Goal: Obtain resource: Obtain resource

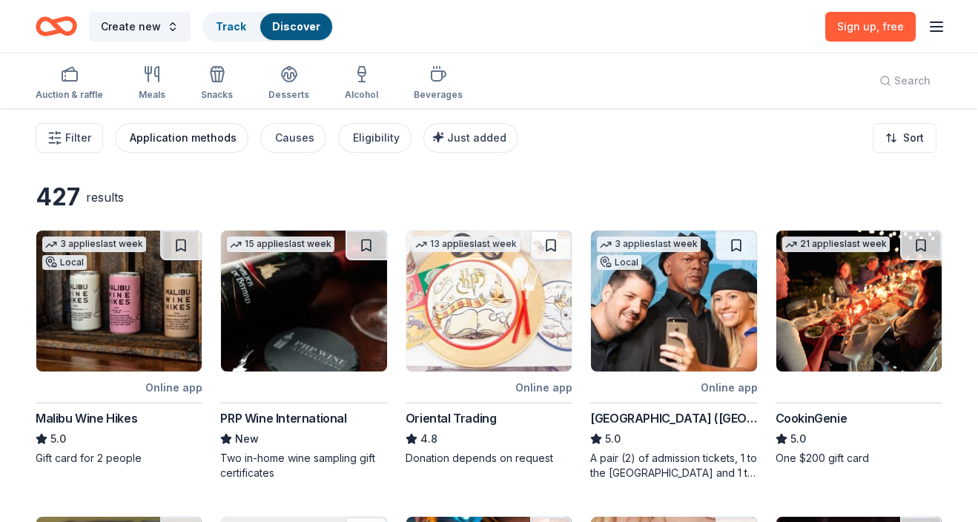
click at [202, 136] on div "Application methods" at bounding box center [183, 138] width 107 height 18
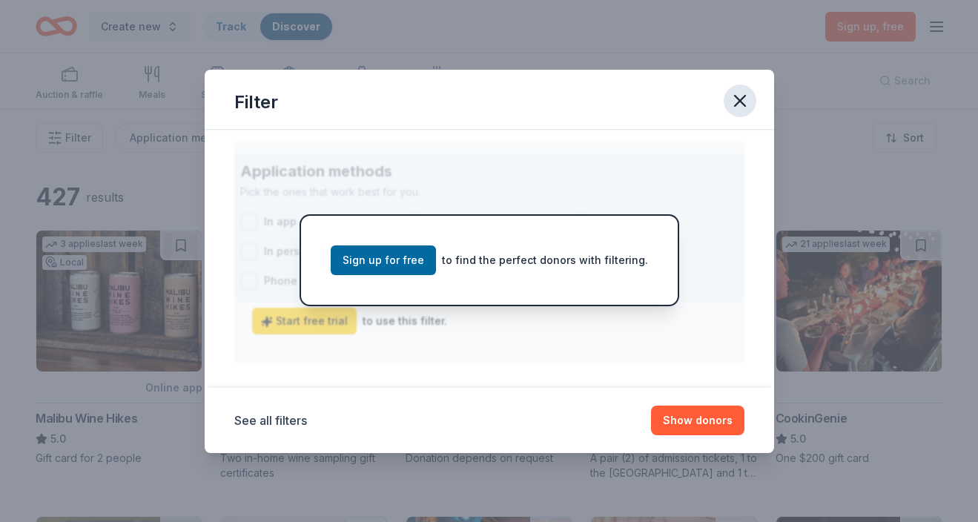
click at [736, 102] on icon "button" at bounding box center [740, 100] width 21 height 21
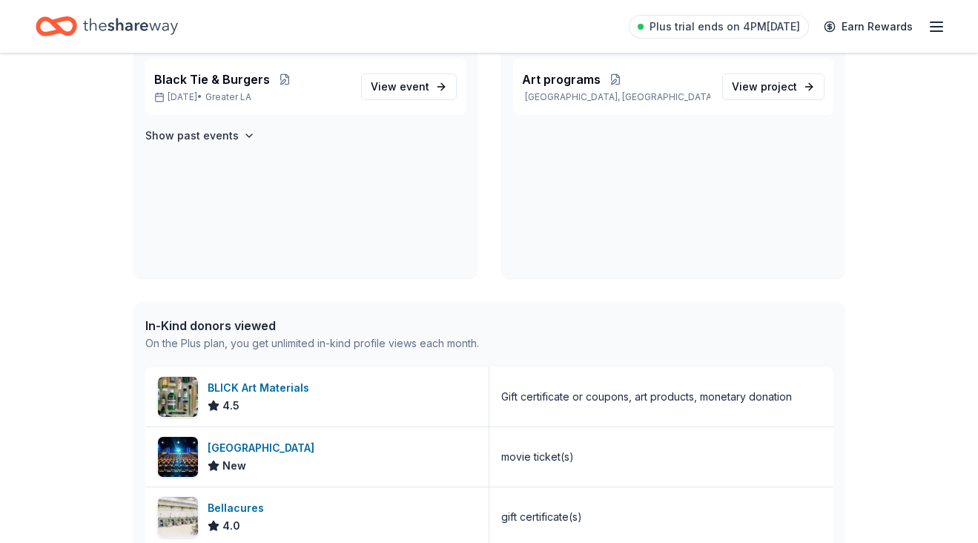
scroll to position [142, 0]
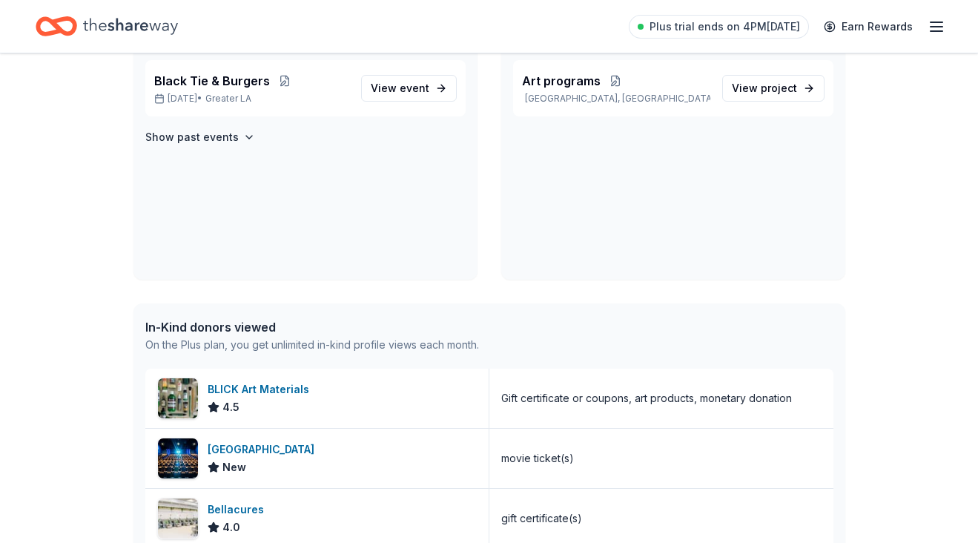
click at [935, 23] on icon "button" at bounding box center [937, 27] width 18 height 18
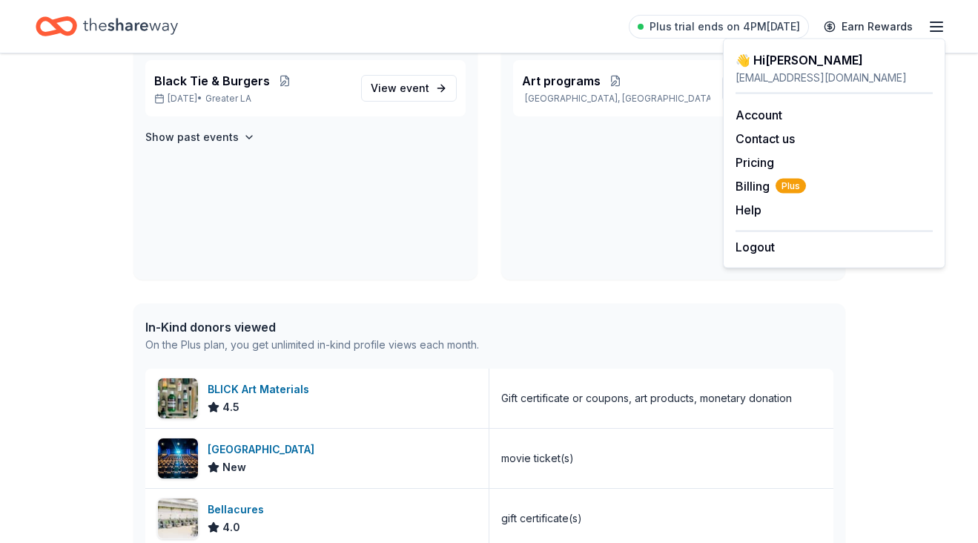
click at [624, 162] on div "Art programs [GEOGRAPHIC_DATA], [GEOGRAPHIC_DATA] View project" at bounding box center [673, 170] width 344 height 220
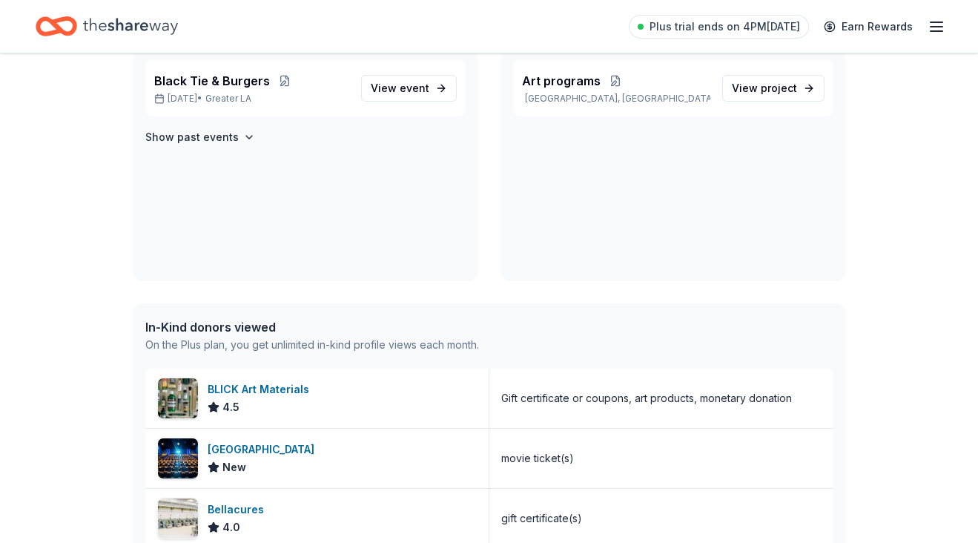
click at [88, 24] on icon "Home" at bounding box center [130, 26] width 95 height 16
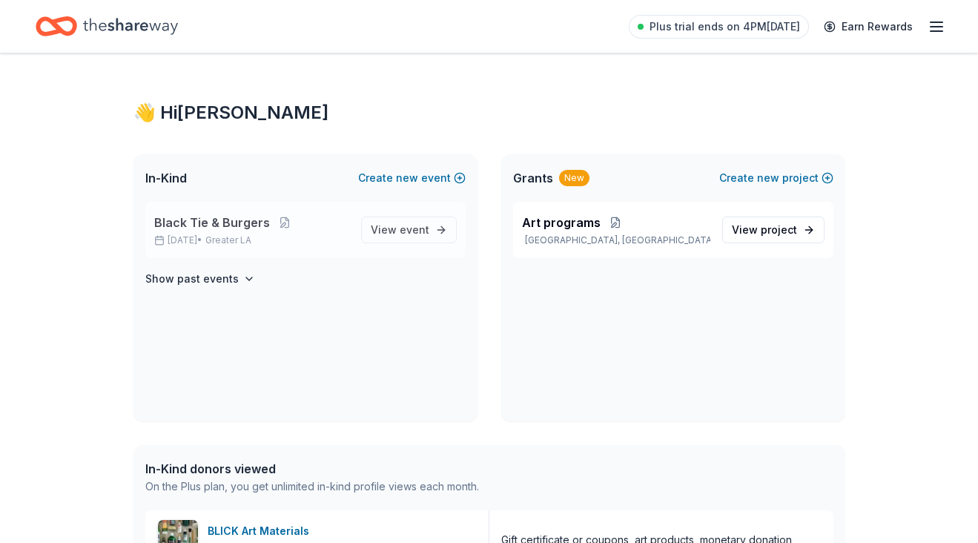
click at [185, 217] on span "Black Tie & Burgers" at bounding box center [212, 223] width 116 height 18
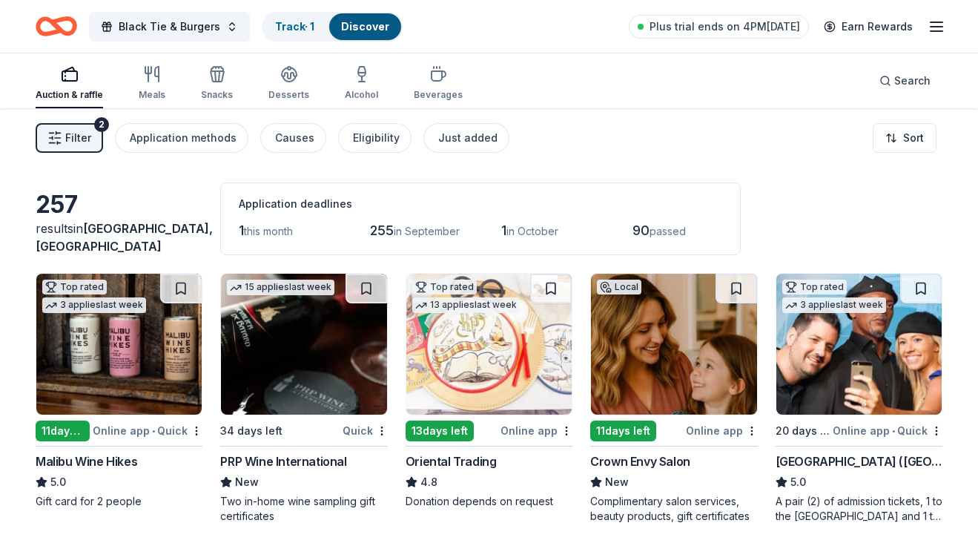
click at [85, 134] on span "Filter" at bounding box center [78, 138] width 26 height 18
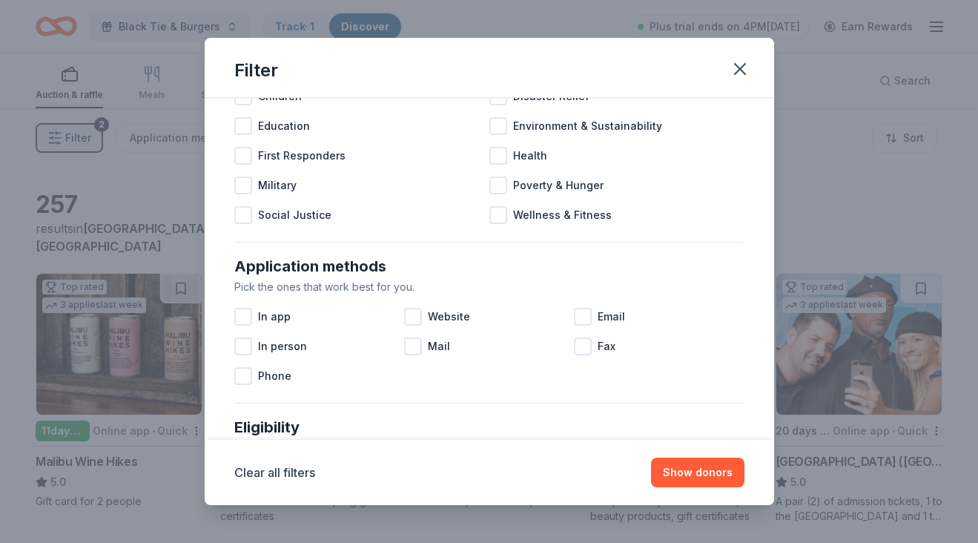
scroll to position [119, 0]
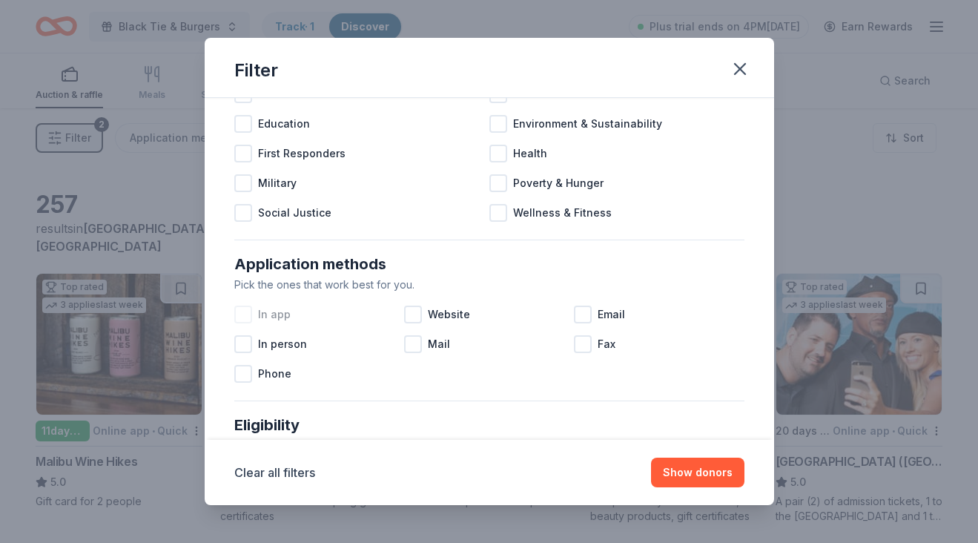
click at [245, 309] on div at bounding box center [243, 315] width 18 height 18
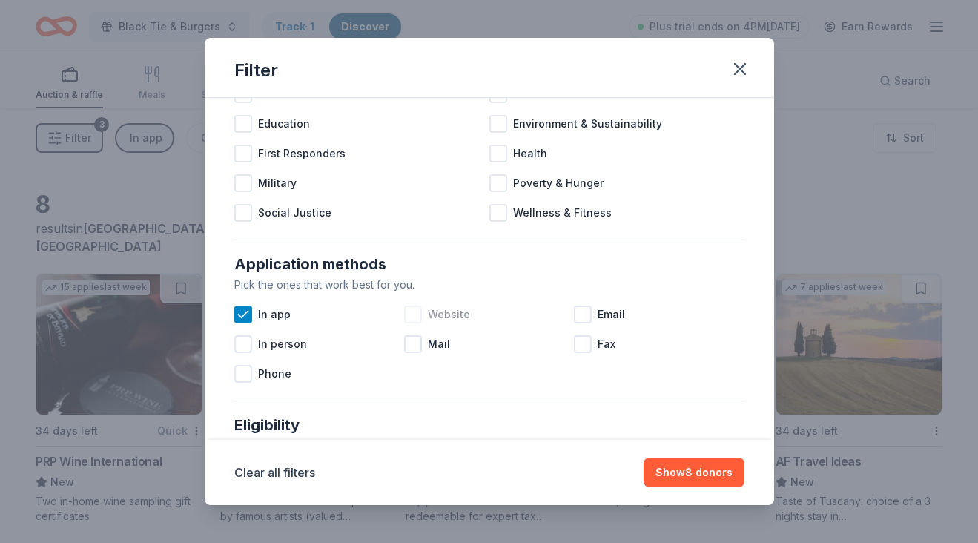
click at [417, 314] on div at bounding box center [413, 315] width 18 height 18
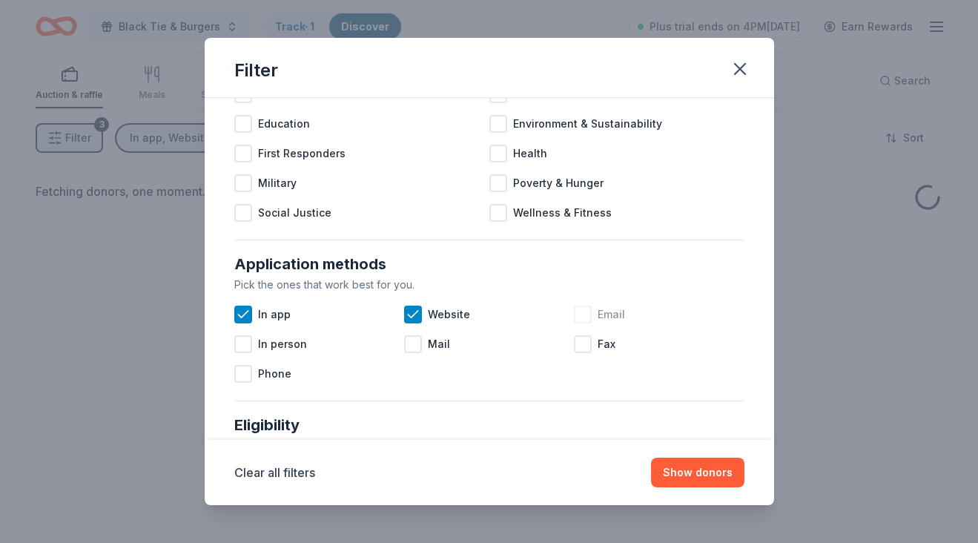
click at [584, 308] on div at bounding box center [583, 315] width 18 height 18
click at [716, 471] on button "Show donors" at bounding box center [697, 473] width 93 height 30
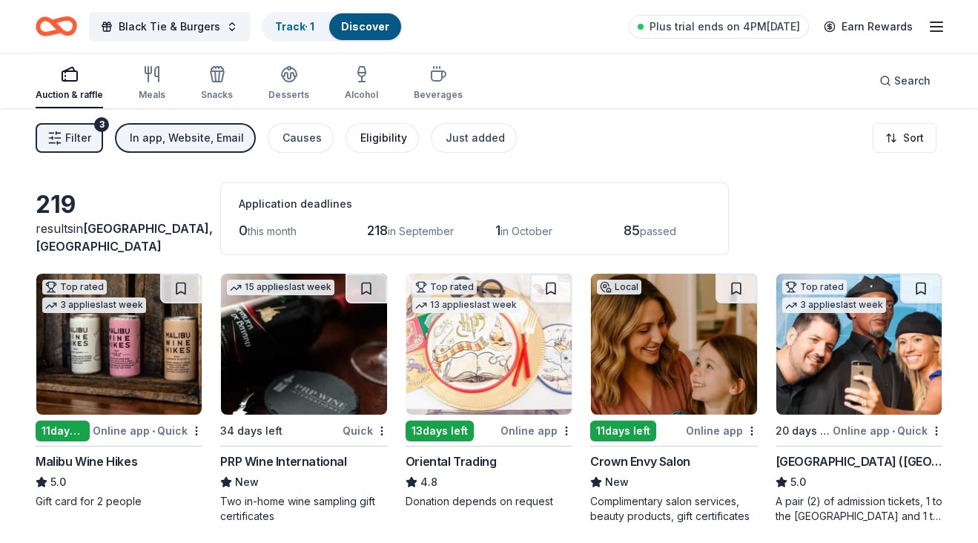
click at [379, 137] on div "Eligibility" at bounding box center [383, 138] width 47 height 18
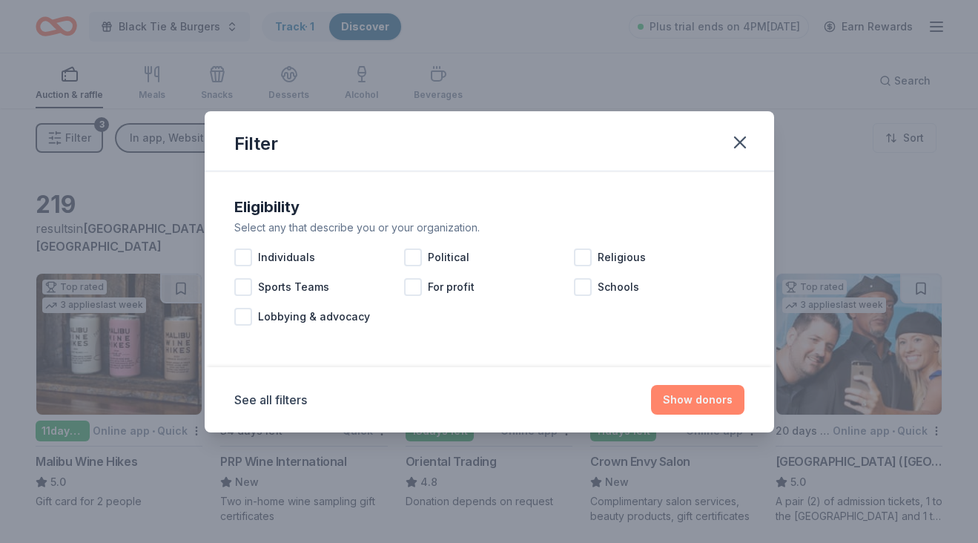
click at [705, 396] on button "Show donors" at bounding box center [697, 400] width 93 height 30
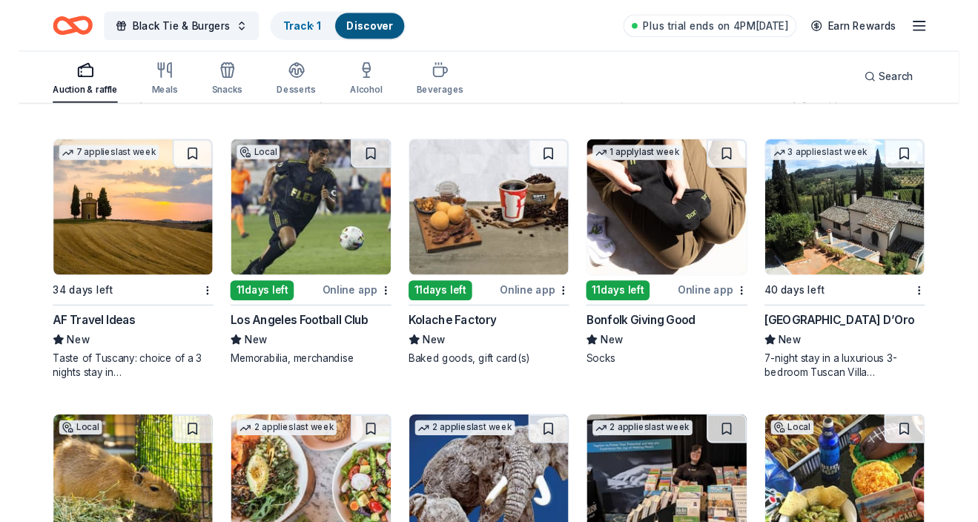
scroll to position [3237, 0]
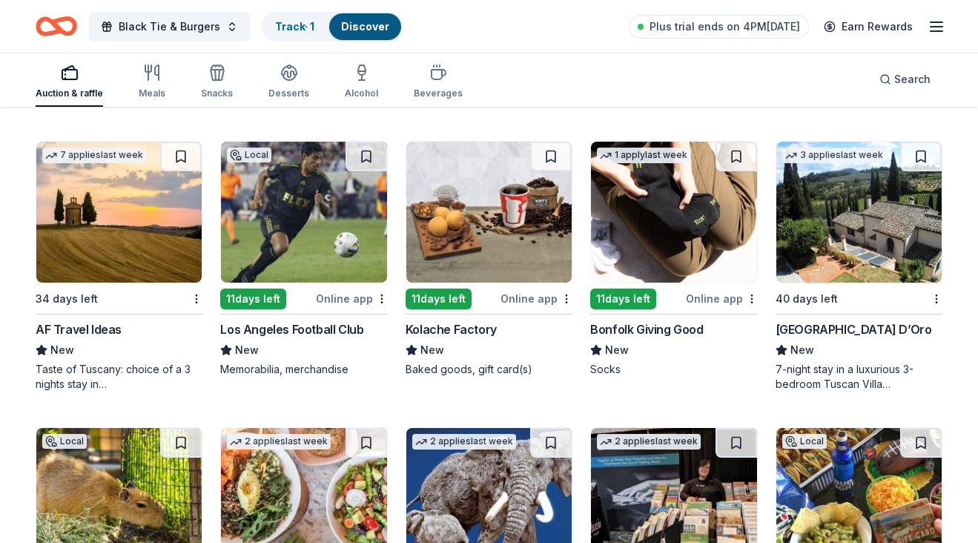
click at [828, 197] on img at bounding box center [859, 212] width 165 height 141
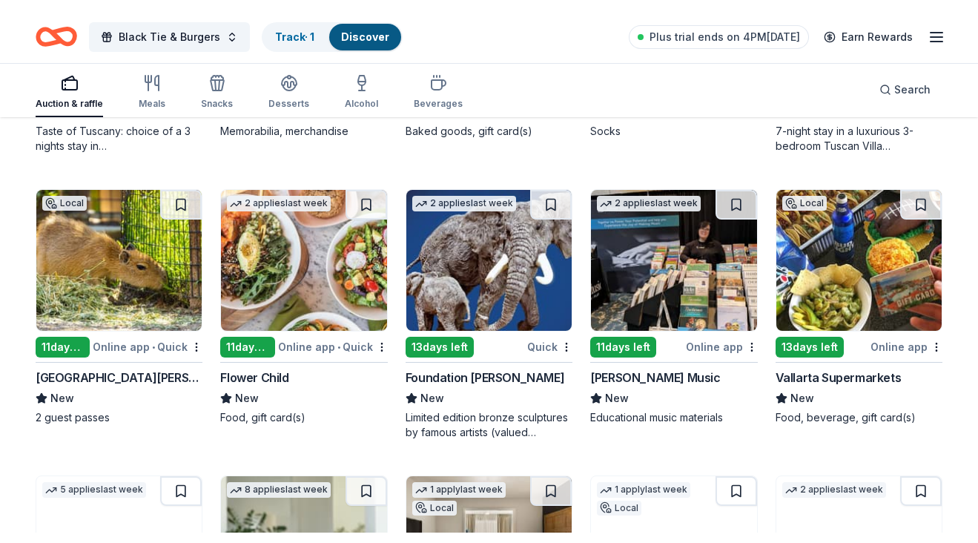
scroll to position [3484, 0]
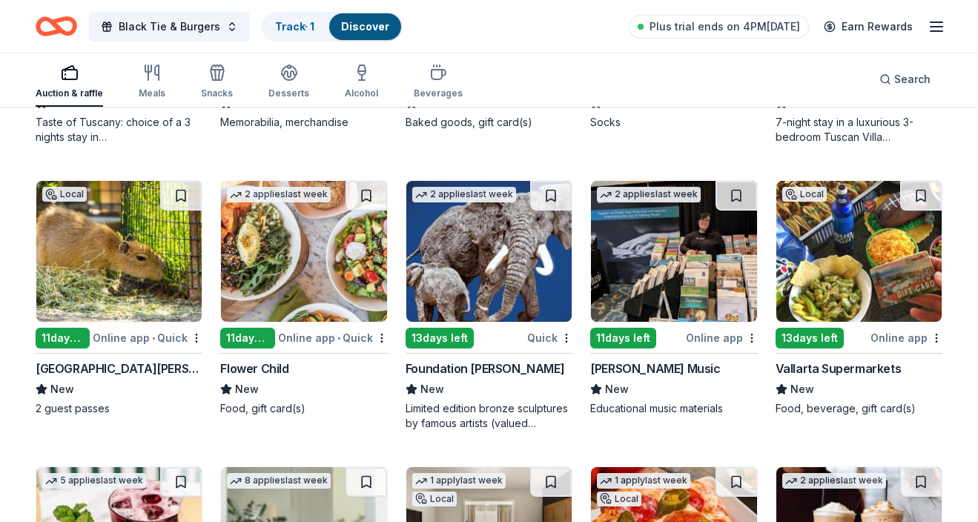
click at [125, 243] on img at bounding box center [118, 251] width 165 height 141
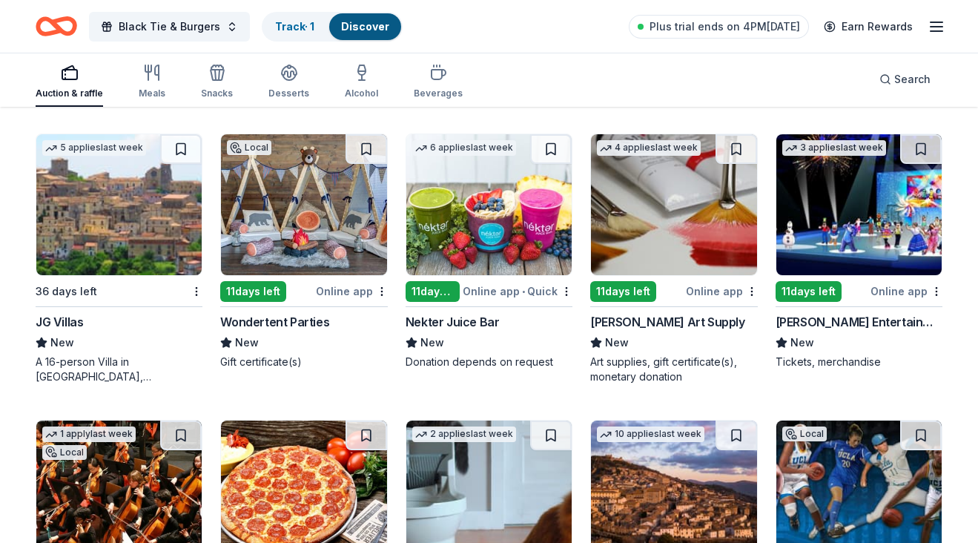
scroll to position [4389, 0]
click at [832, 197] on img at bounding box center [859, 204] width 165 height 141
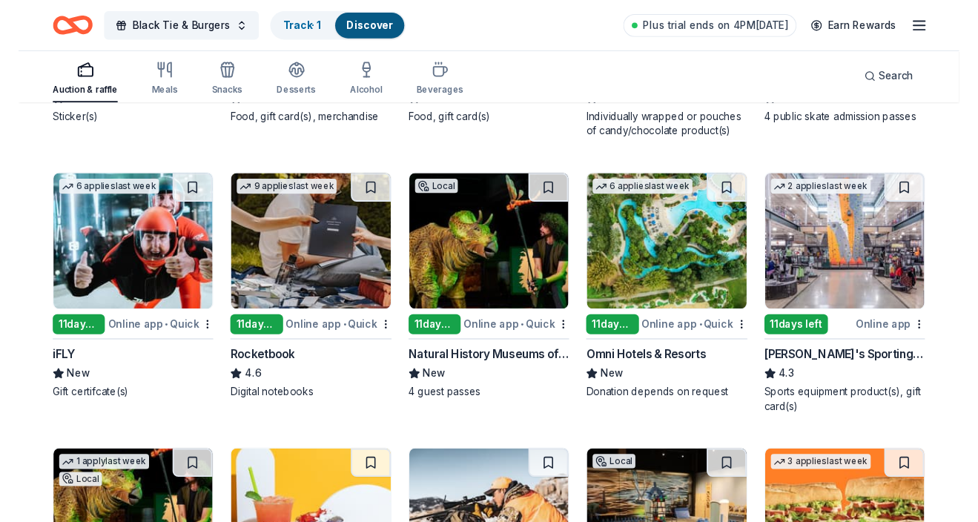
scroll to position [5749, 0]
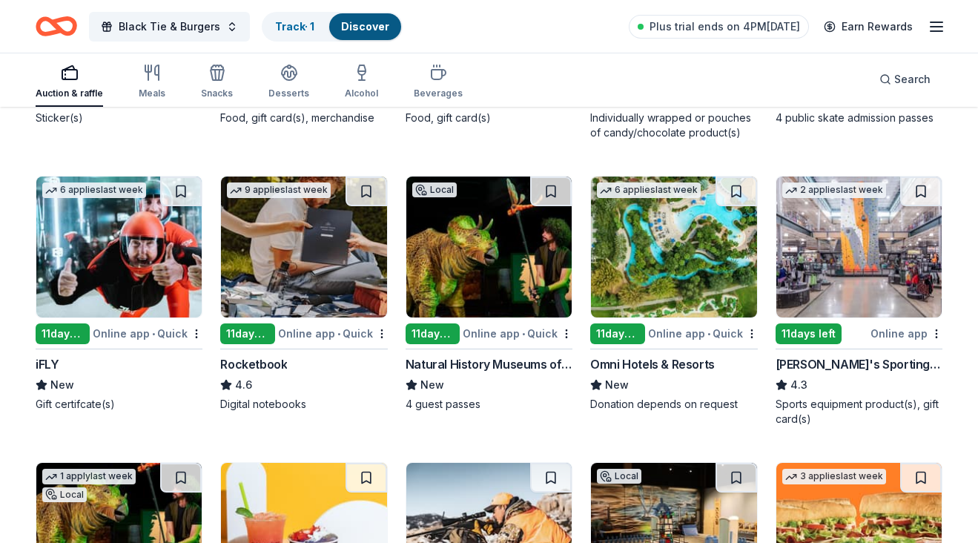
click at [665, 248] on img at bounding box center [673, 247] width 165 height 141
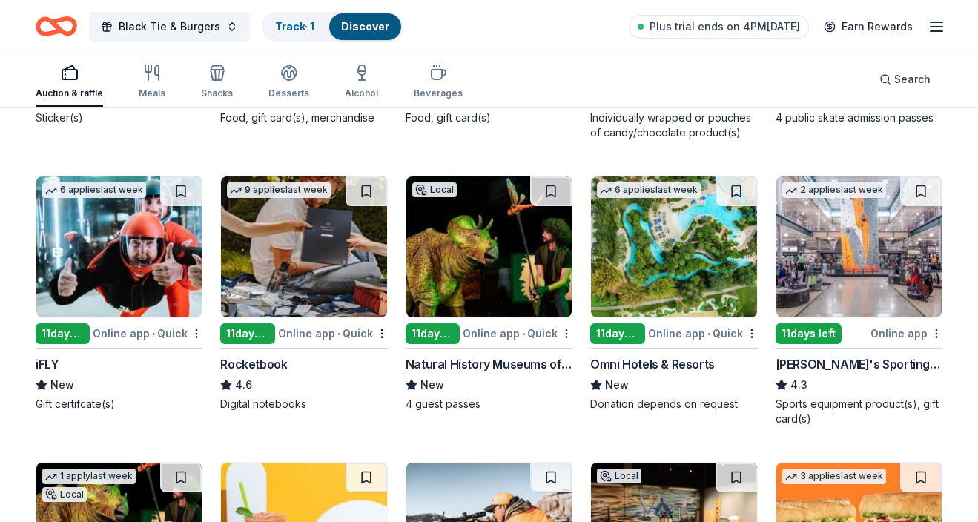
click at [148, 263] on img at bounding box center [118, 247] width 165 height 141
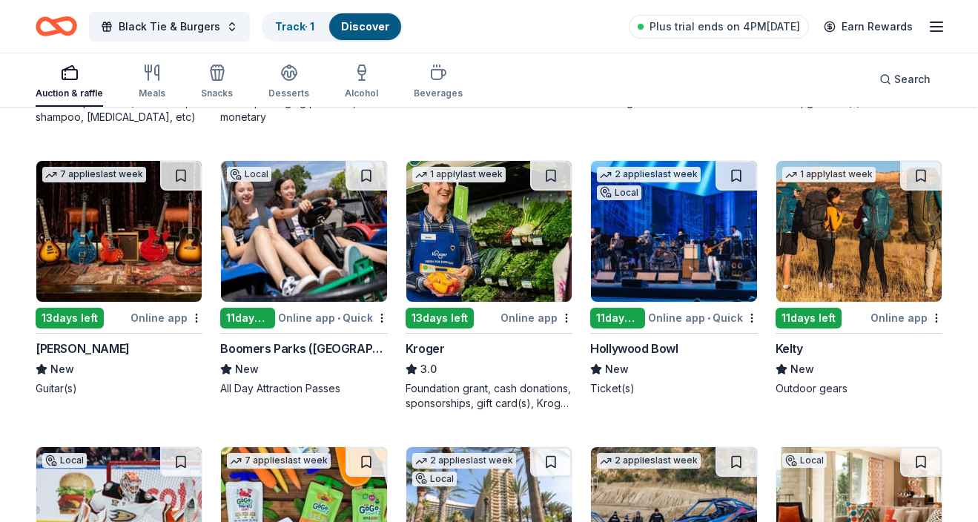
scroll to position [6896, 0]
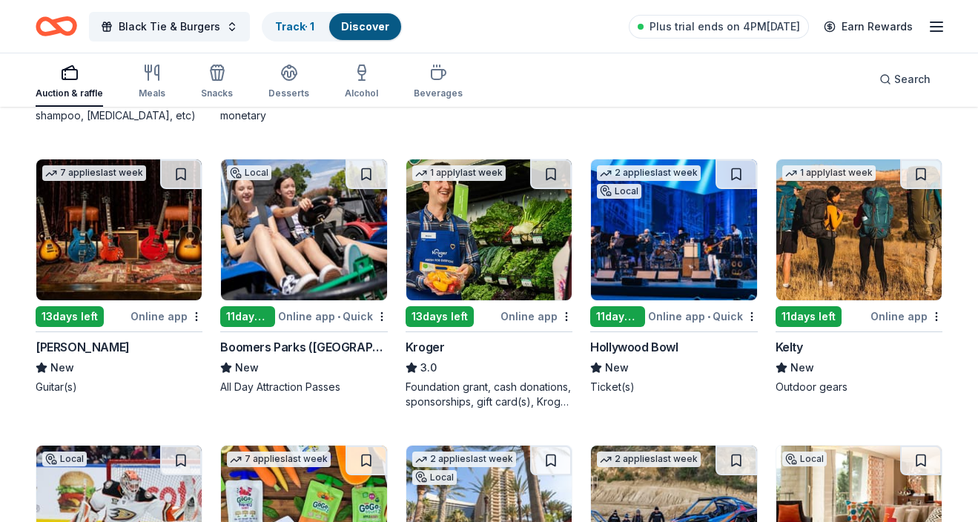
click at [668, 221] on img at bounding box center [673, 229] width 165 height 141
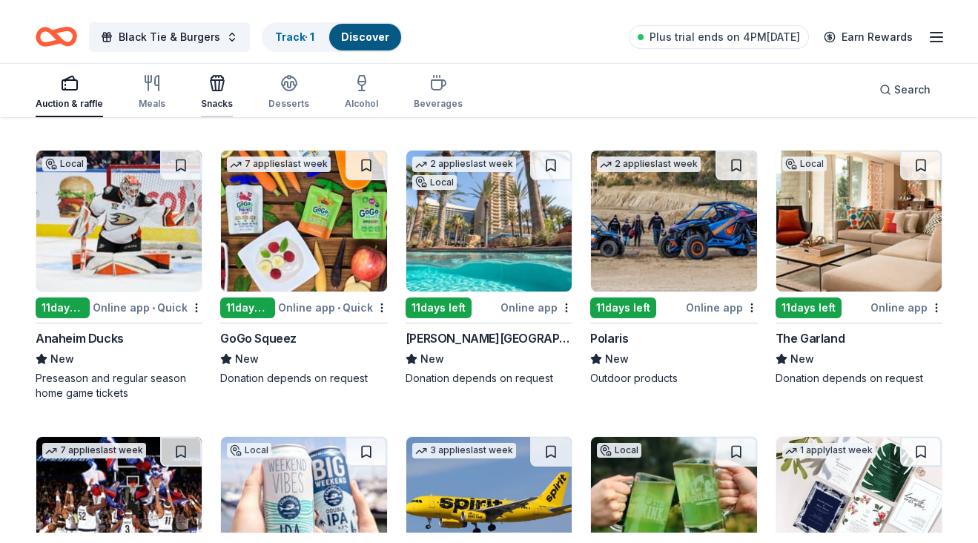
scroll to position [7188, 0]
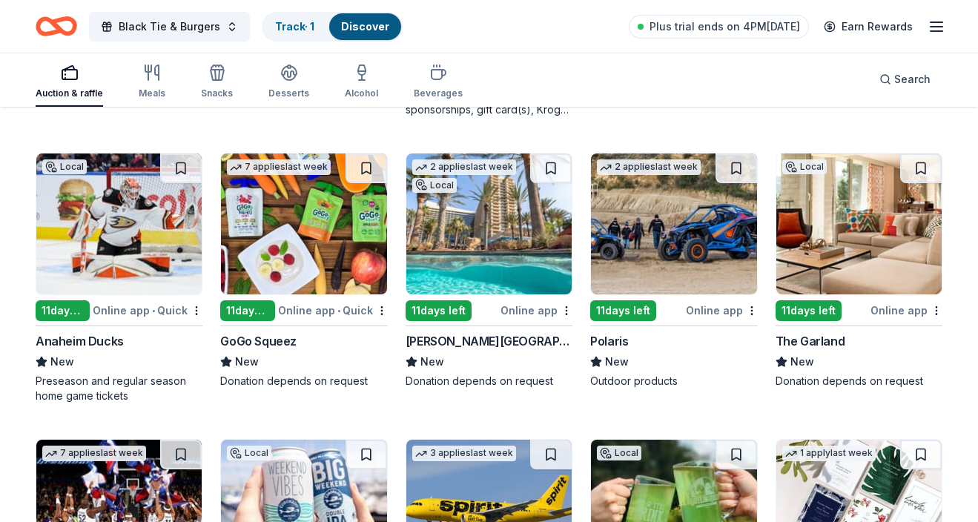
click at [494, 234] on img at bounding box center [488, 224] width 165 height 141
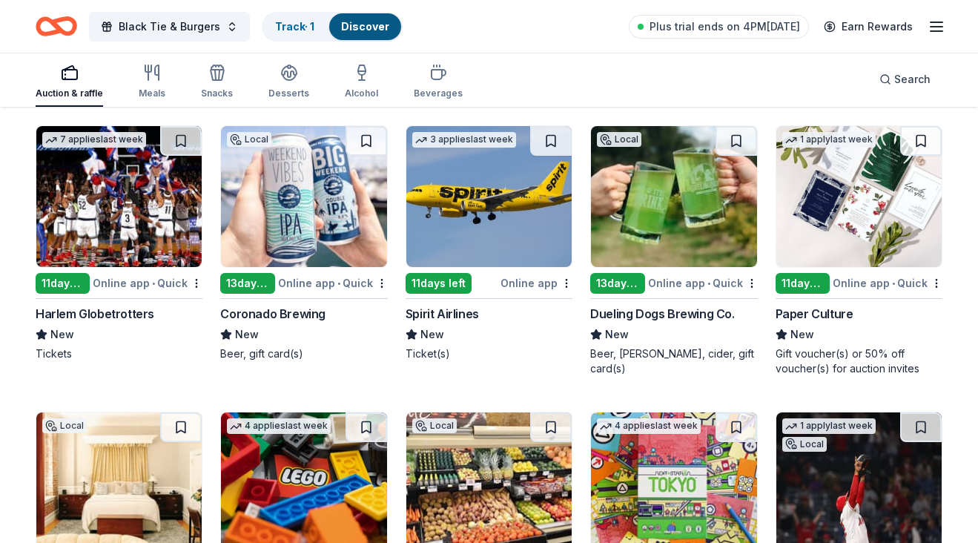
scroll to position [7506, 0]
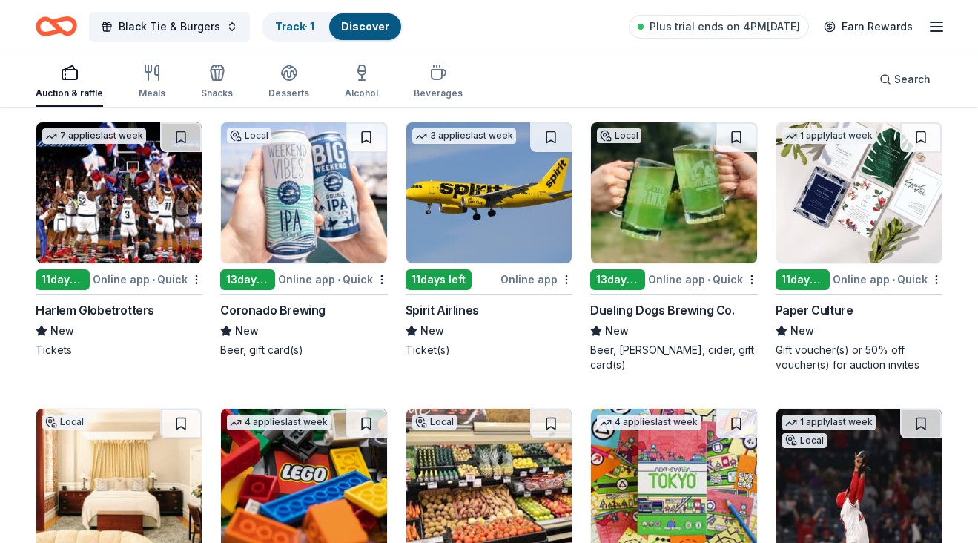
click at [478, 199] on img at bounding box center [488, 192] width 165 height 141
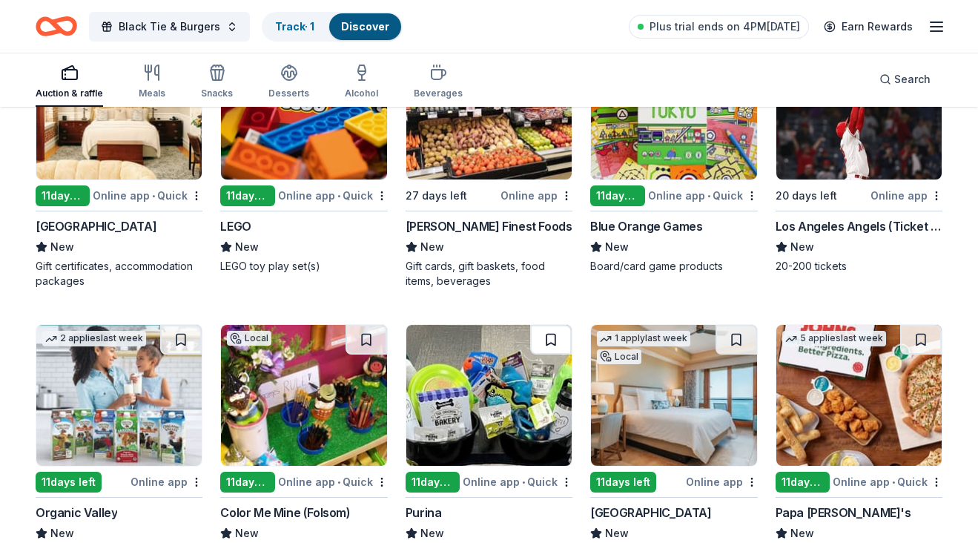
scroll to position [7870, 0]
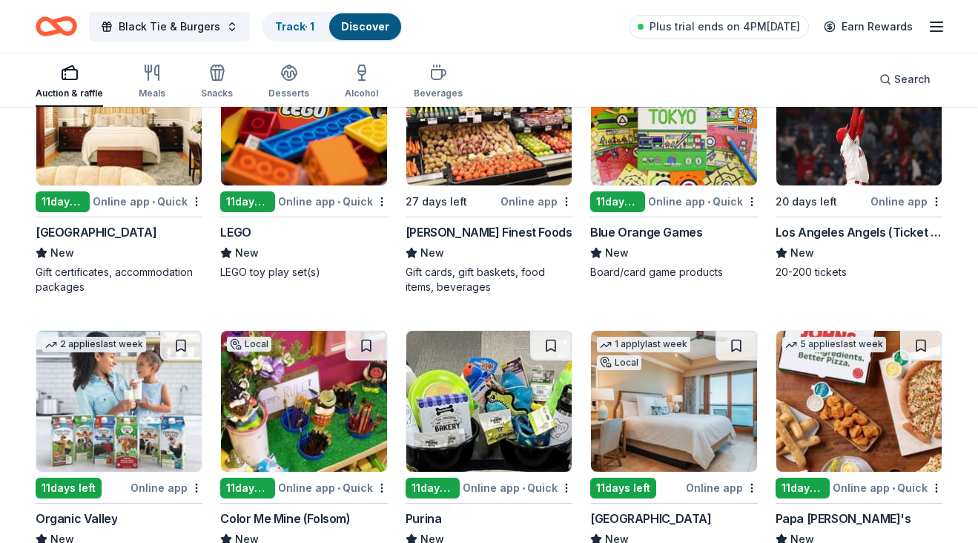
click at [848, 125] on img at bounding box center [859, 115] width 165 height 141
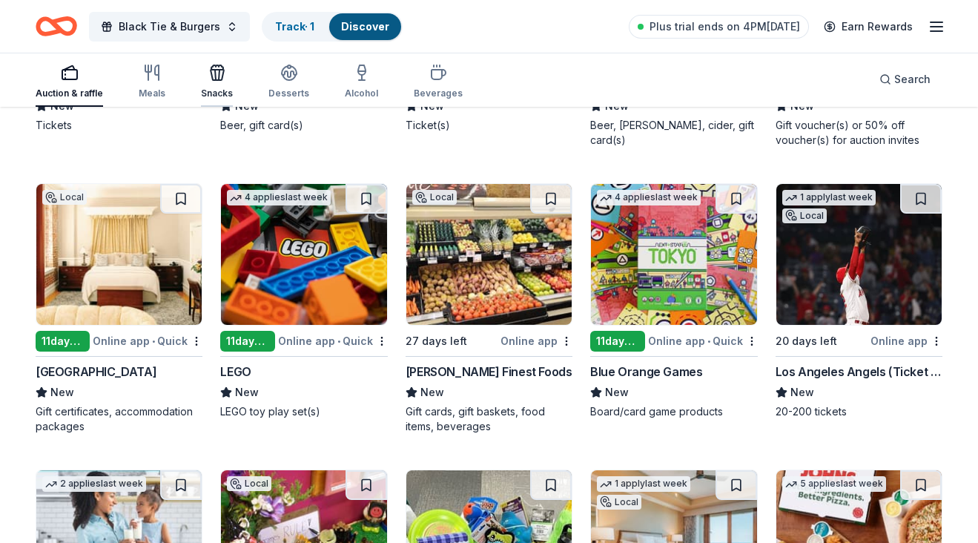
scroll to position [7724, 0]
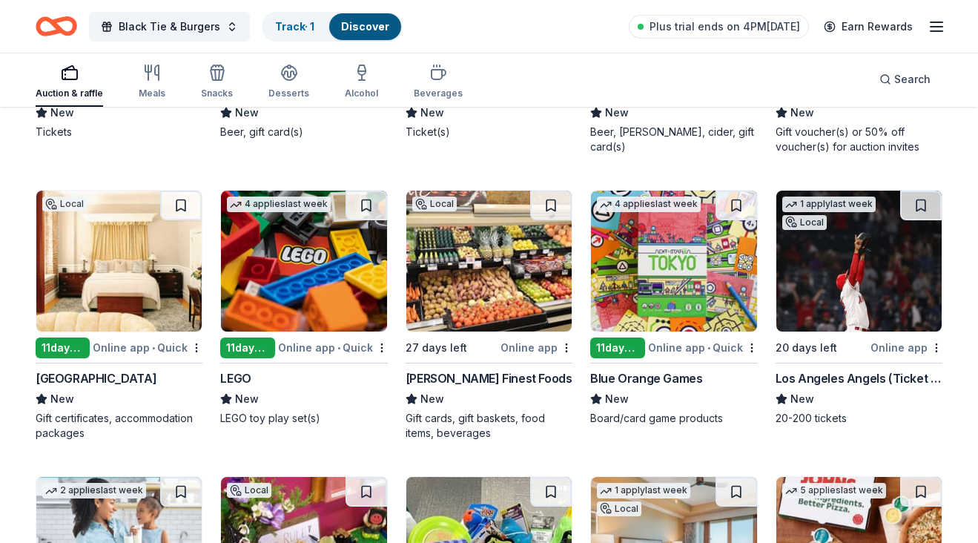
click at [106, 231] on img at bounding box center [118, 261] width 165 height 141
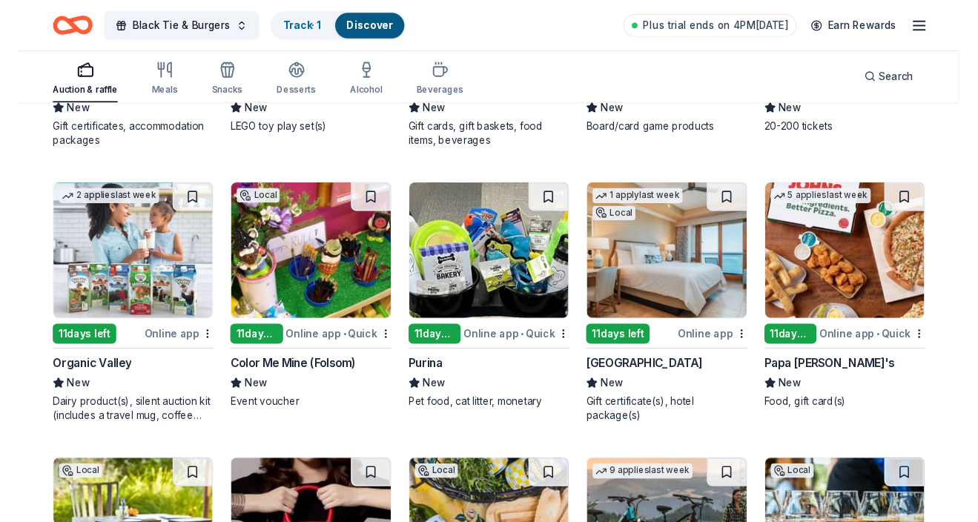
scroll to position [8016, 0]
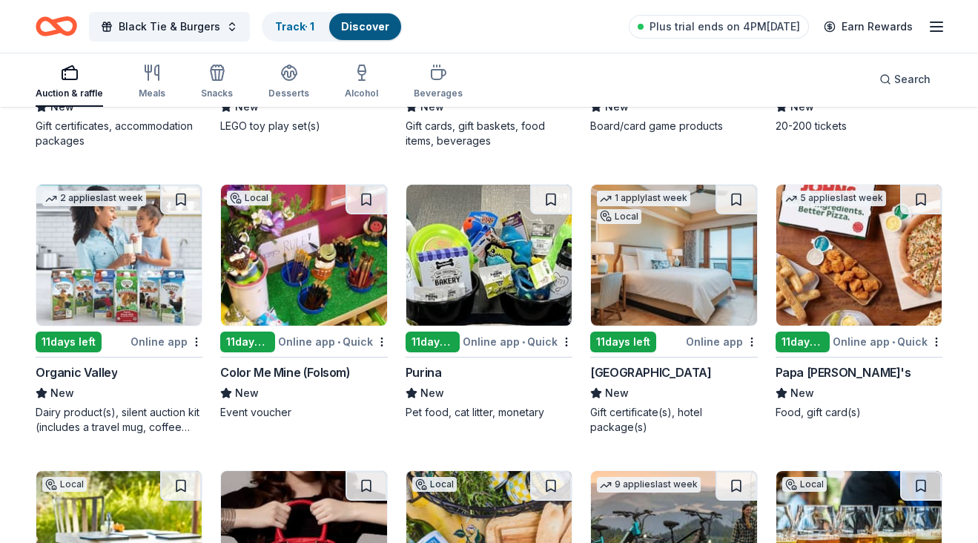
click at [668, 261] on img at bounding box center [673, 255] width 165 height 141
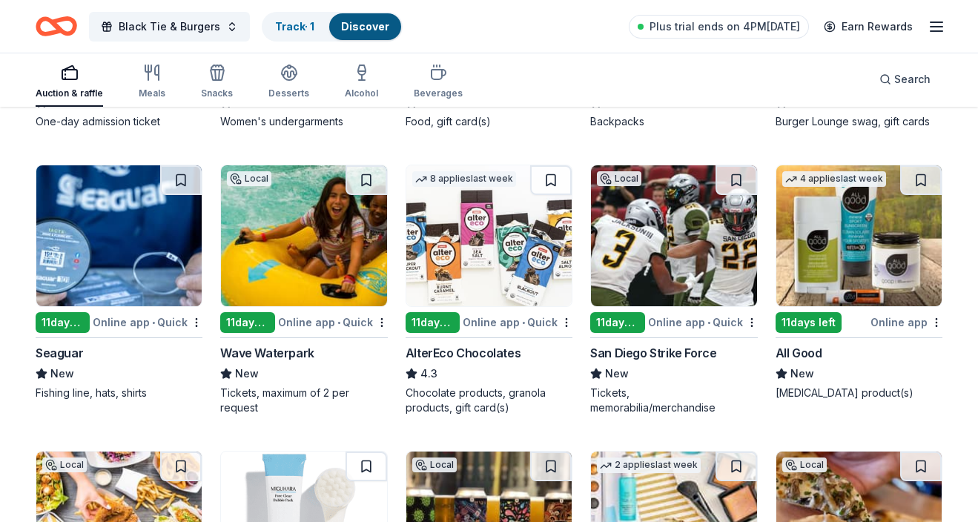
scroll to position [9167, 0]
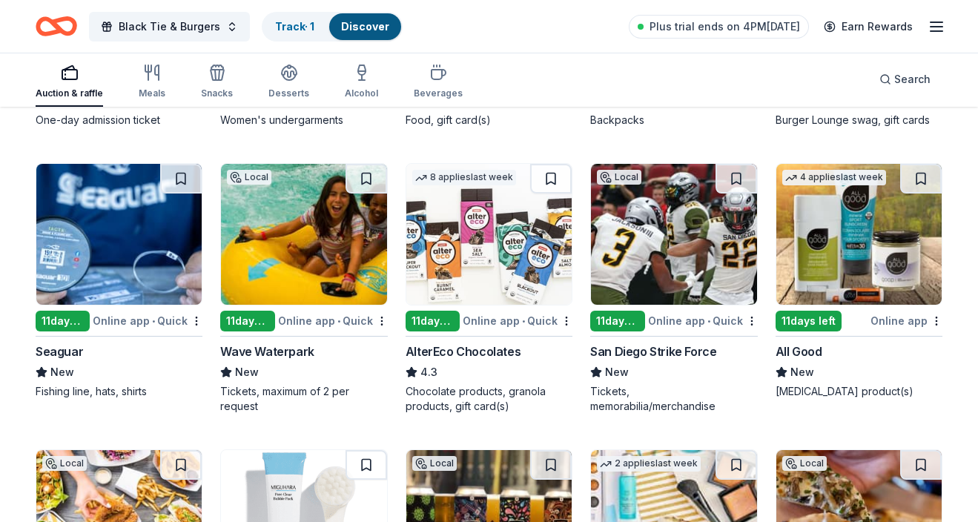
click at [280, 211] on img at bounding box center [303, 234] width 165 height 141
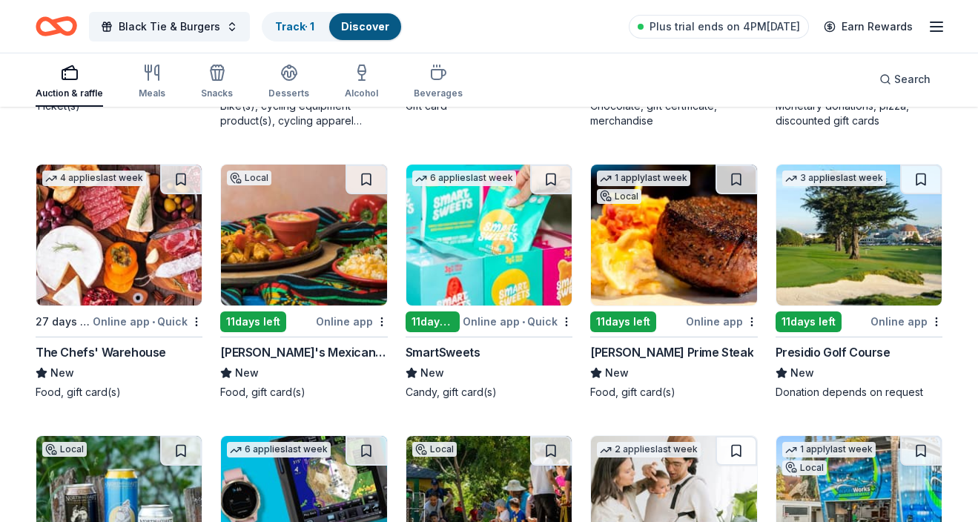
scroll to position [10312, 0]
click at [839, 215] on img at bounding box center [859, 235] width 165 height 141
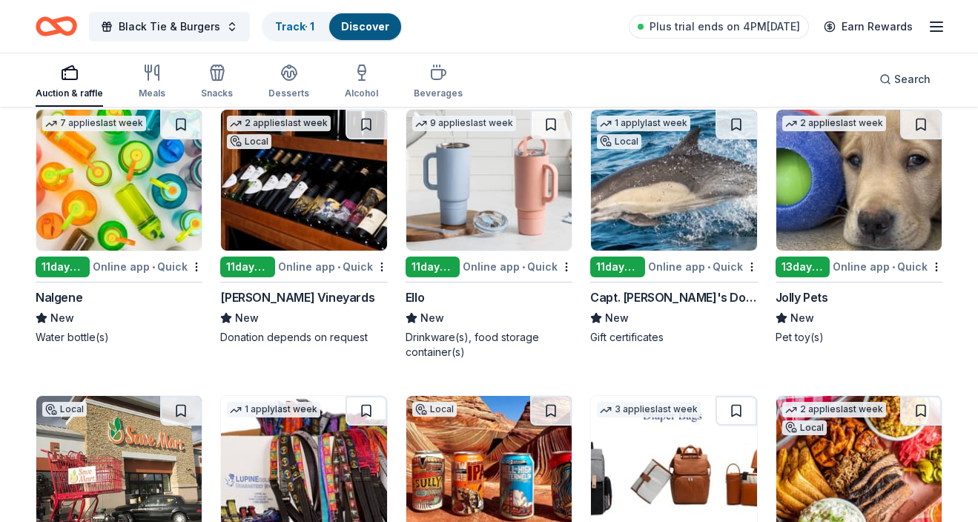
scroll to position [10883, 0]
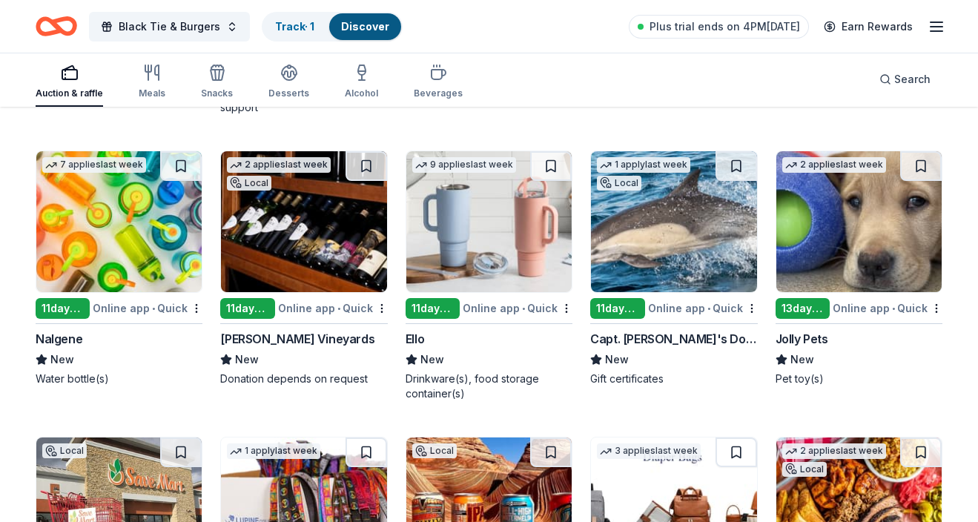
click at [662, 221] on img at bounding box center [673, 221] width 165 height 141
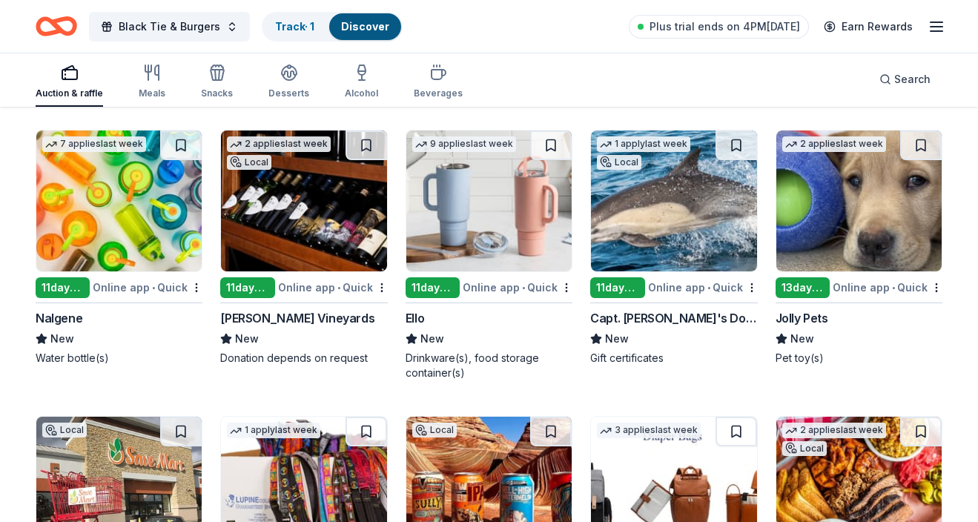
scroll to position [10904, 0]
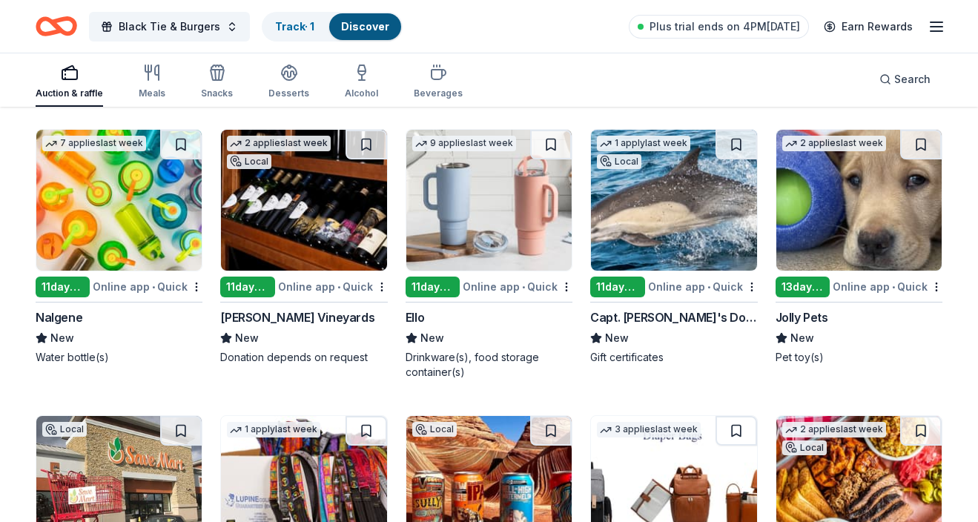
click at [317, 192] on img at bounding box center [303, 200] width 165 height 141
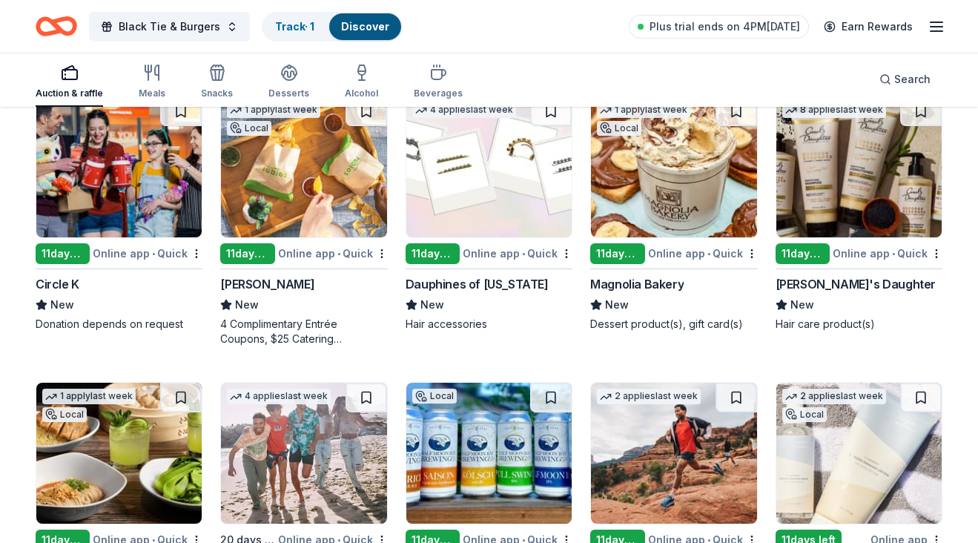
scroll to position [11461, 0]
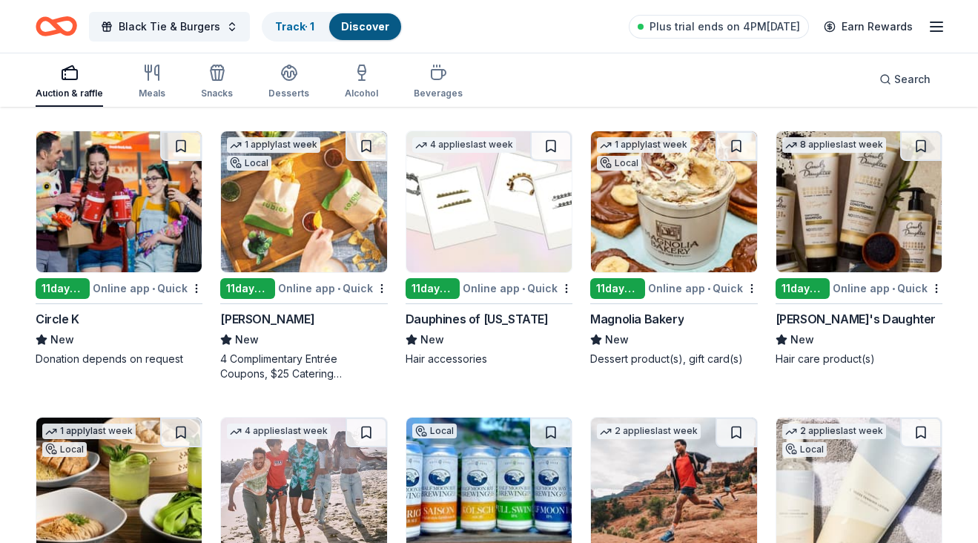
click at [277, 207] on img at bounding box center [303, 201] width 165 height 141
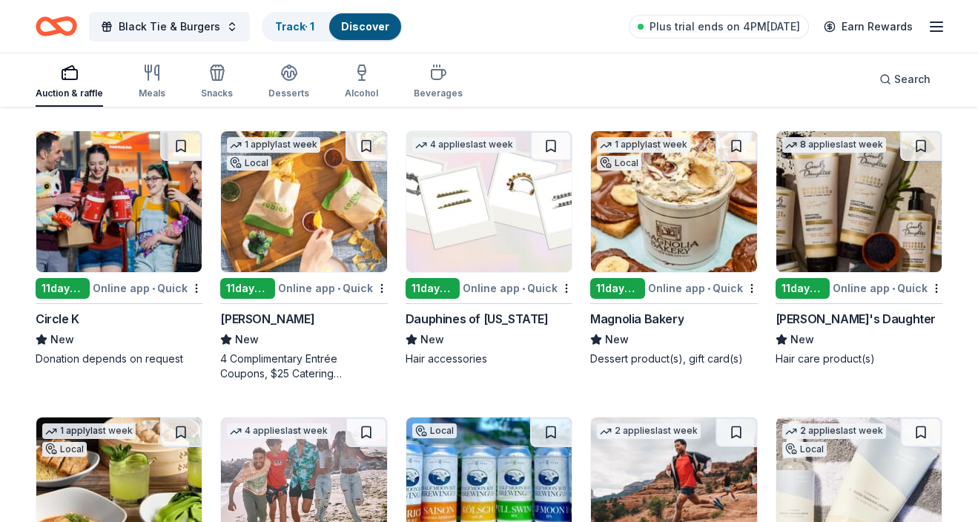
click at [317, 279] on div "Online app • Quick" at bounding box center [333, 288] width 110 height 19
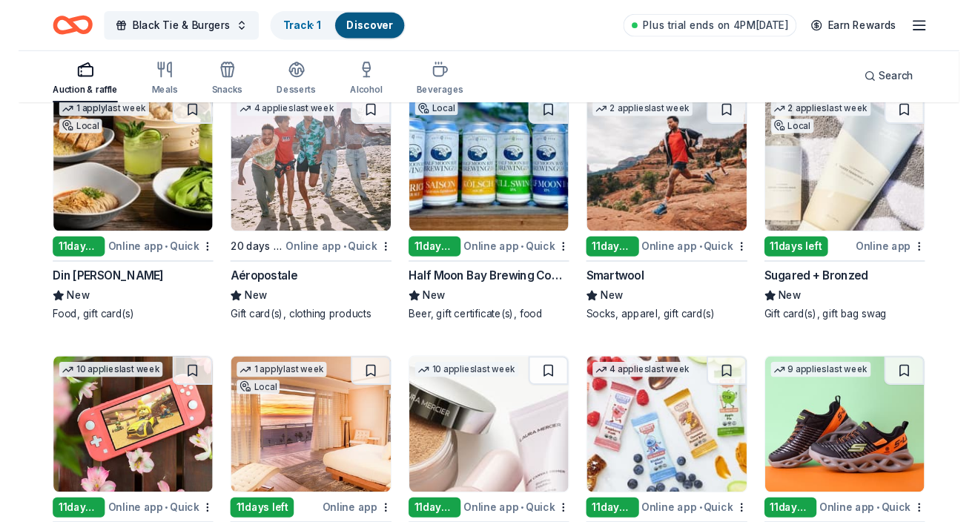
scroll to position [11767, 0]
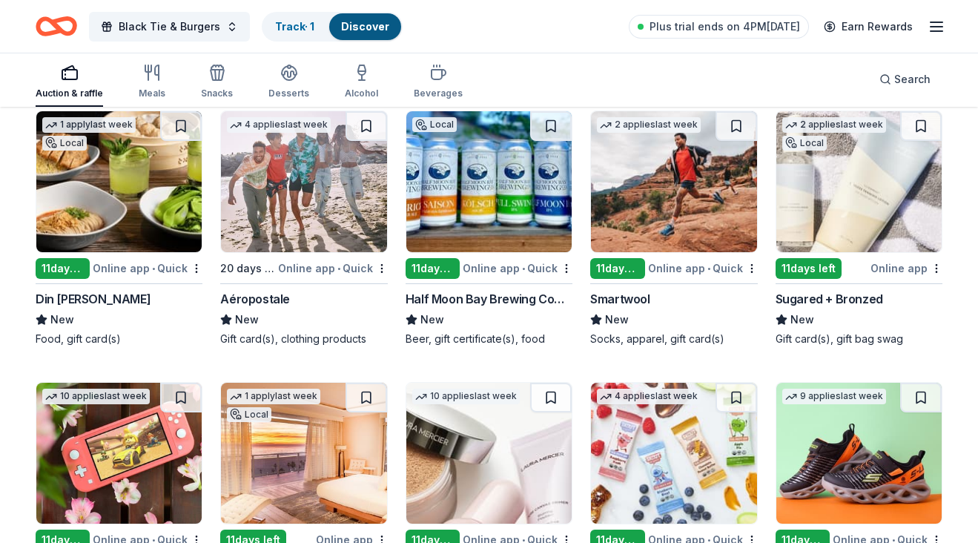
click at [151, 200] on img at bounding box center [118, 181] width 165 height 141
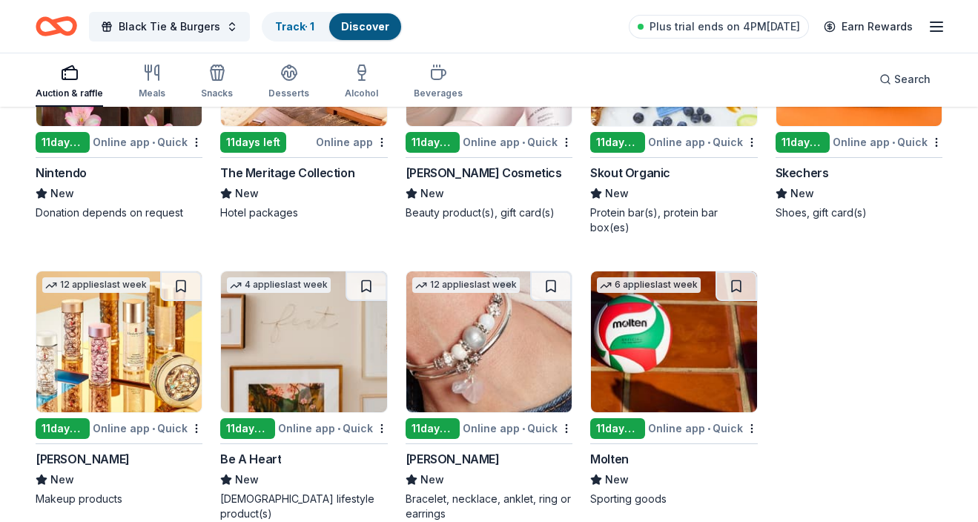
scroll to position [12164, 0]
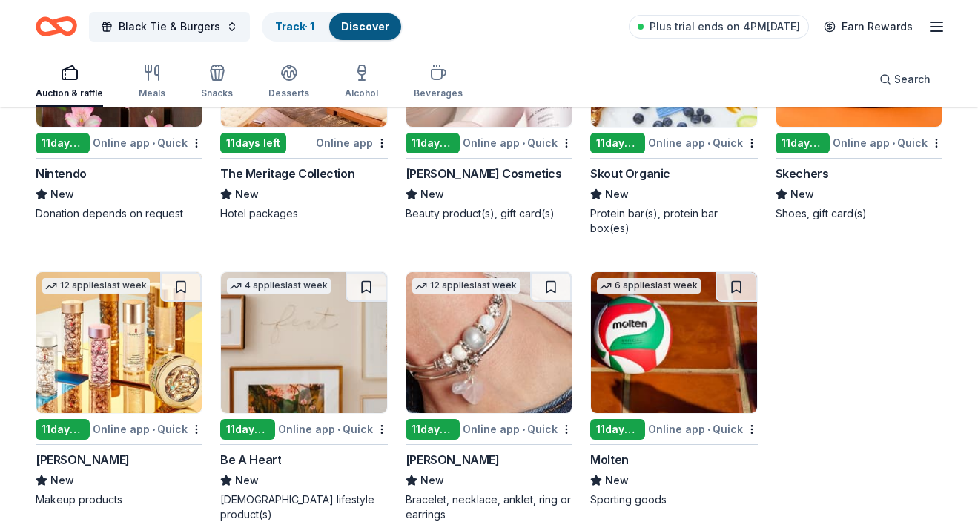
click at [473, 322] on img at bounding box center [488, 342] width 165 height 141
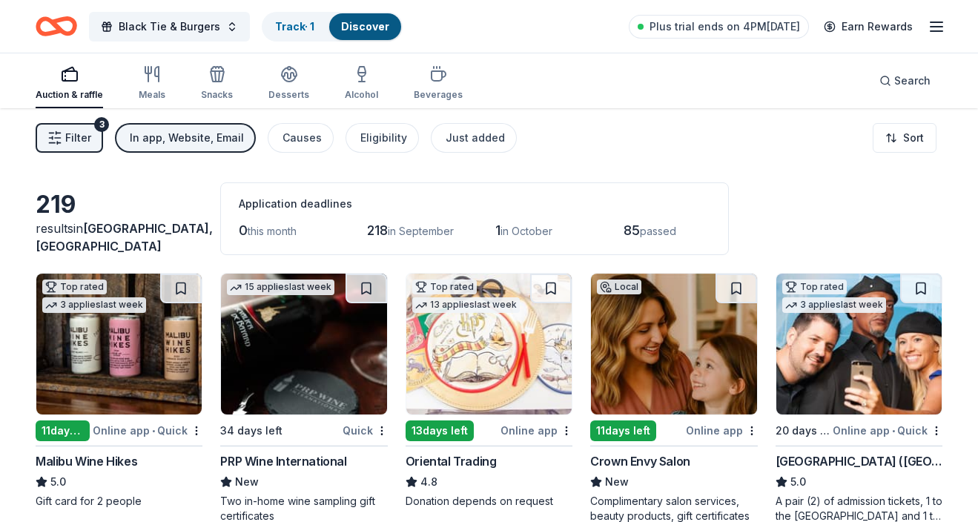
scroll to position [0, 0]
click at [177, 138] on div "In app, Website, Email" at bounding box center [187, 138] width 114 height 18
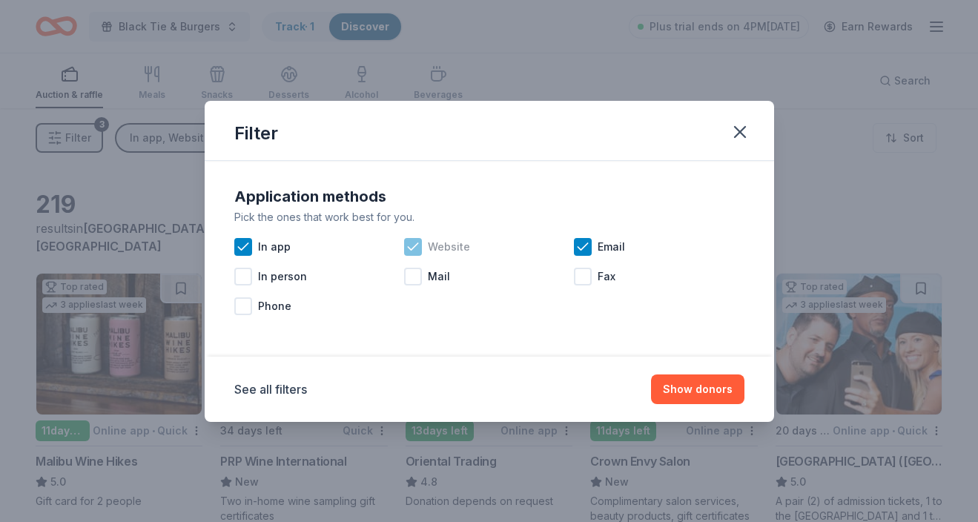
click at [412, 248] on icon at bounding box center [413, 246] width 10 height 7
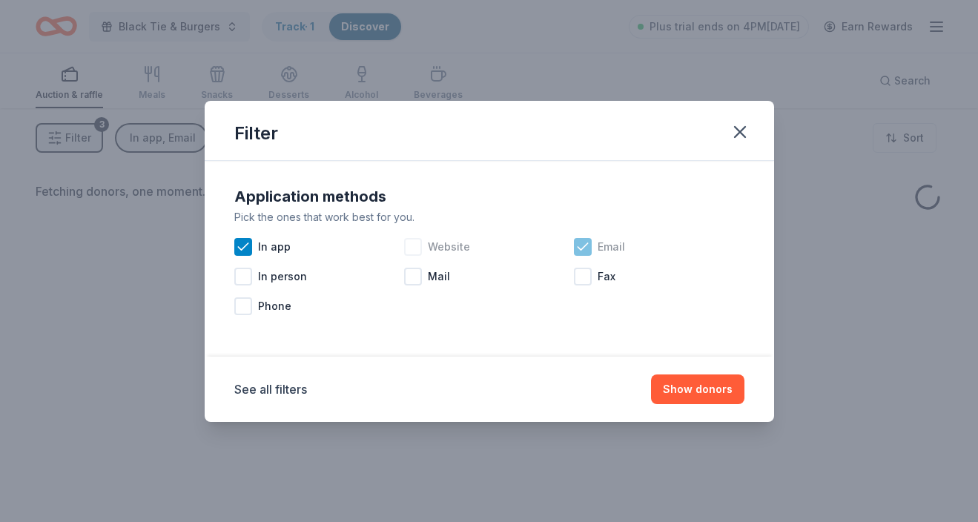
click at [583, 247] on icon at bounding box center [583, 247] width 15 height 15
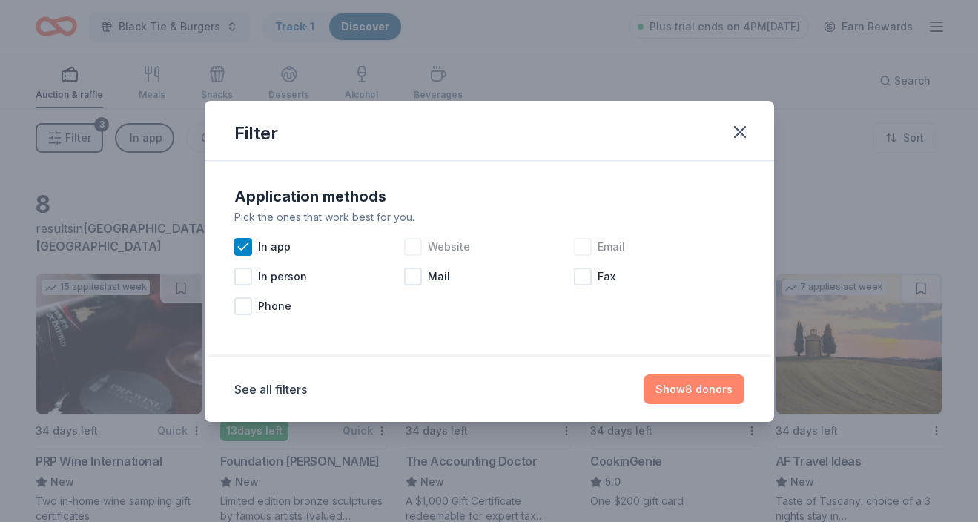
click at [676, 388] on button "Show 8 donors" at bounding box center [694, 390] width 101 height 30
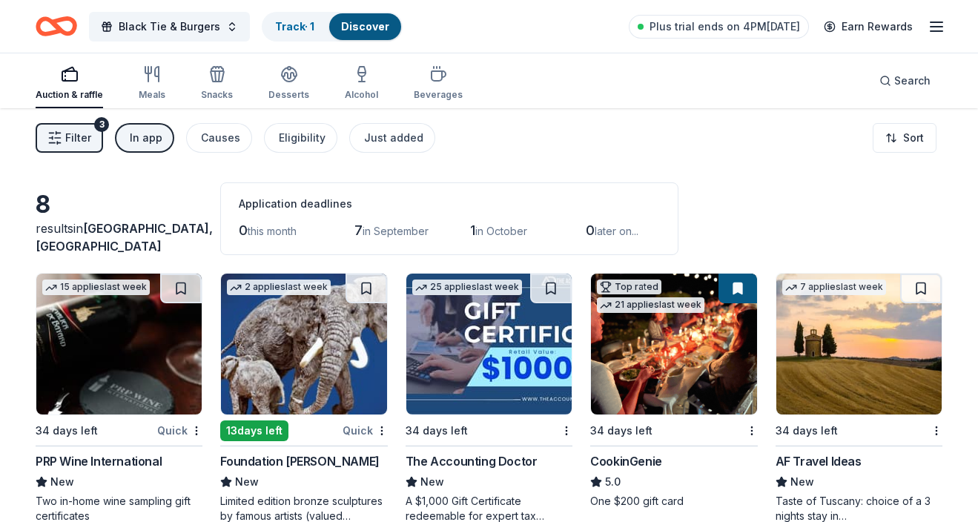
click at [151, 135] on div "In app" at bounding box center [146, 138] width 33 height 18
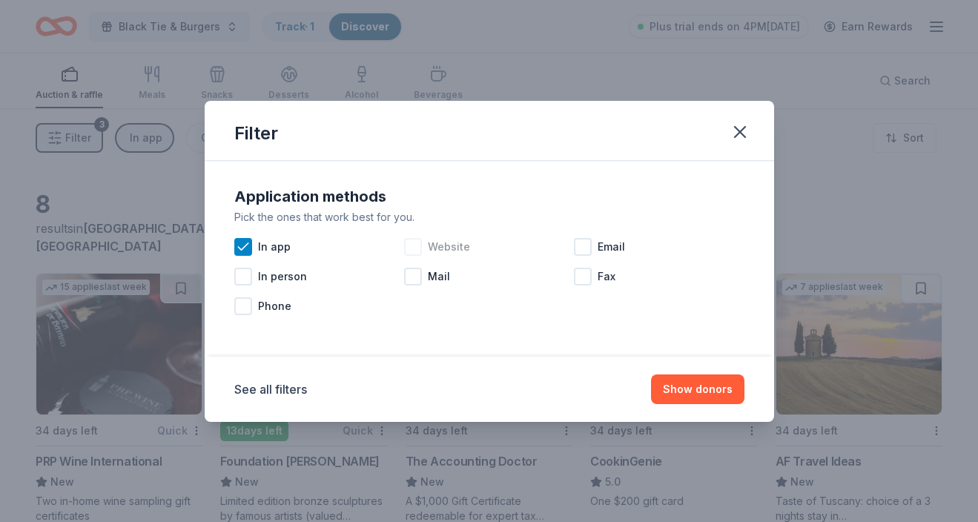
click at [417, 250] on div at bounding box center [413, 247] width 18 height 18
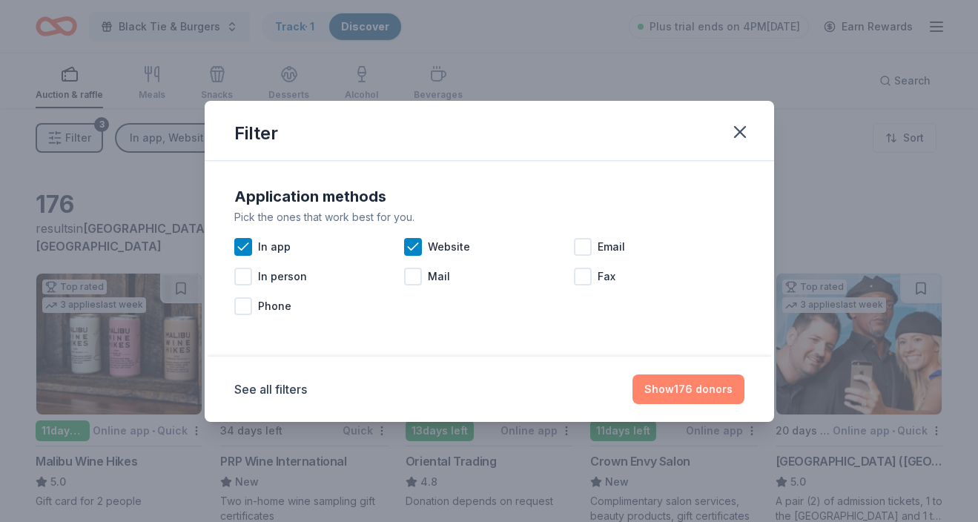
click at [688, 386] on button "Show 176 donors" at bounding box center [689, 390] width 112 height 30
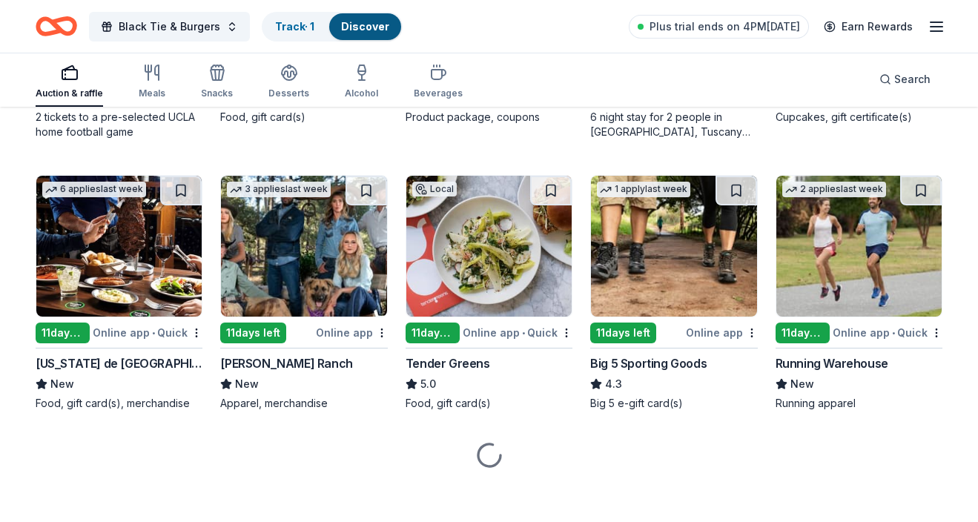
scroll to position [4913, 0]
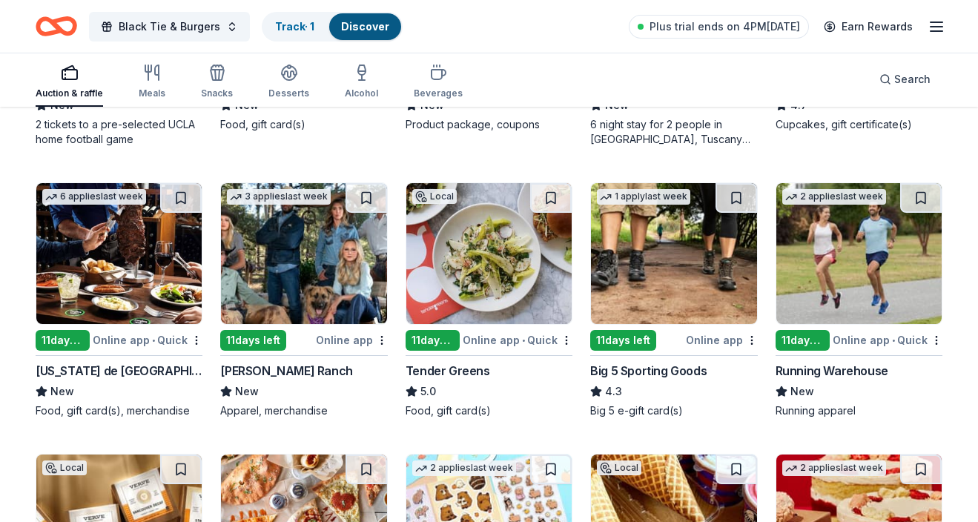
click at [500, 248] on img at bounding box center [488, 253] width 165 height 141
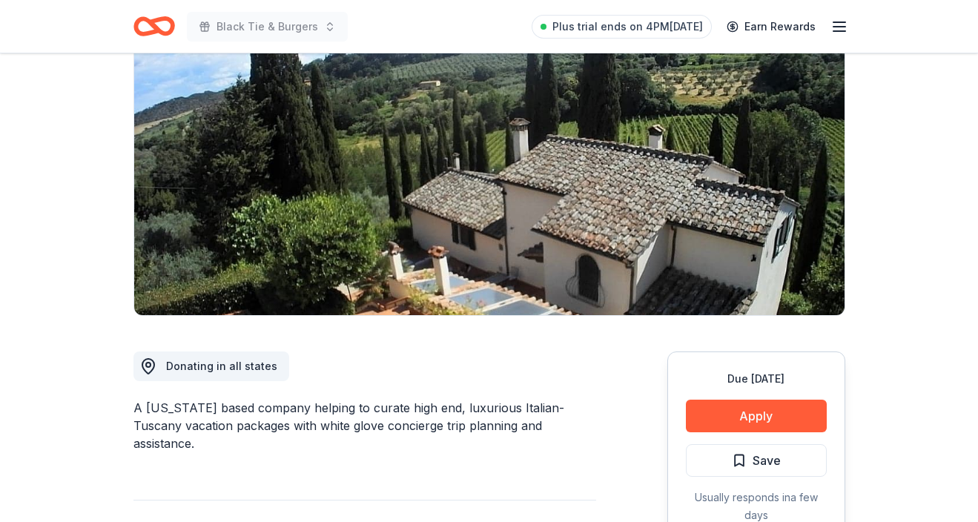
scroll to position [133, 0]
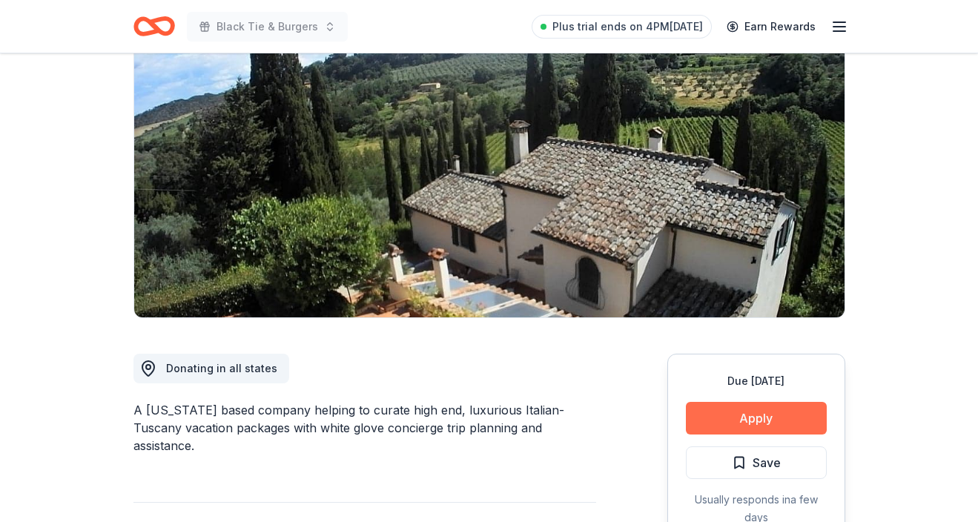
click at [762, 412] on button "Apply" at bounding box center [756, 418] width 141 height 33
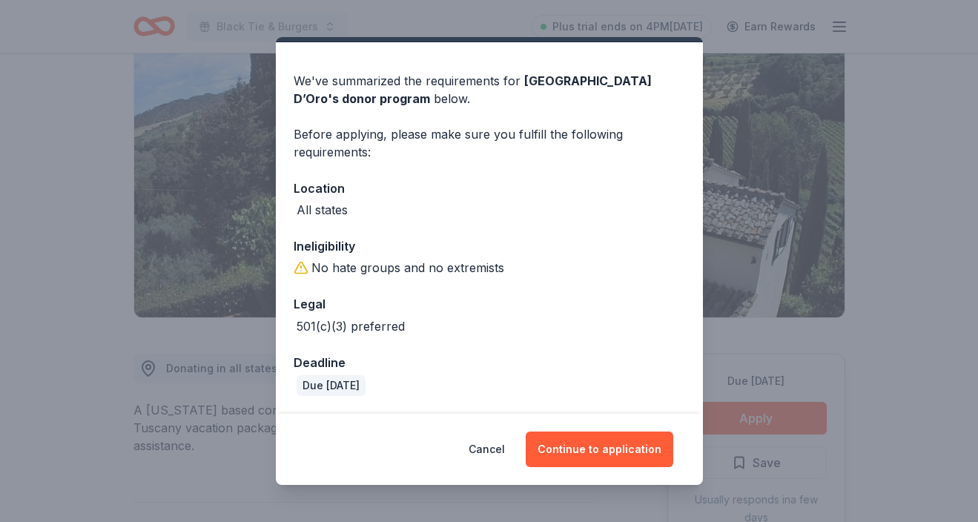
scroll to position [36, 0]
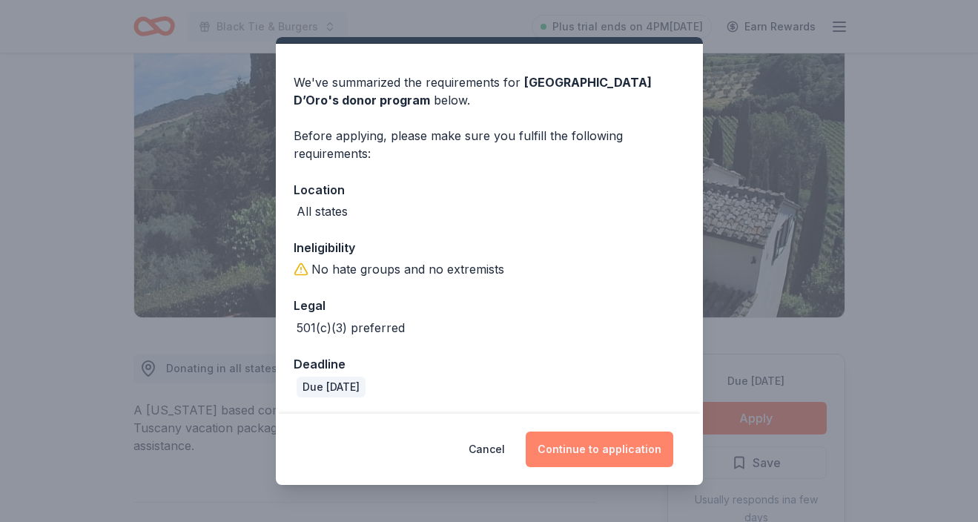
click at [629, 446] on button "Continue to application" at bounding box center [600, 450] width 148 height 36
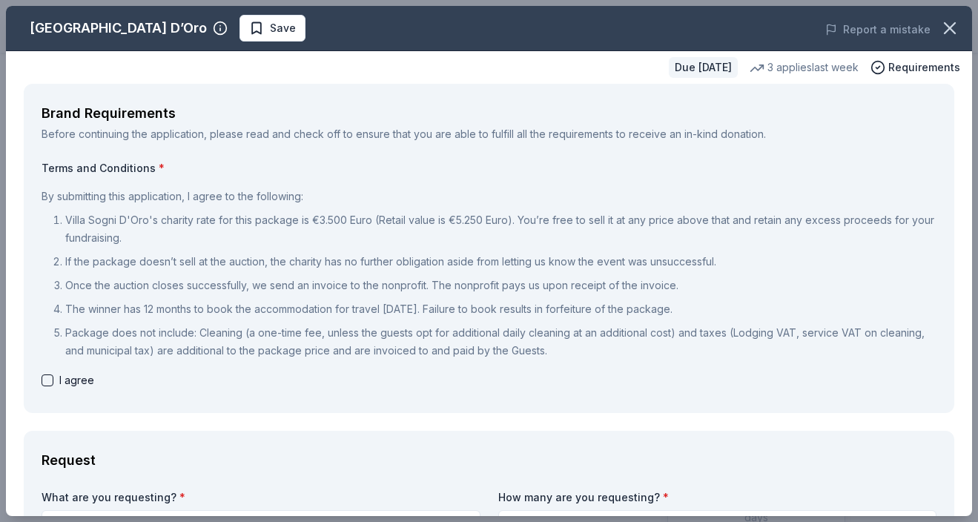
scroll to position [0, 0]
click at [948, 26] on icon "button" at bounding box center [950, 28] width 10 height 10
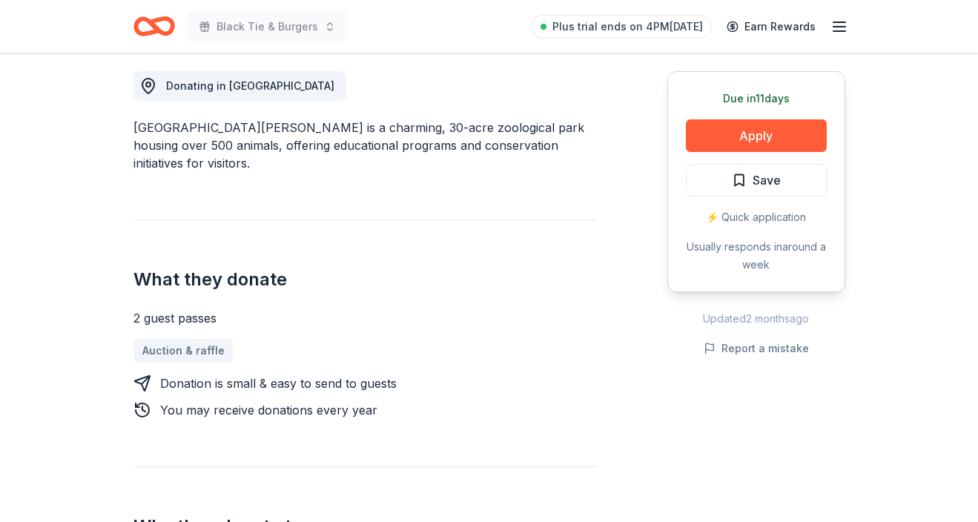
scroll to position [425, 0]
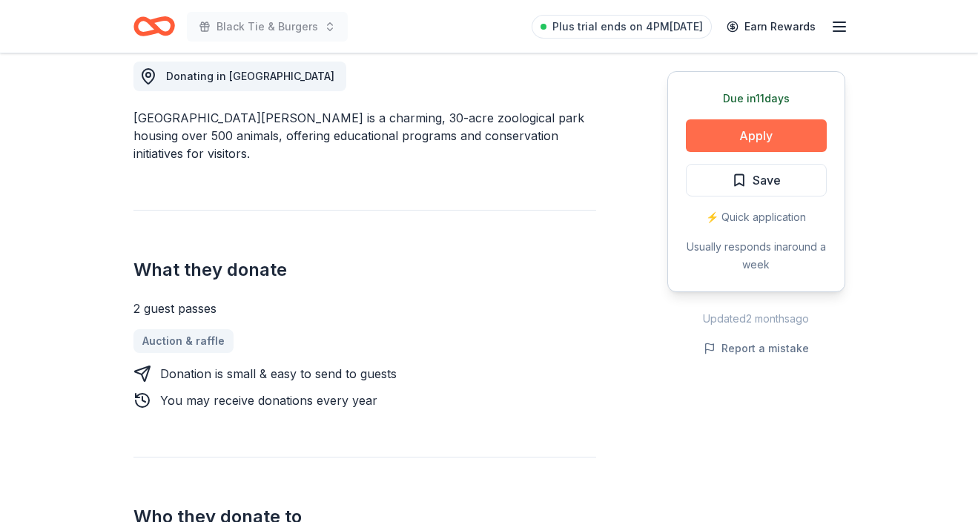
click at [745, 136] on button "Apply" at bounding box center [756, 135] width 141 height 33
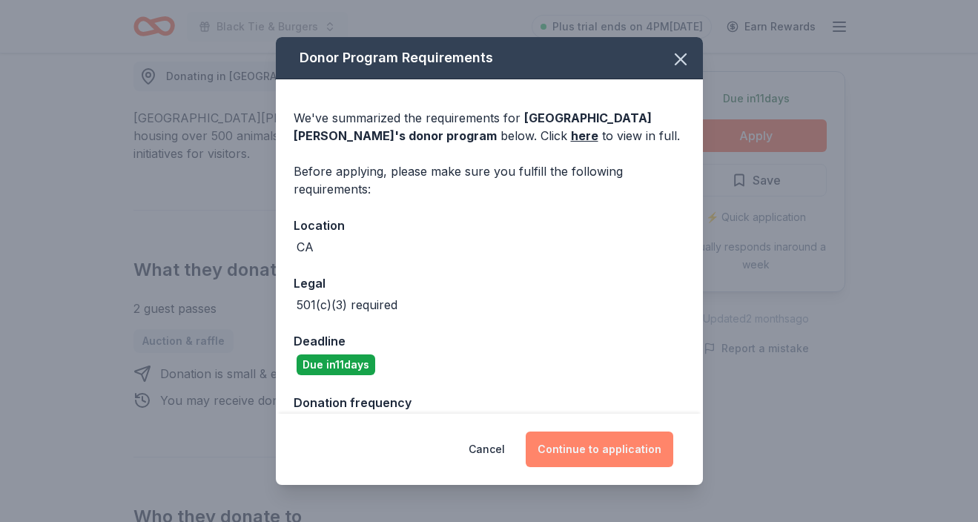
click at [592, 451] on button "Continue to application" at bounding box center [600, 450] width 148 height 36
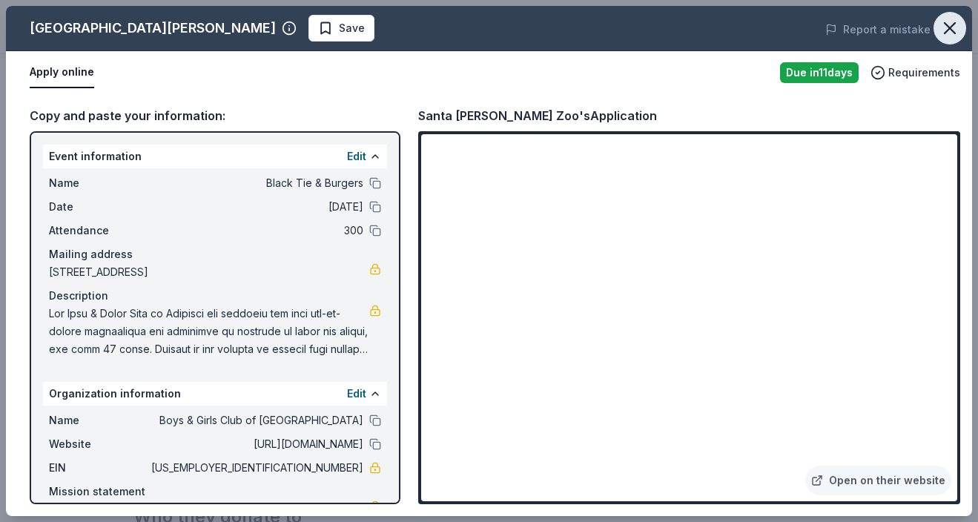
click at [947, 22] on icon "button" at bounding box center [950, 28] width 21 height 21
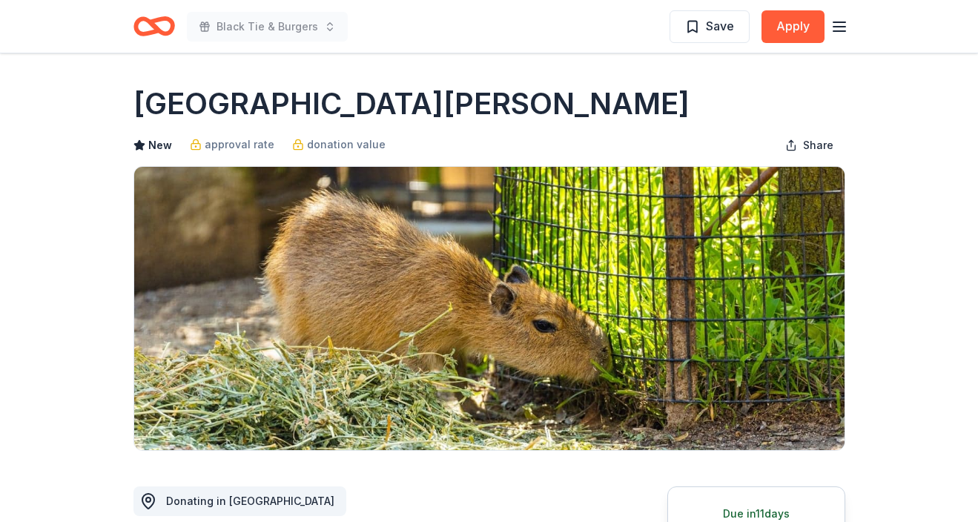
scroll to position [0, 0]
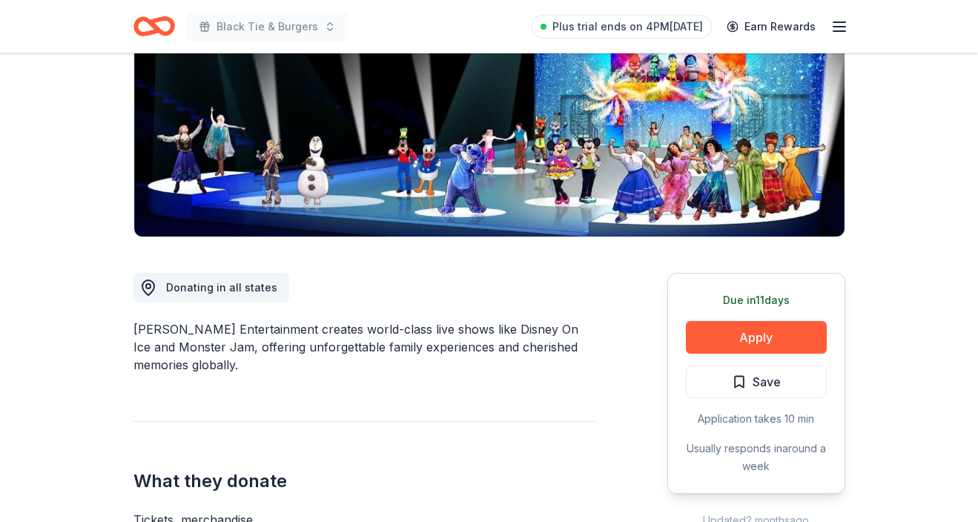
scroll to position [224, 0]
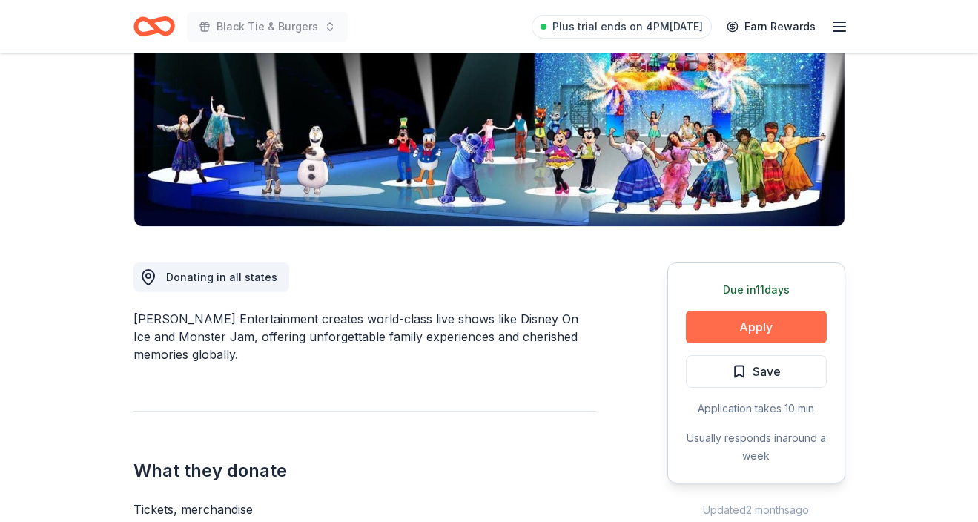
click at [756, 319] on button "Apply" at bounding box center [756, 327] width 141 height 33
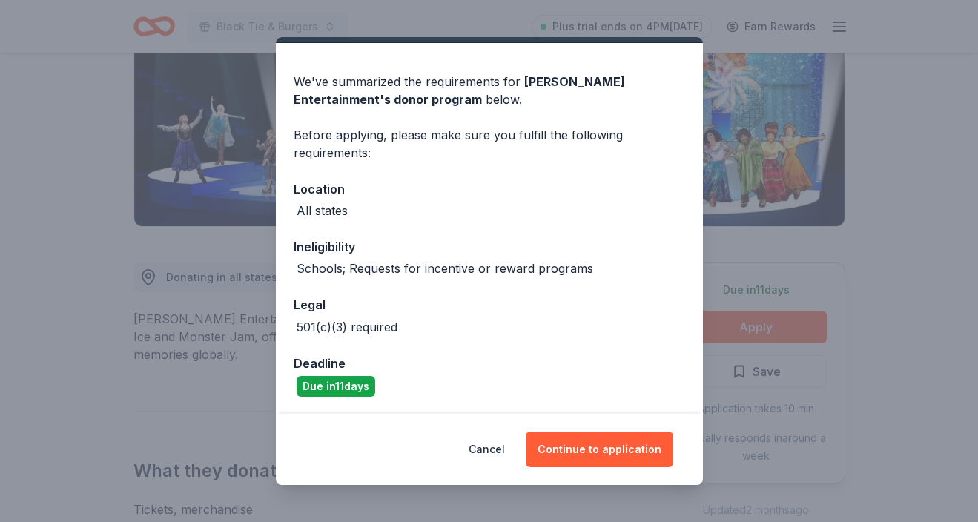
scroll to position [36, 0]
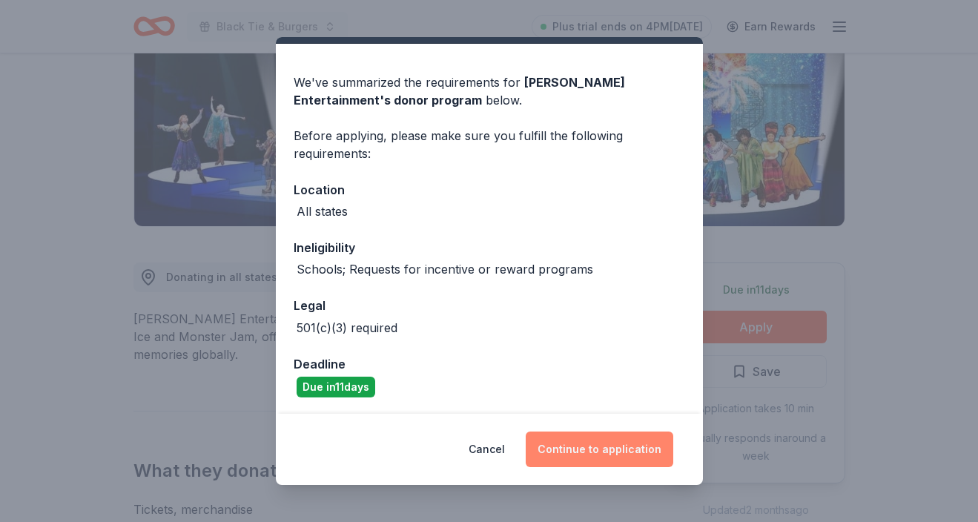
click at [606, 444] on button "Continue to application" at bounding box center [600, 450] width 148 height 36
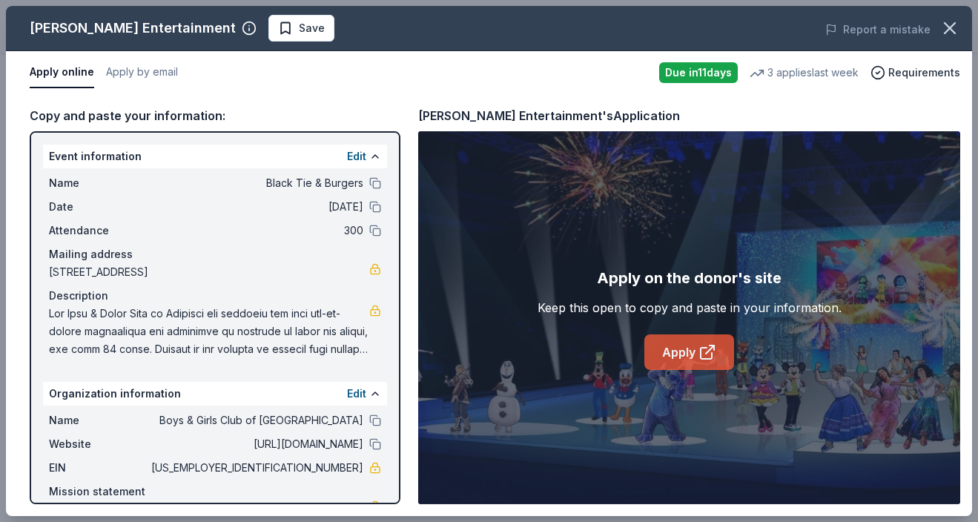
click at [660, 347] on link "Apply" at bounding box center [690, 353] width 90 height 36
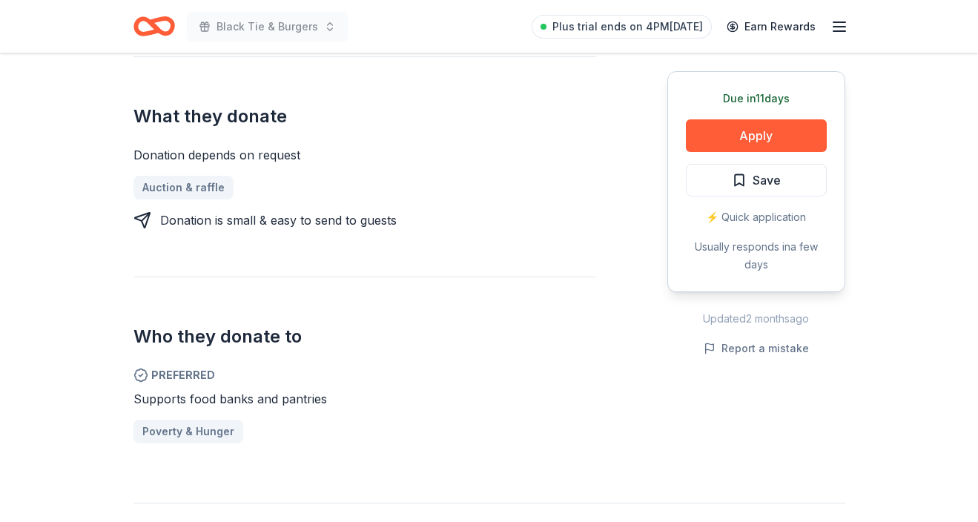
scroll to position [615, 0]
click at [742, 134] on button "Apply" at bounding box center [756, 135] width 141 height 33
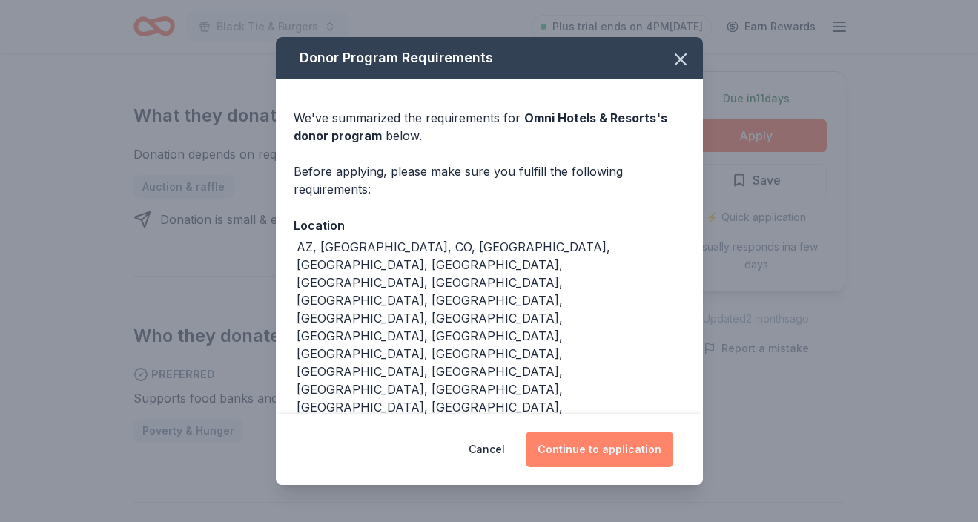
click at [641, 444] on button "Continue to application" at bounding box center [600, 450] width 148 height 36
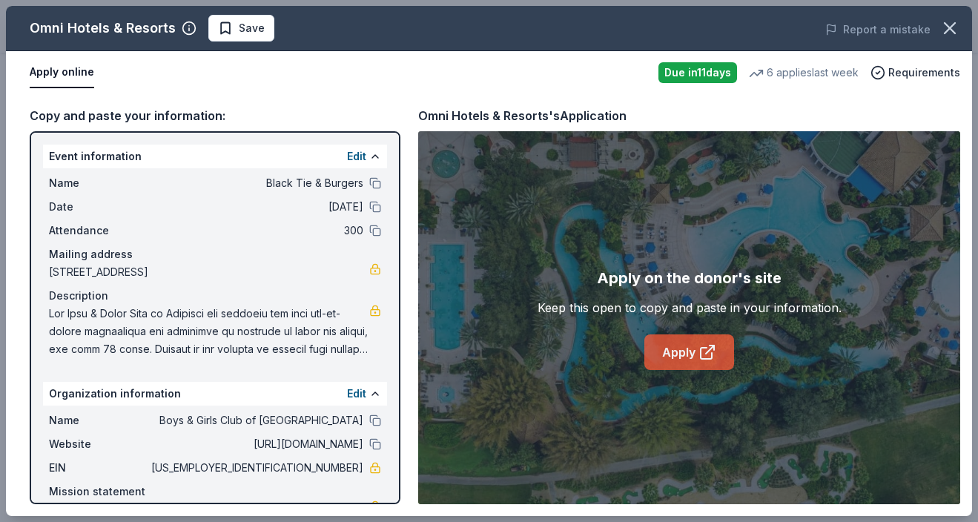
click at [661, 354] on link "Apply" at bounding box center [690, 353] width 90 height 36
click at [672, 353] on link "Apply" at bounding box center [690, 353] width 90 height 36
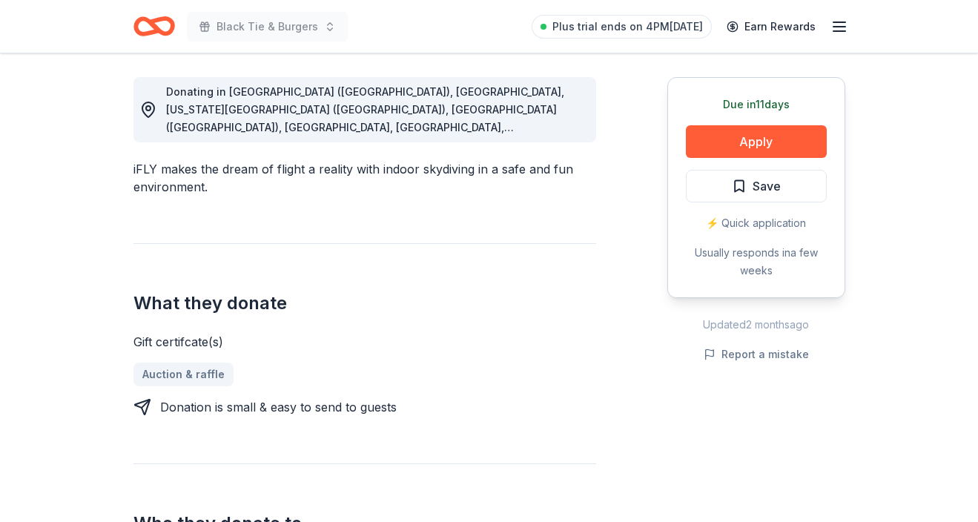
scroll to position [403, 0]
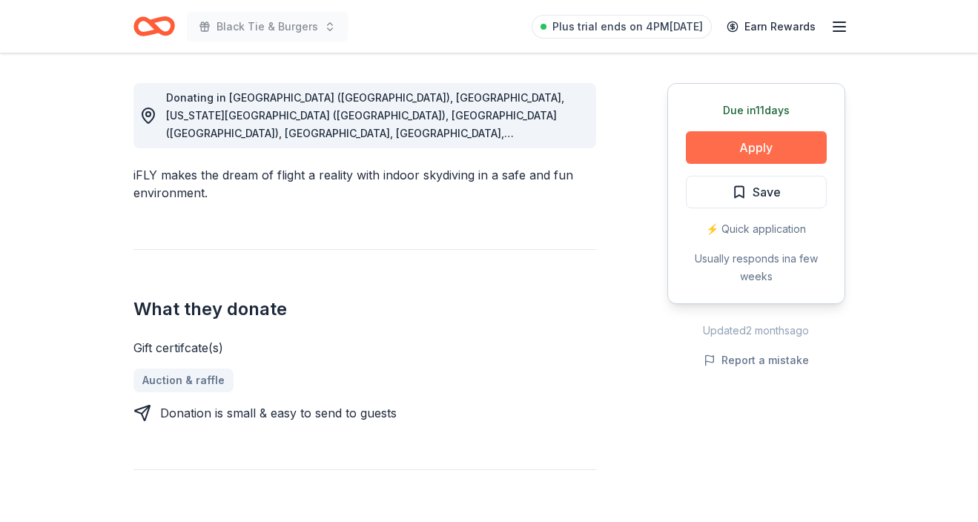
click at [754, 144] on button "Apply" at bounding box center [756, 147] width 141 height 33
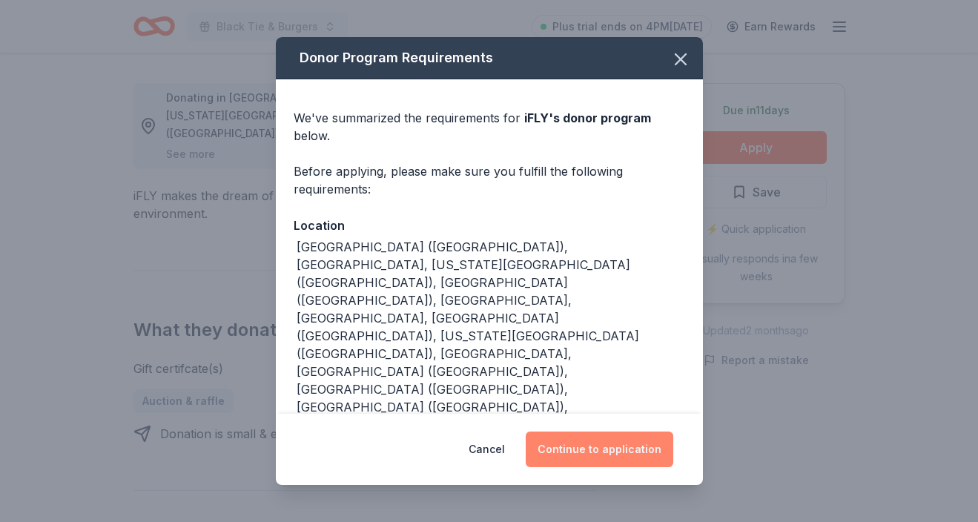
click at [583, 441] on button "Continue to application" at bounding box center [600, 450] width 148 height 36
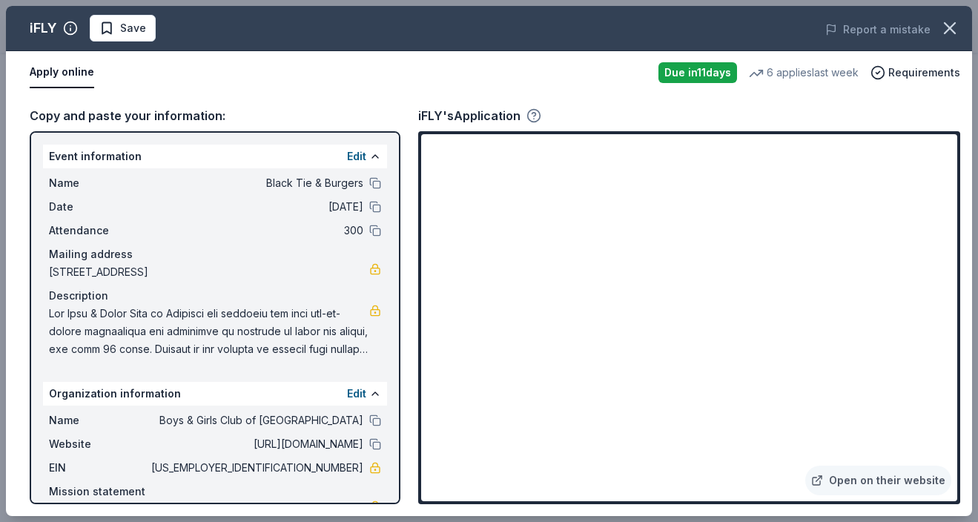
click at [535, 116] on icon "button" at bounding box center [535, 115] width 4 height 4
click at [800, 114] on div "iFLY's Application" at bounding box center [689, 115] width 542 height 19
click at [864, 474] on link "Open on their website" at bounding box center [878, 481] width 146 height 30
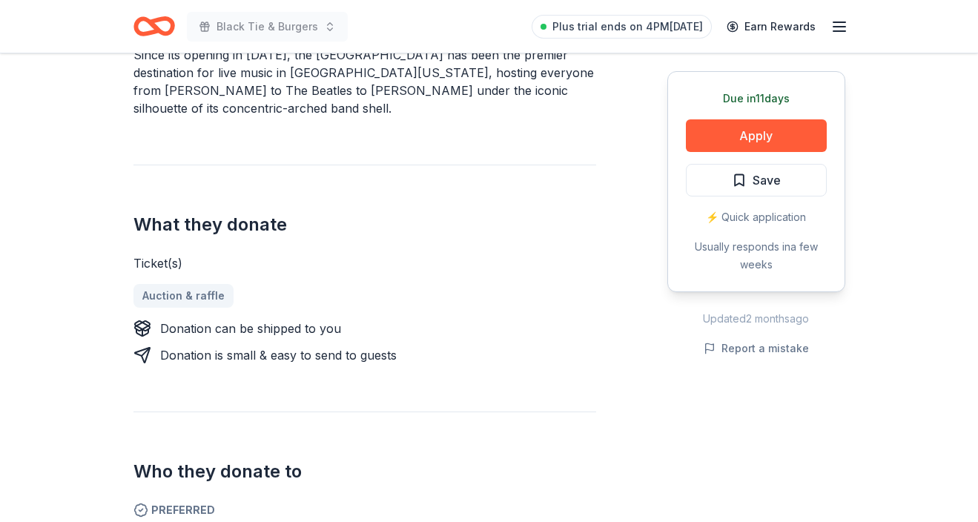
scroll to position [472, 0]
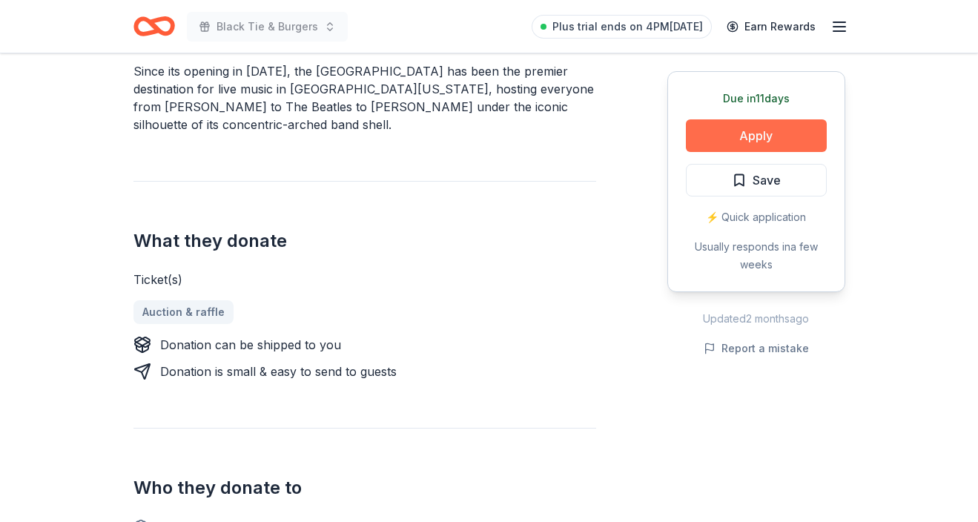
click at [768, 130] on button "Apply" at bounding box center [756, 135] width 141 height 33
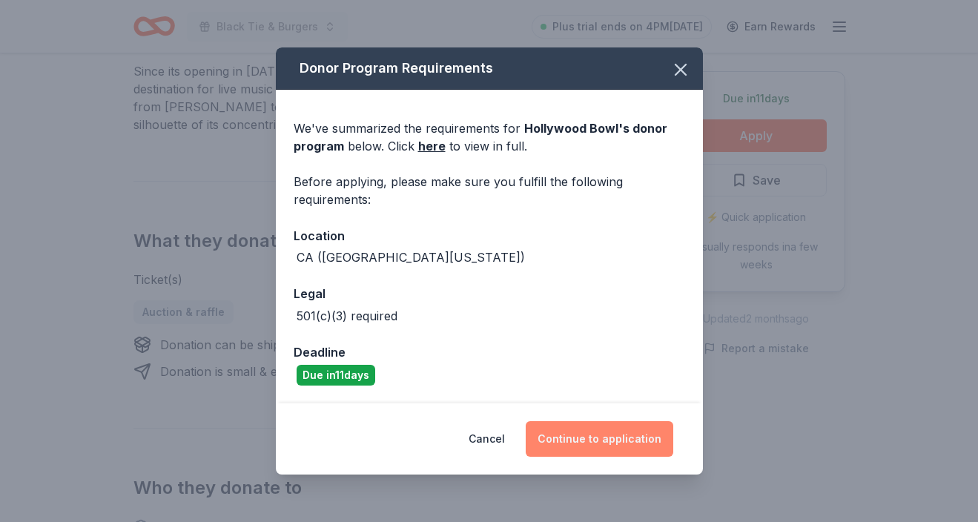
click at [578, 438] on button "Continue to application" at bounding box center [600, 439] width 148 height 36
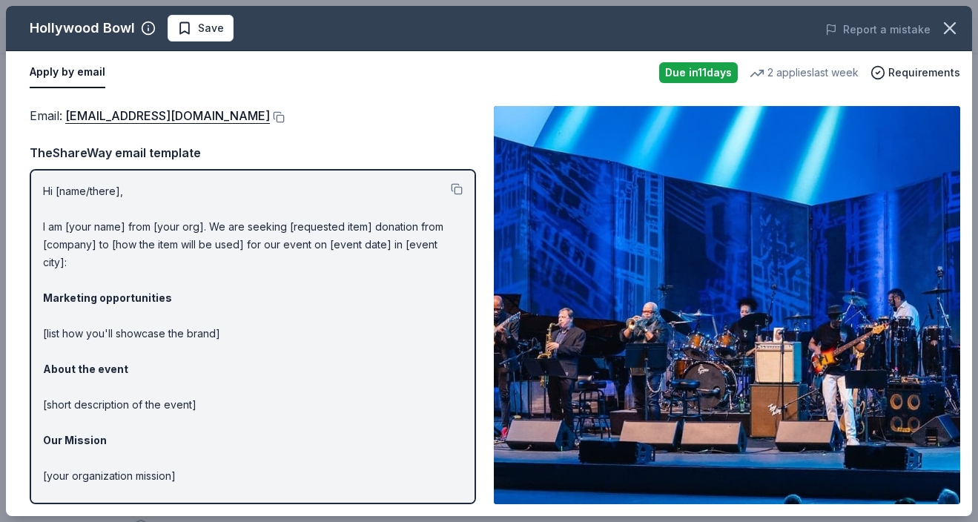
drag, startPoint x: 38, startPoint y: 174, endPoint x: 178, endPoint y: 432, distance: 293.7
click at [178, 432] on div "Hi [name/there], I am [your name] from [your org]. We are seeking [requested it…" at bounding box center [253, 336] width 446 height 335
click at [279, 375] on p "Hi [name/there], I am [your name] from [your org]. We are seeking [requested it…" at bounding box center [253, 378] width 420 height 392
click at [458, 185] on button at bounding box center [457, 189] width 12 height 12
click at [185, 111] on link "donatedtickets@laphil.org" at bounding box center [167, 115] width 205 height 19
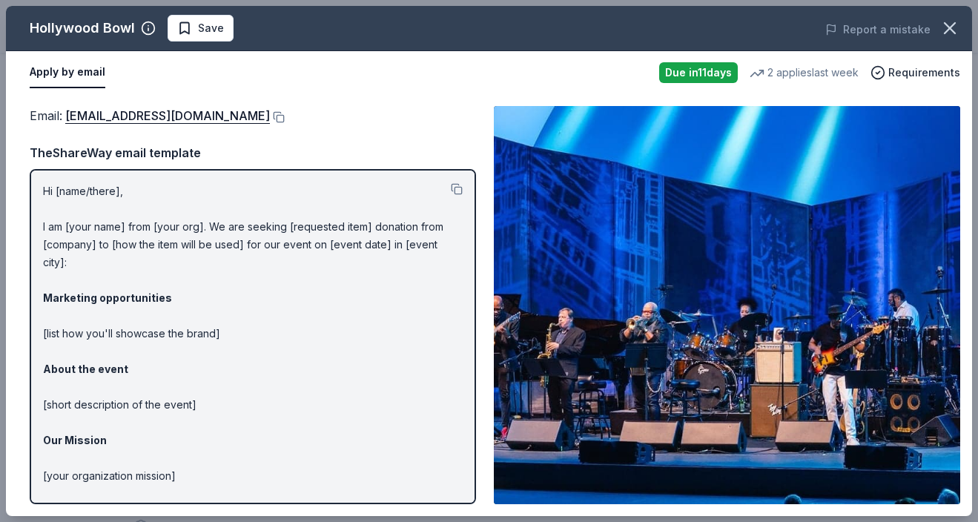
scroll to position [0, 0]
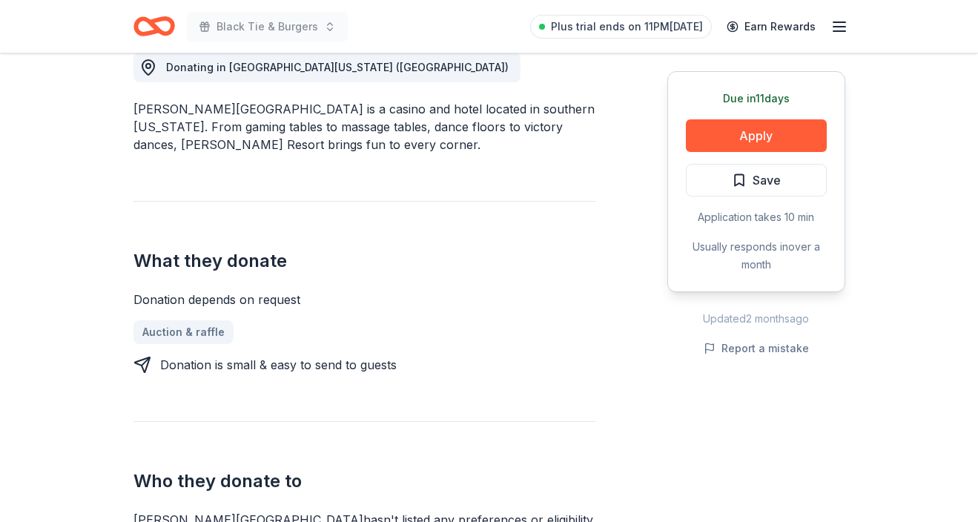
scroll to position [432, 0]
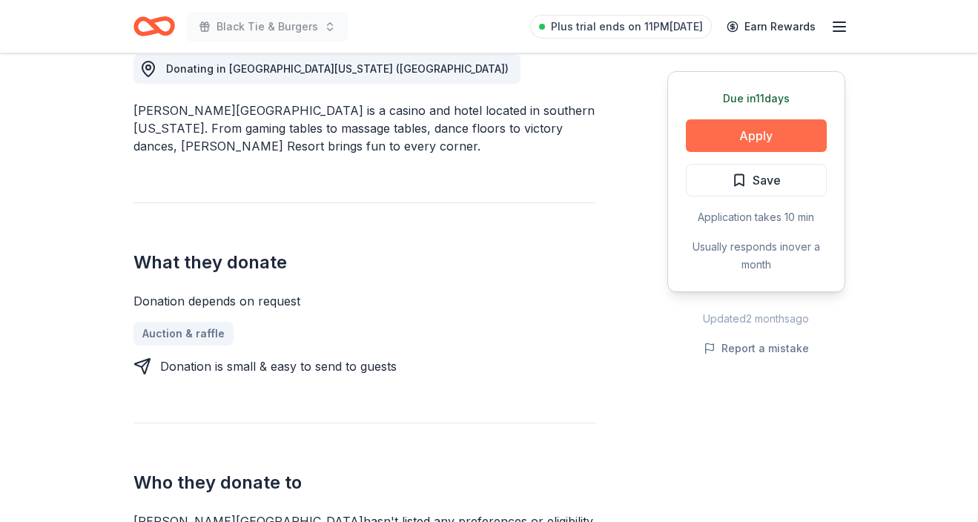
click at [744, 136] on button "Apply" at bounding box center [756, 135] width 141 height 33
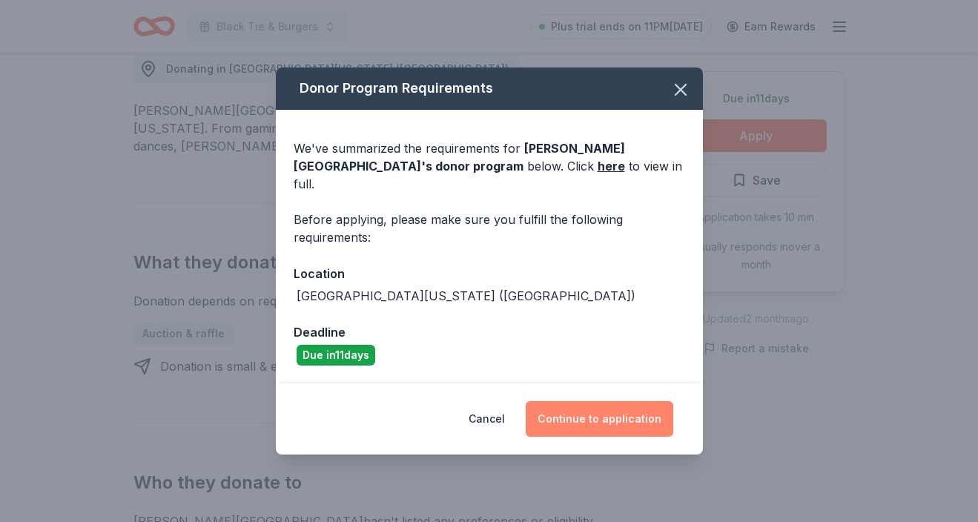
click at [596, 406] on button "Continue to application" at bounding box center [600, 419] width 148 height 36
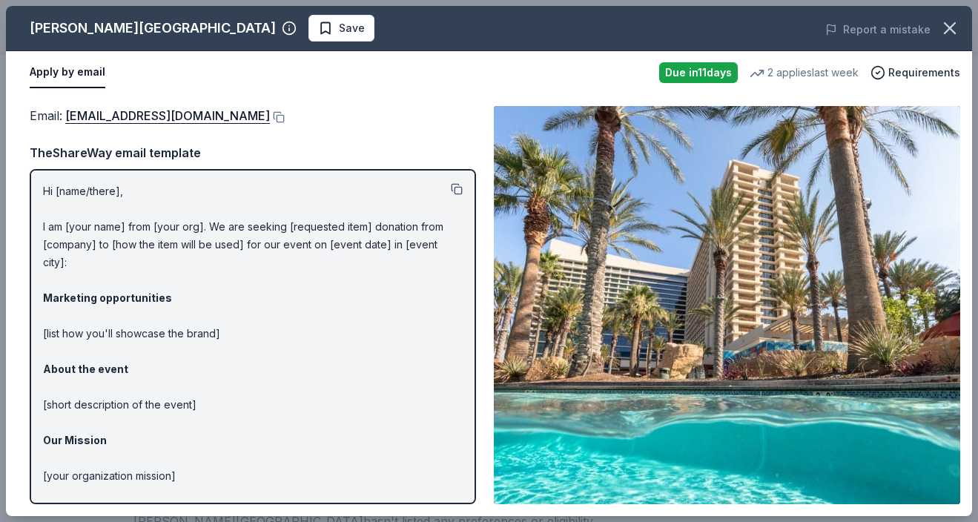
click at [455, 185] on button at bounding box center [457, 189] width 12 height 12
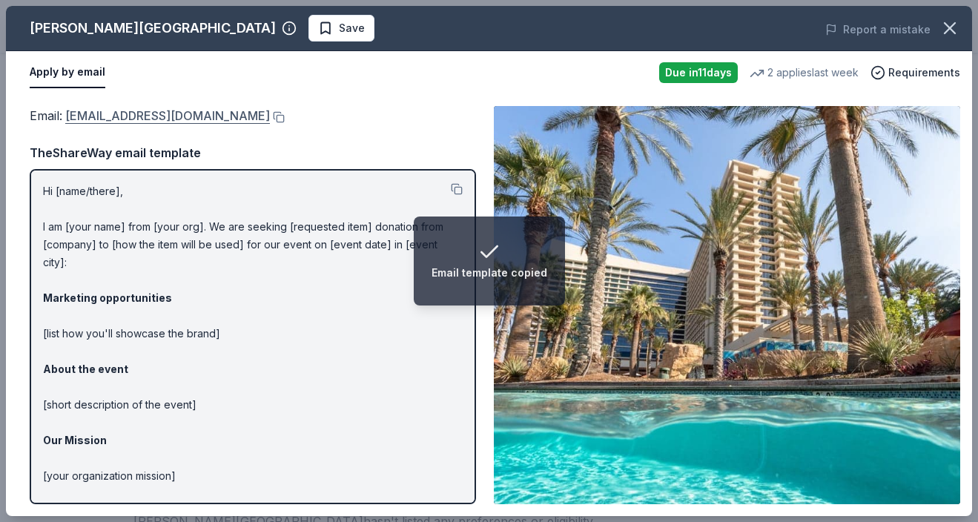
click at [178, 112] on link "shsebastian@caesars.com" at bounding box center [167, 115] width 205 height 19
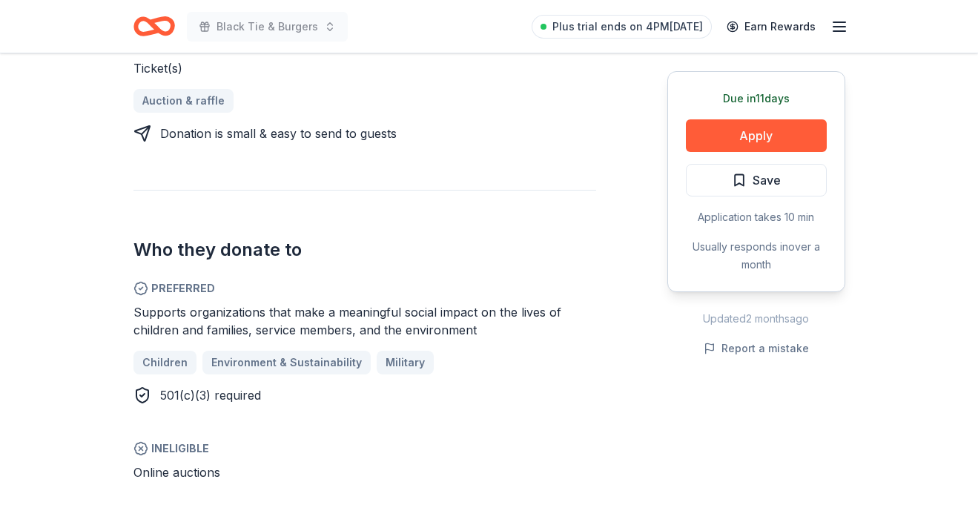
scroll to position [652, 0]
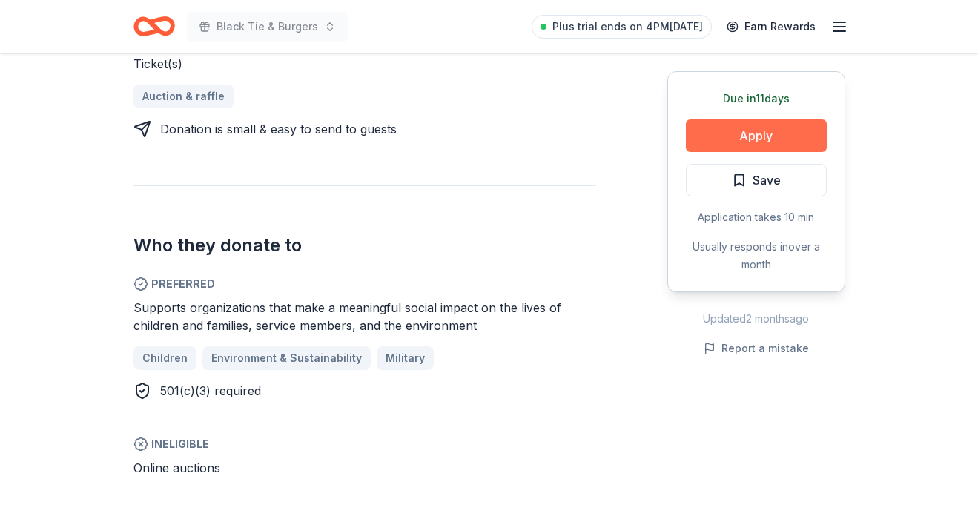
click at [745, 131] on button "Apply" at bounding box center [756, 135] width 141 height 33
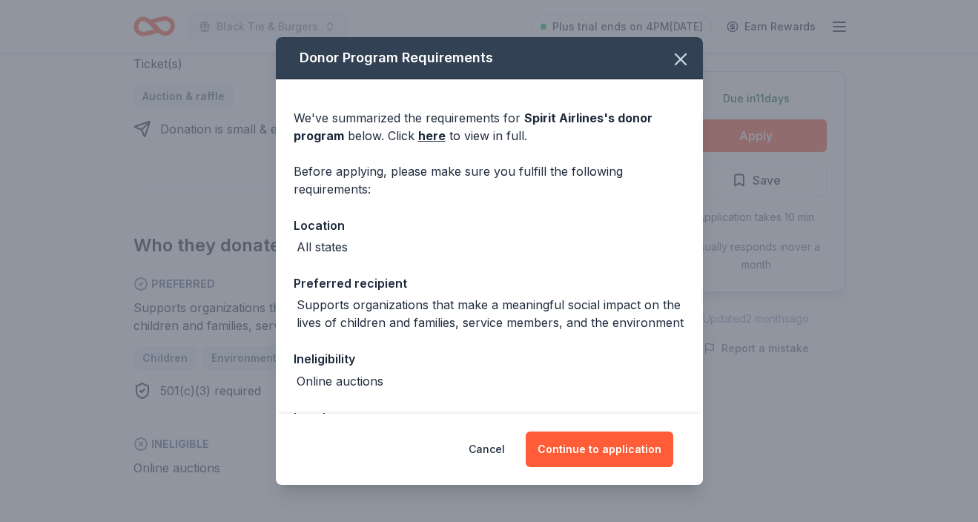
scroll to position [0, 0]
click at [863, 108] on div "Donor Program Requirements We've summarized the requirements for Spirit Airline…" at bounding box center [489, 261] width 978 height 522
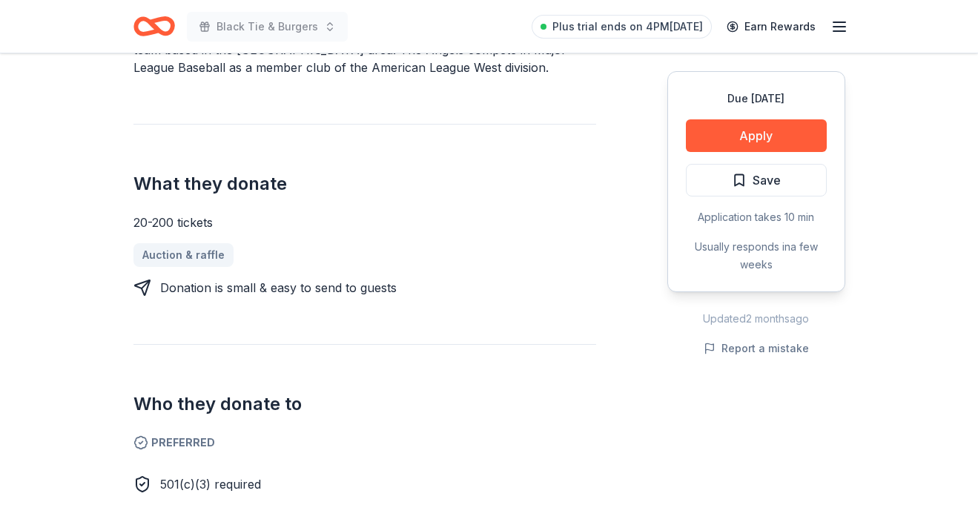
scroll to position [508, 0]
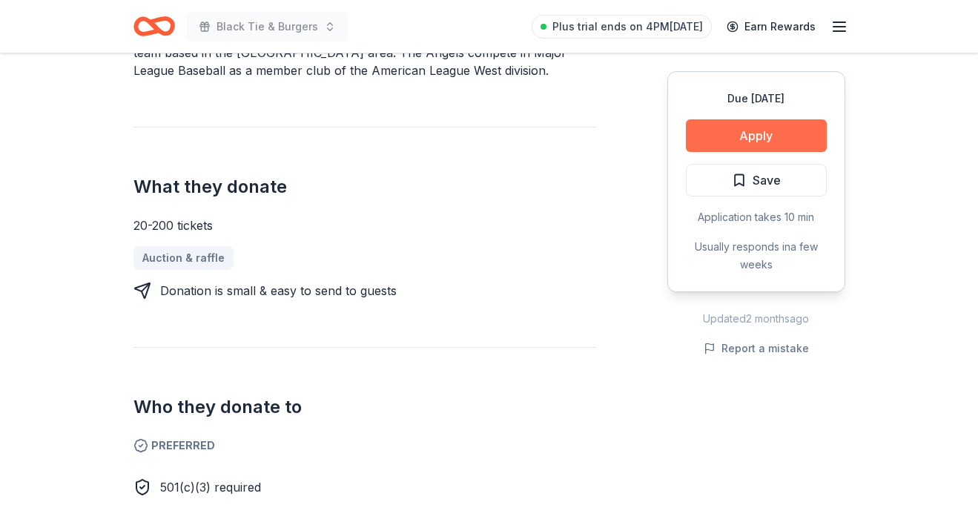
click at [785, 131] on button "Apply" at bounding box center [756, 135] width 141 height 33
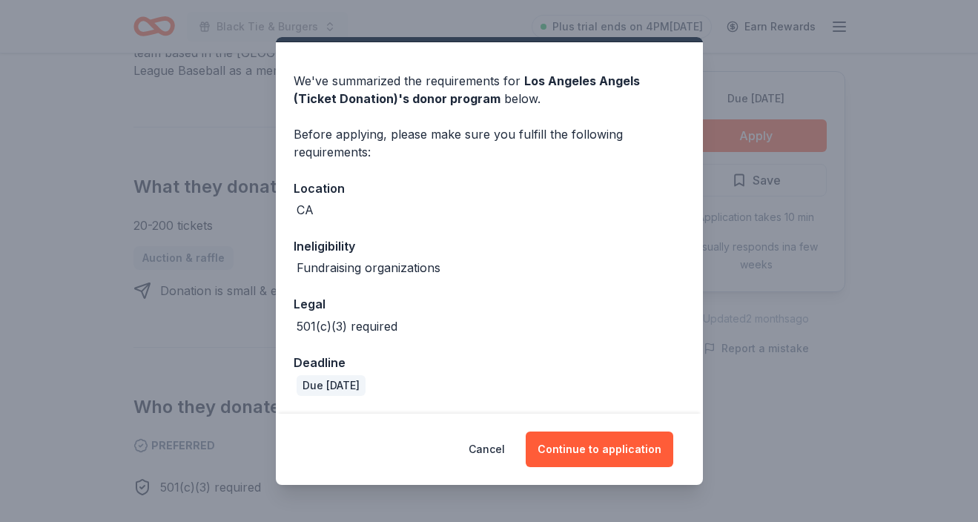
scroll to position [36, 0]
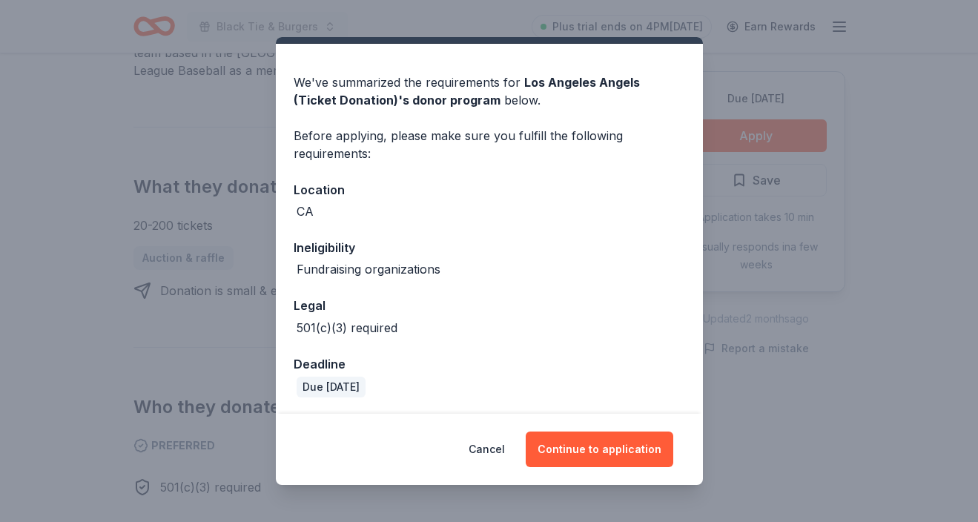
click at [805, 60] on div "Donor Program Requirements We've summarized the requirements for Los Angeles An…" at bounding box center [489, 261] width 978 height 522
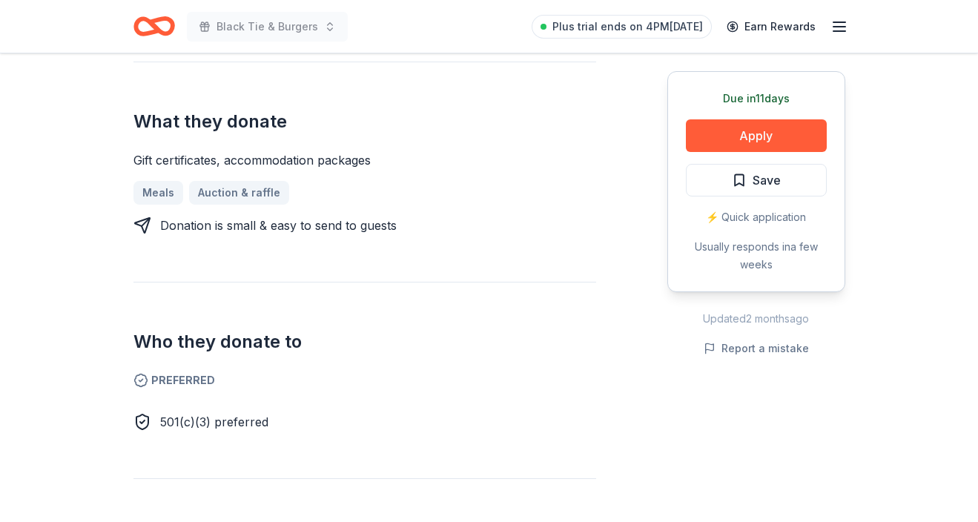
scroll to position [576, 0]
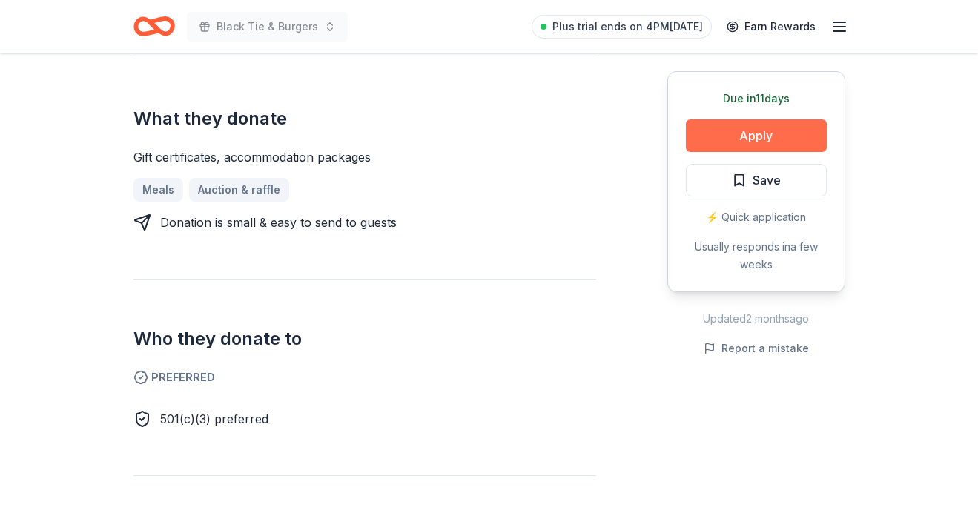
click at [720, 134] on button "Apply" at bounding box center [756, 135] width 141 height 33
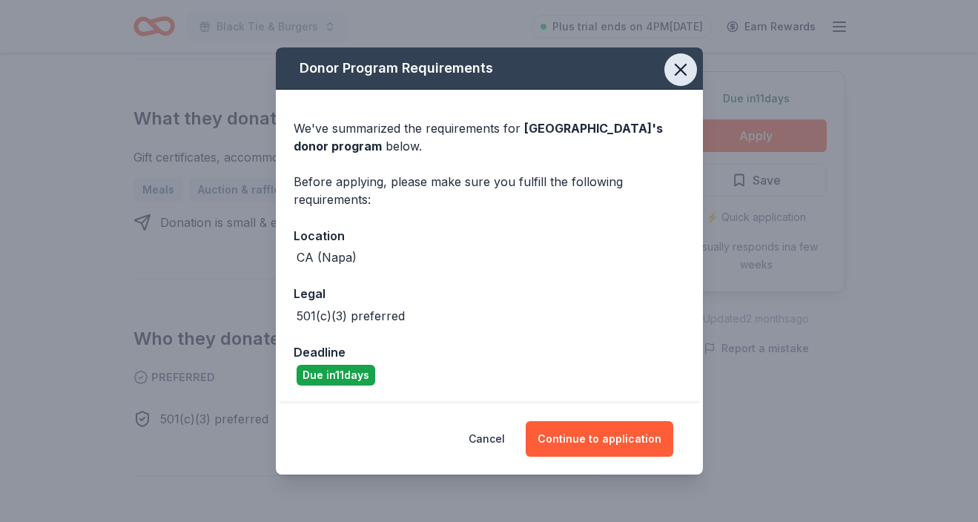
click at [679, 63] on icon "button" at bounding box center [680, 69] width 21 height 21
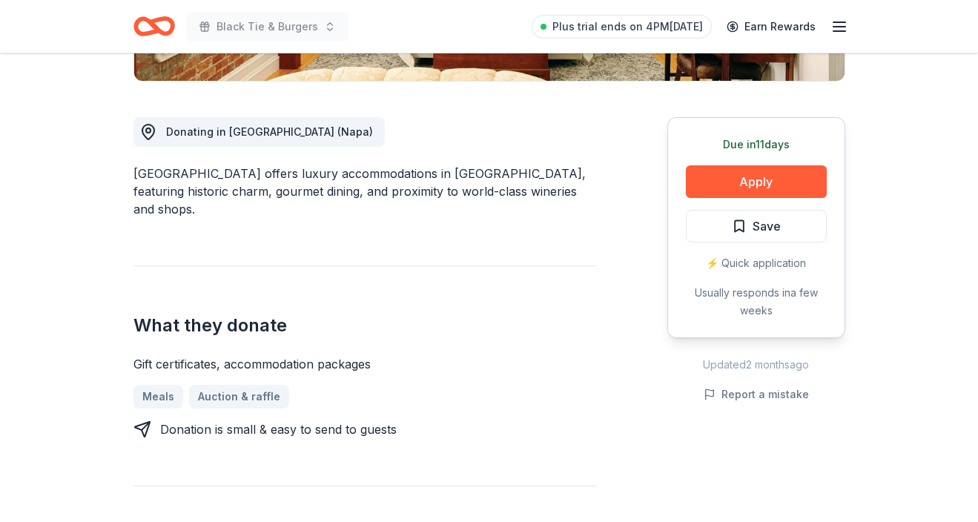
scroll to position [367, 0]
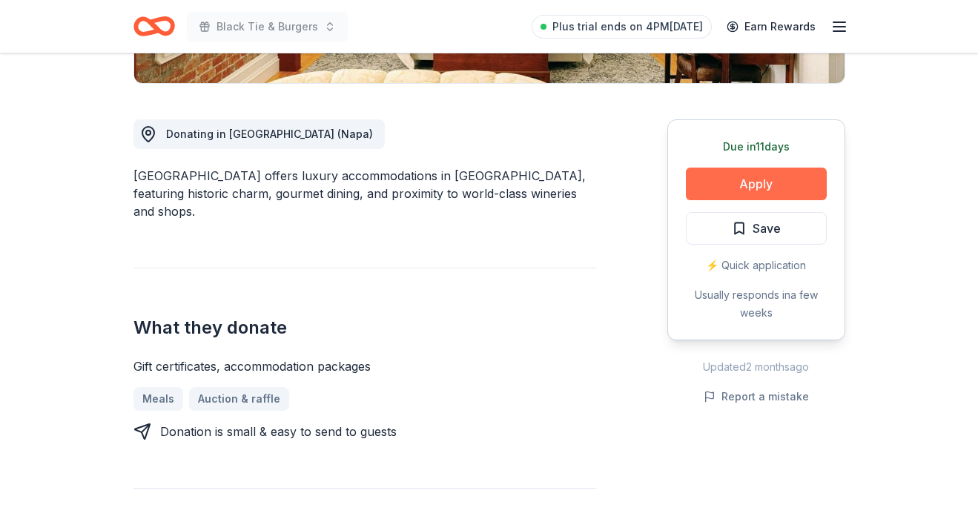
click at [747, 184] on button "Apply" at bounding box center [756, 184] width 141 height 33
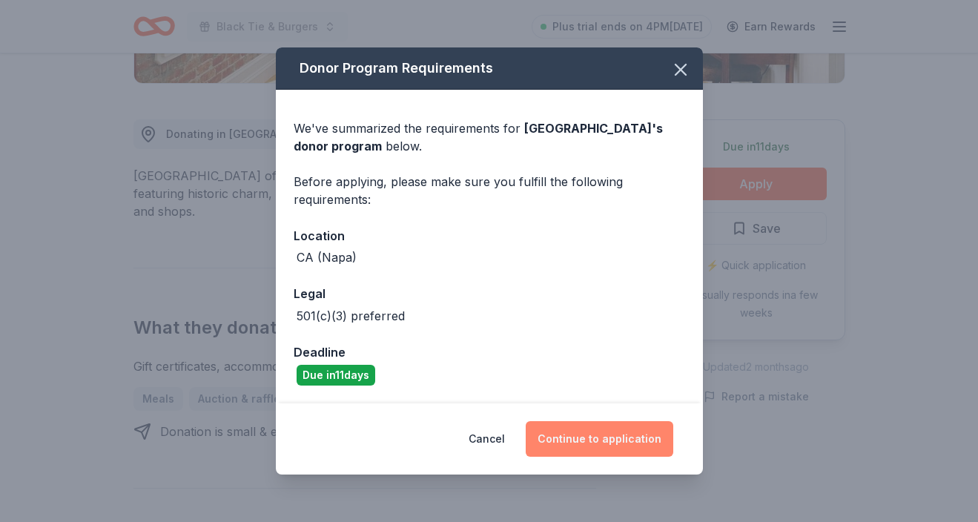
click at [556, 421] on button "Continue to application" at bounding box center [600, 439] width 148 height 36
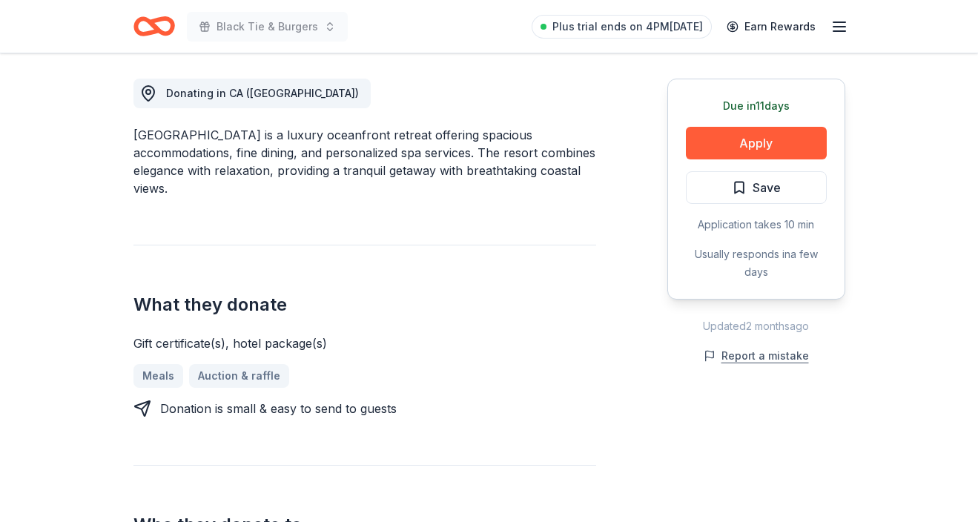
scroll to position [397, 0]
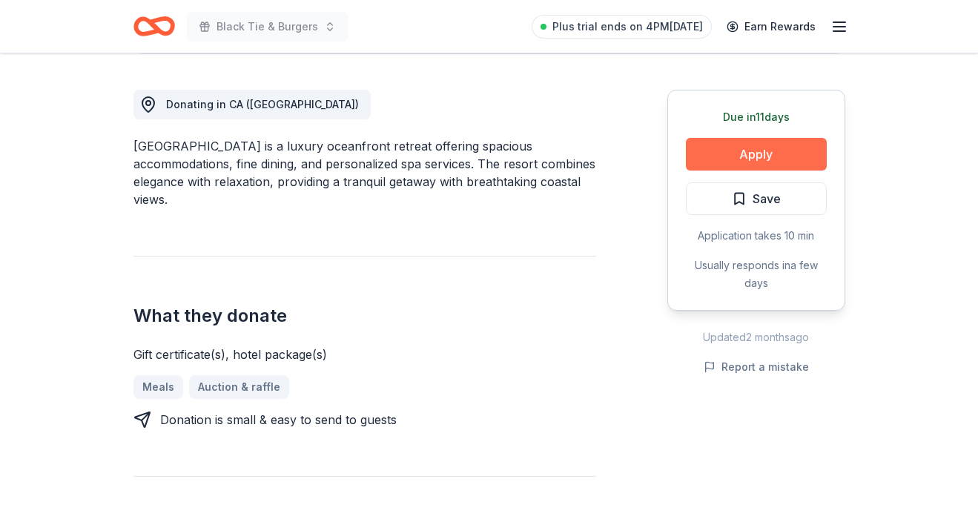
click at [759, 153] on button "Apply" at bounding box center [756, 154] width 141 height 33
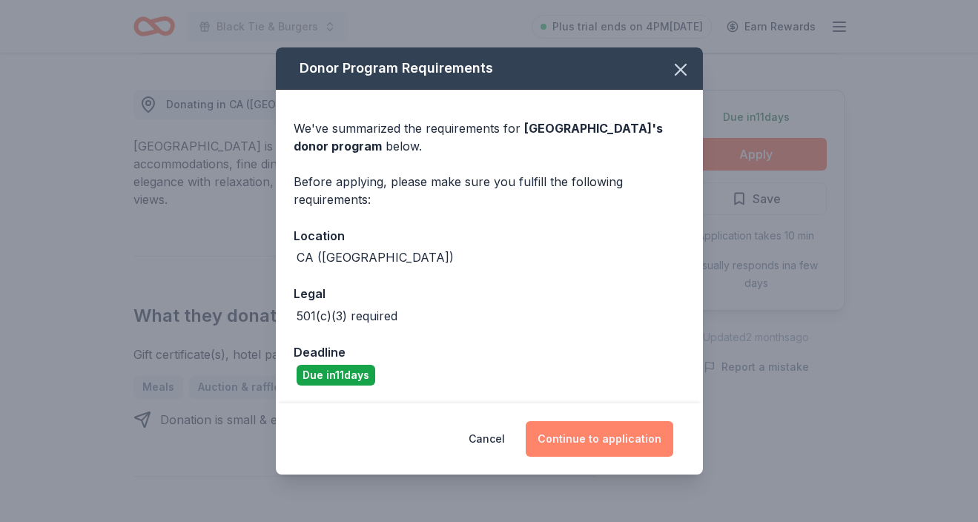
click at [593, 434] on button "Continue to application" at bounding box center [600, 439] width 148 height 36
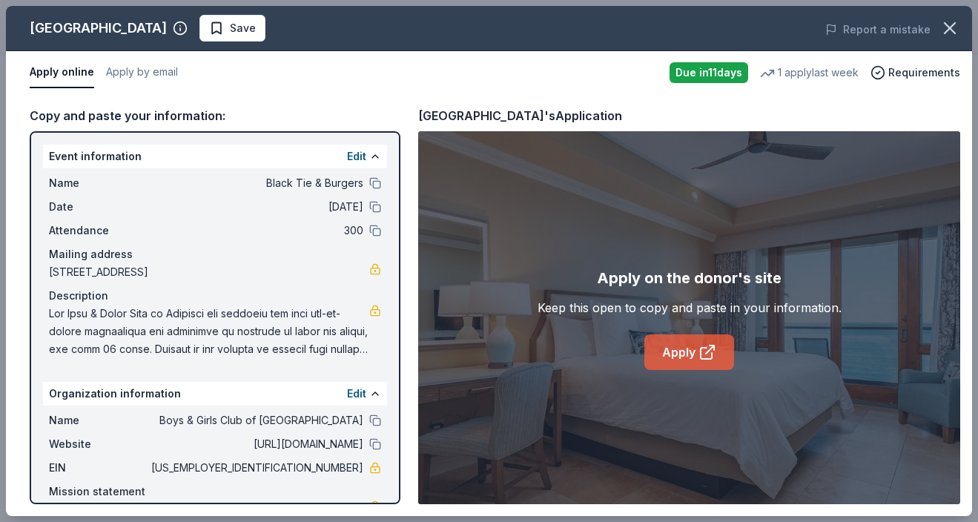
click at [663, 349] on link "Apply" at bounding box center [690, 353] width 90 height 36
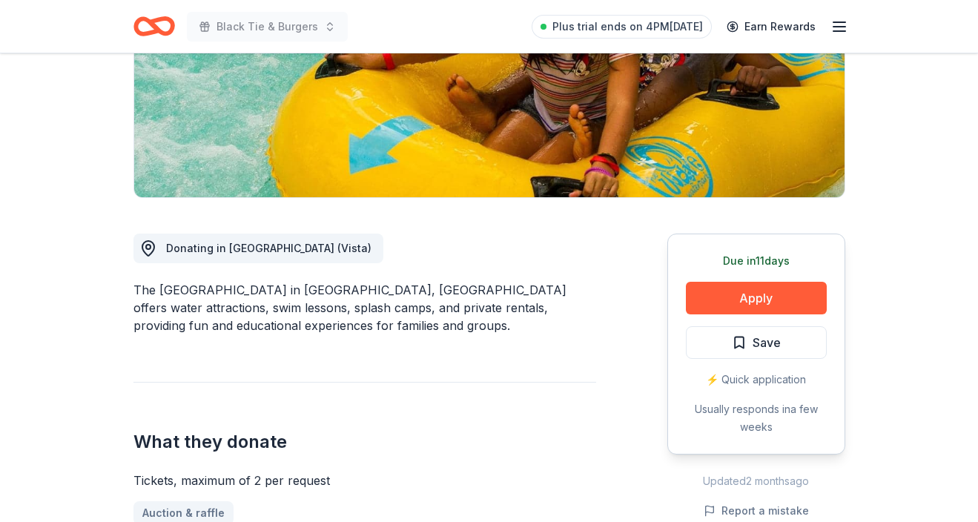
scroll to position [251, 0]
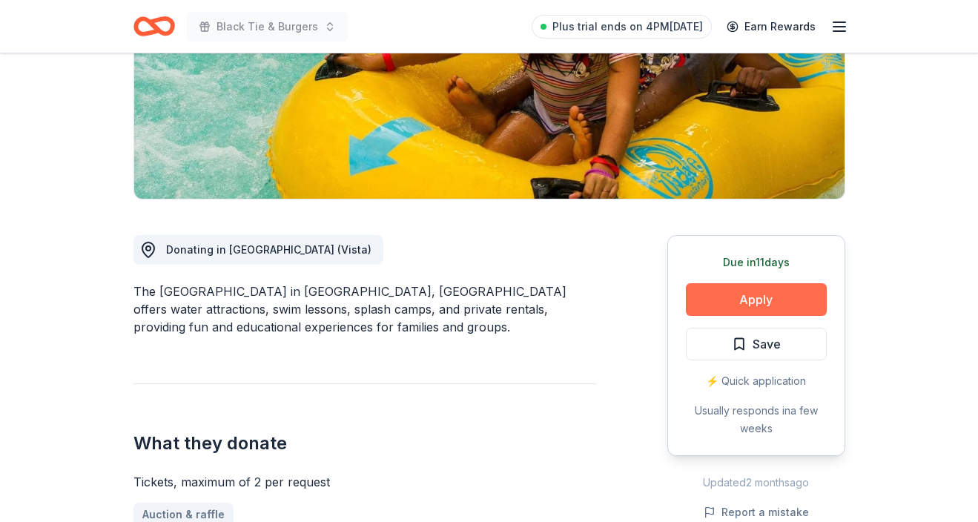
click at [765, 295] on button "Apply" at bounding box center [756, 299] width 141 height 33
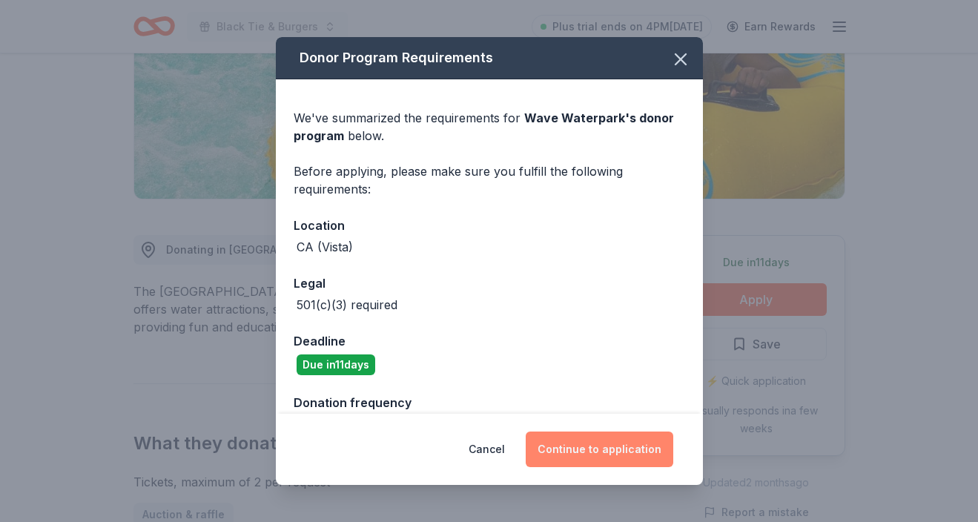
click at [590, 452] on button "Continue to application" at bounding box center [600, 450] width 148 height 36
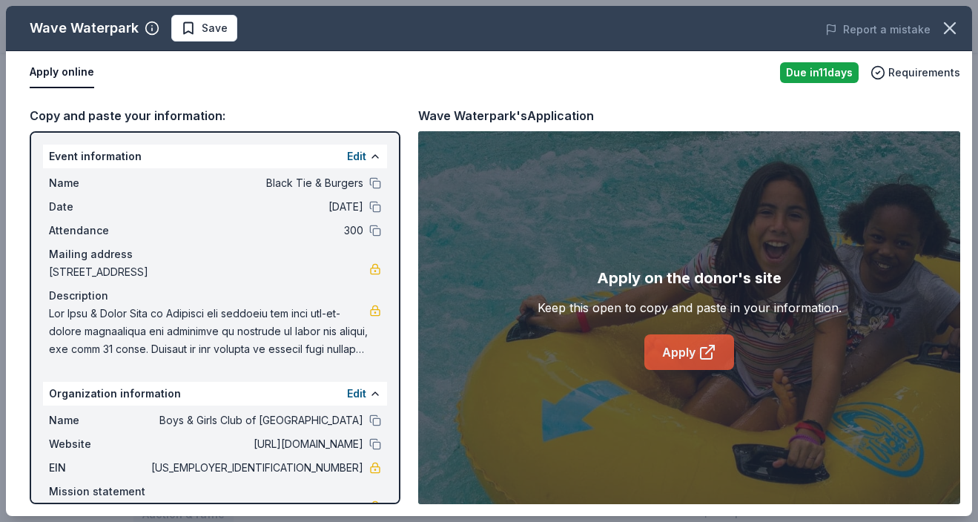
click at [685, 352] on link "Apply" at bounding box center [690, 353] width 90 height 36
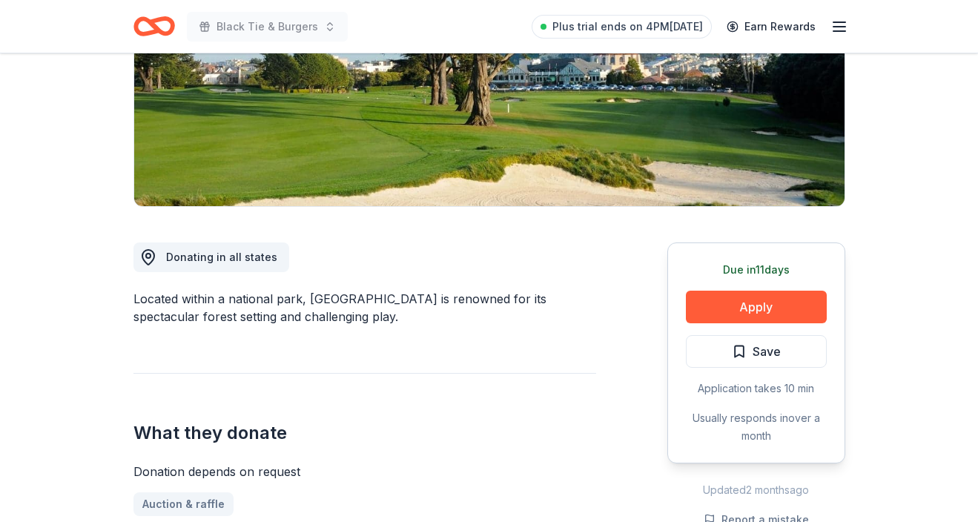
scroll to position [247, 0]
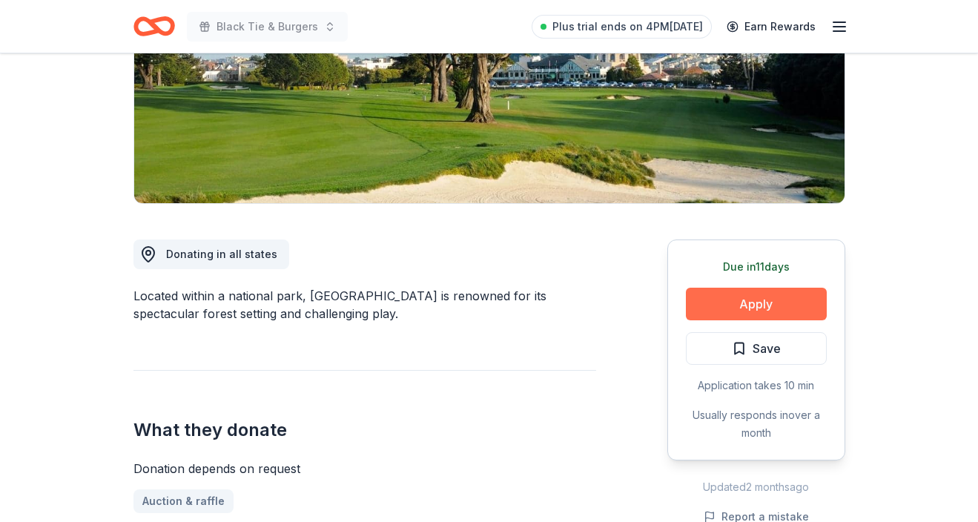
click at [774, 303] on button "Apply" at bounding box center [756, 304] width 141 height 33
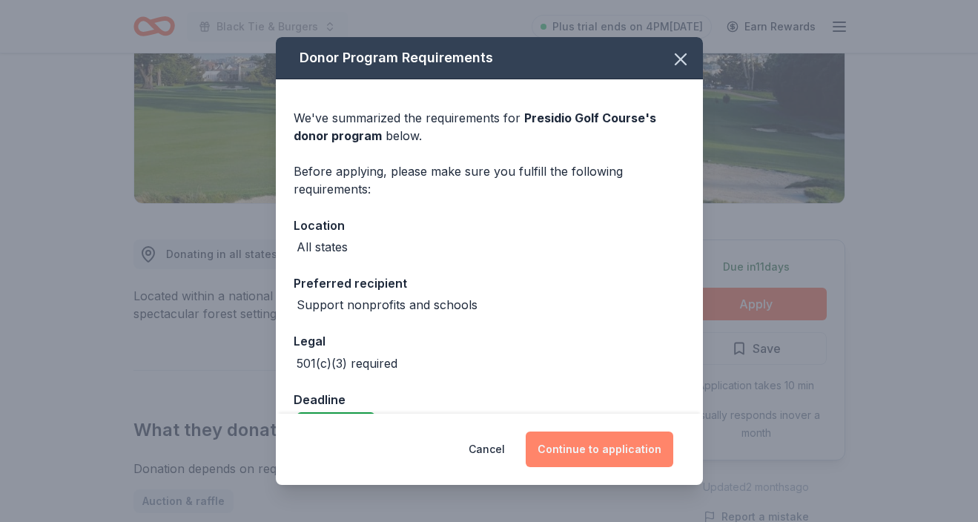
click at [640, 444] on button "Continue to application" at bounding box center [600, 450] width 148 height 36
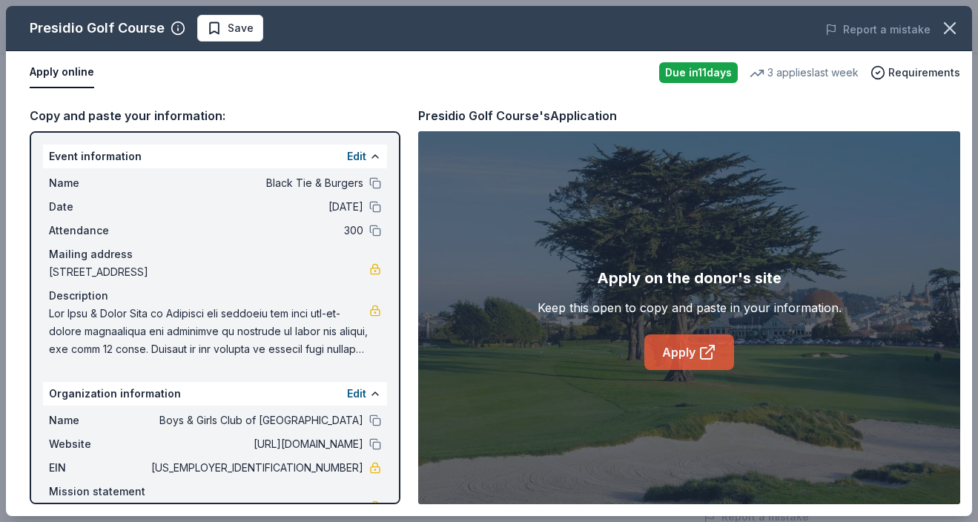
click at [674, 350] on link "Apply" at bounding box center [690, 353] width 90 height 36
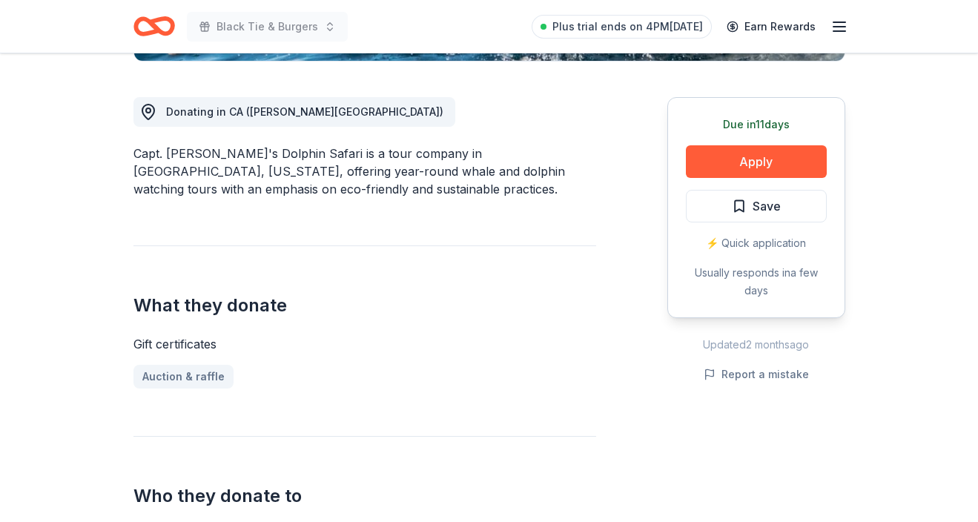
scroll to position [390, 0]
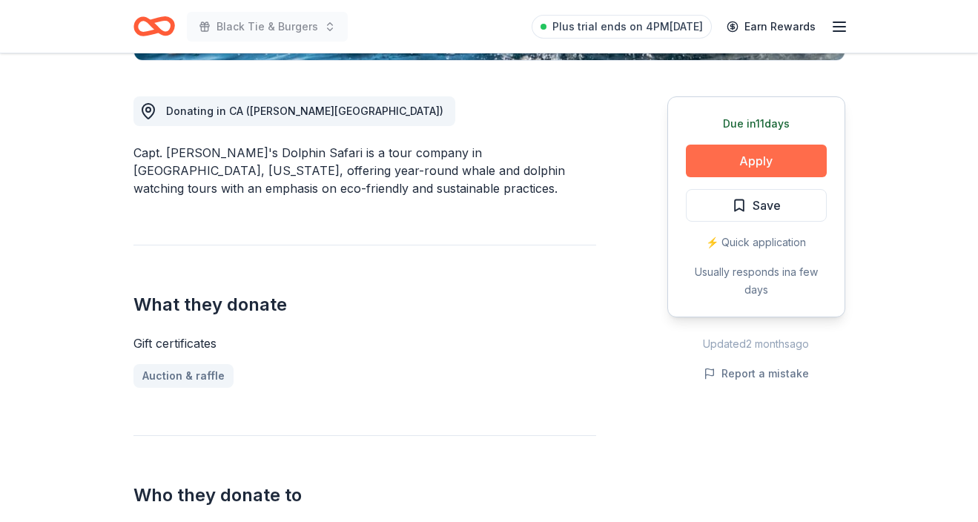
click at [762, 159] on button "Apply" at bounding box center [756, 161] width 141 height 33
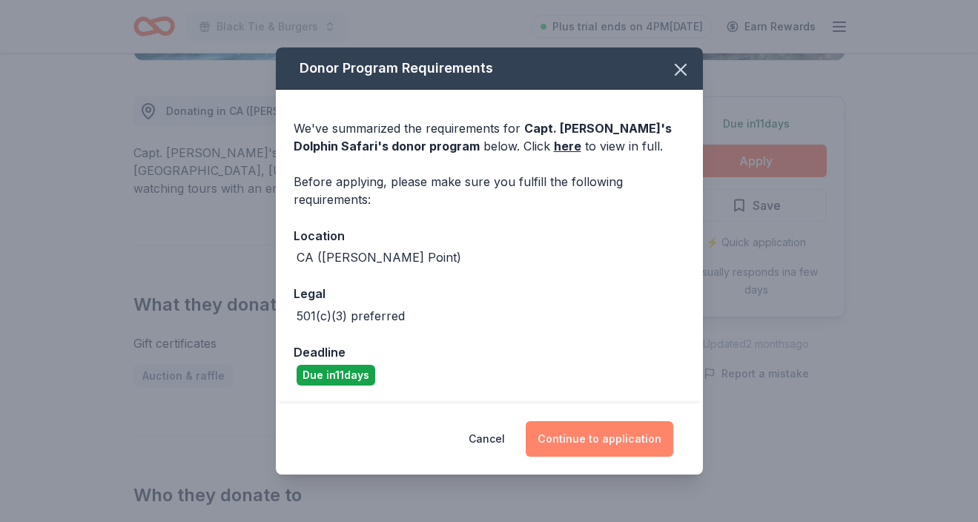
click at [599, 437] on button "Continue to application" at bounding box center [600, 439] width 148 height 36
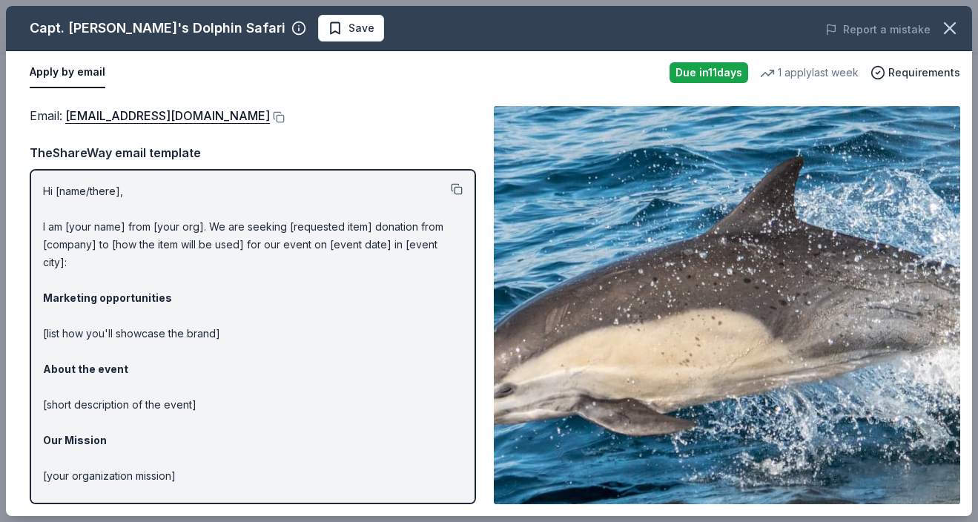
click at [458, 185] on button at bounding box center [457, 189] width 12 height 12
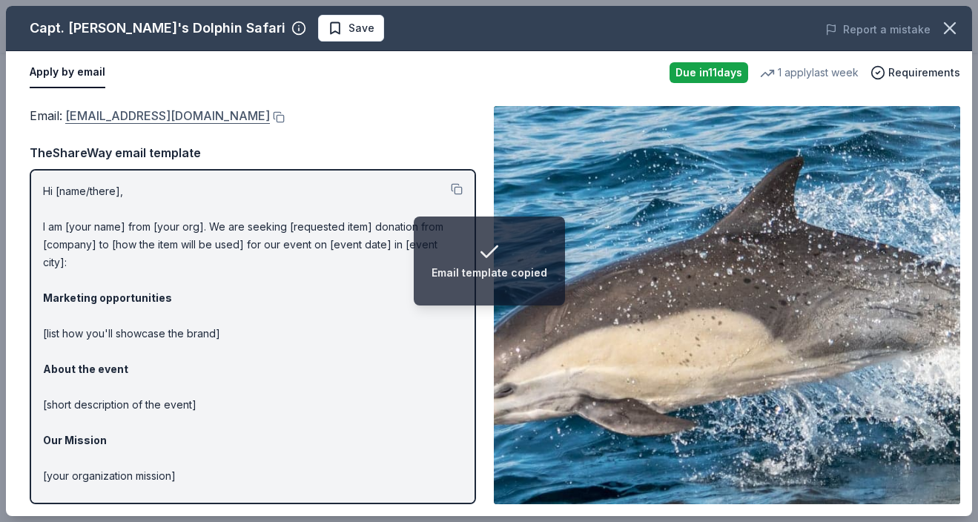
click at [208, 113] on link "donationrequest@dolphinsafari.com" at bounding box center [167, 115] width 205 height 19
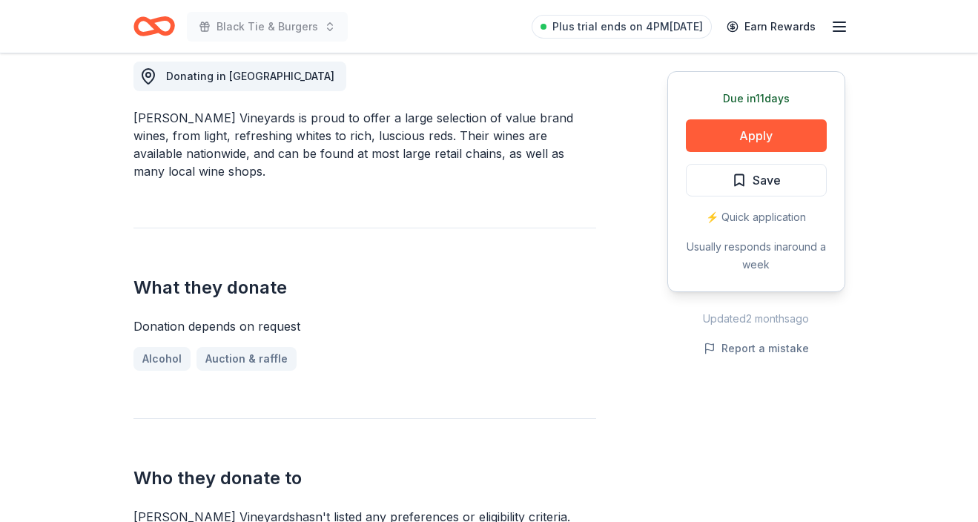
scroll to position [426, 0]
click at [739, 132] on button "Apply" at bounding box center [756, 135] width 141 height 33
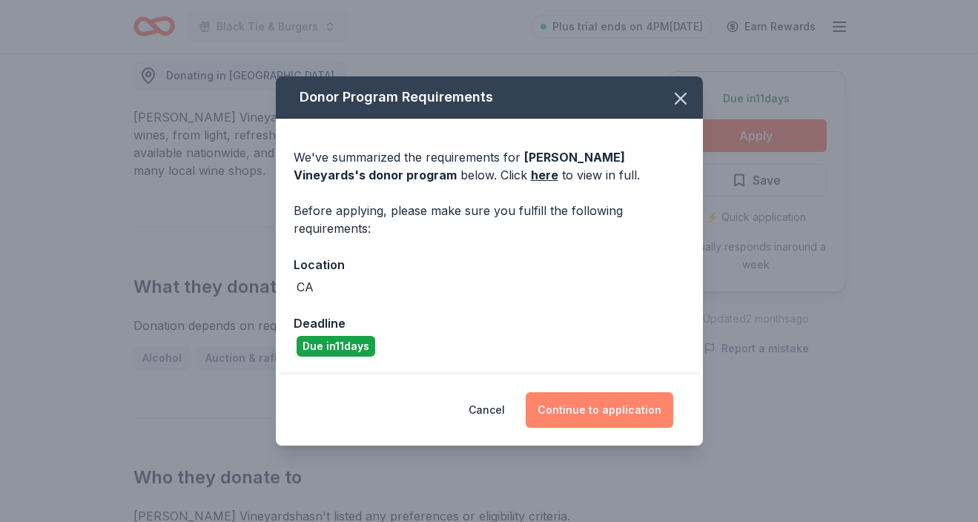
click at [630, 406] on button "Continue to application" at bounding box center [600, 410] width 148 height 36
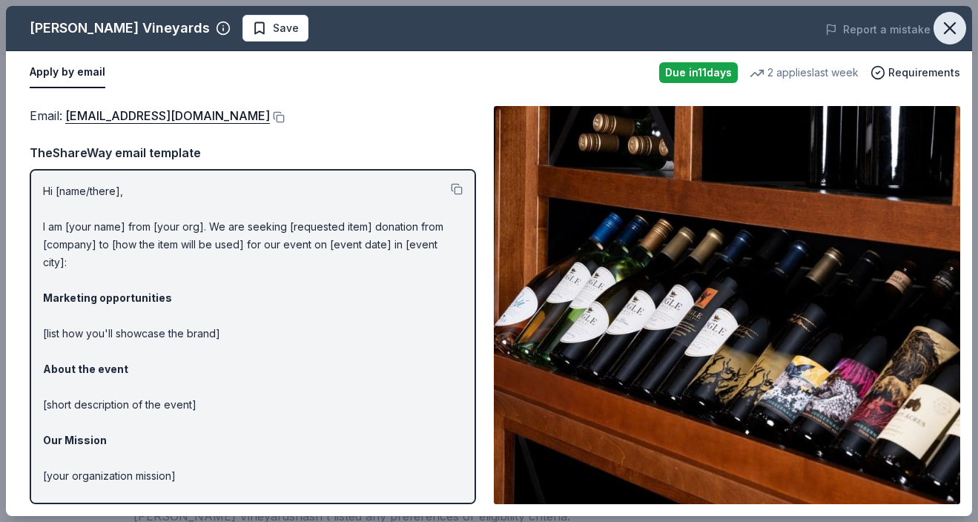
click at [949, 27] on icon "button" at bounding box center [950, 28] width 10 height 10
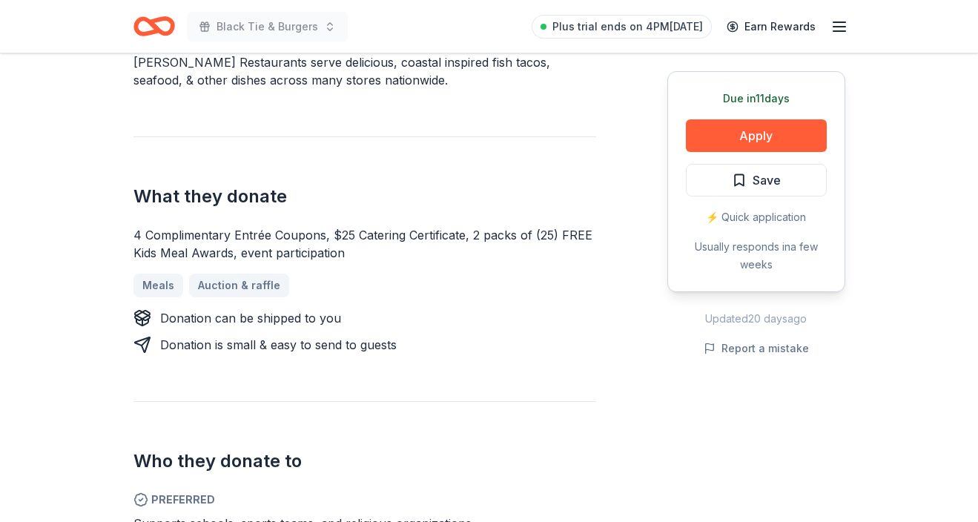
scroll to position [481, 0]
click at [738, 134] on button "Apply" at bounding box center [756, 135] width 141 height 33
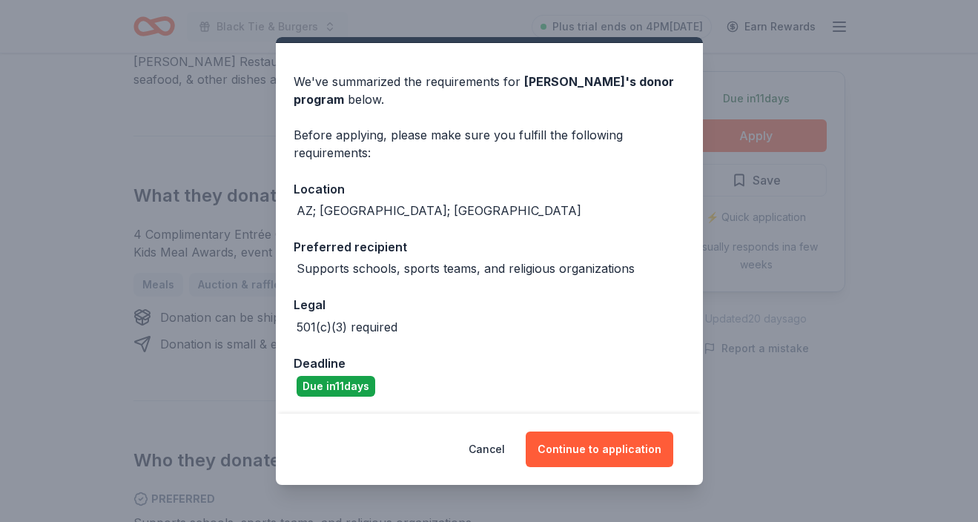
scroll to position [36, 0]
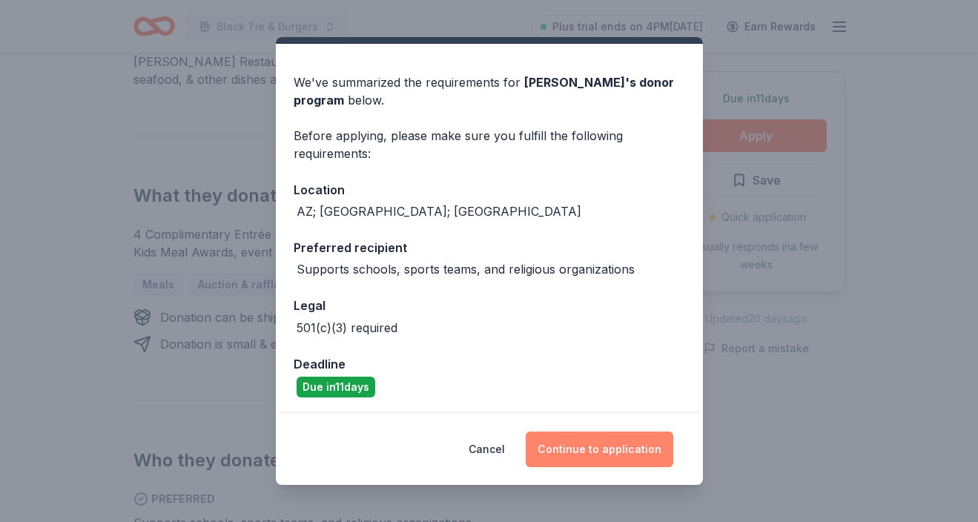
click at [604, 447] on button "Continue to application" at bounding box center [600, 450] width 148 height 36
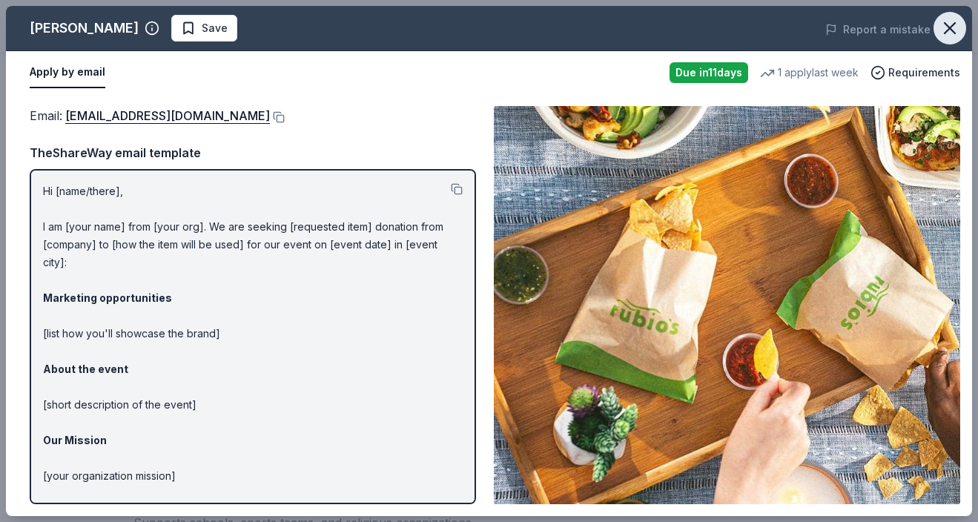
click at [952, 25] on icon "button" at bounding box center [950, 28] width 21 height 21
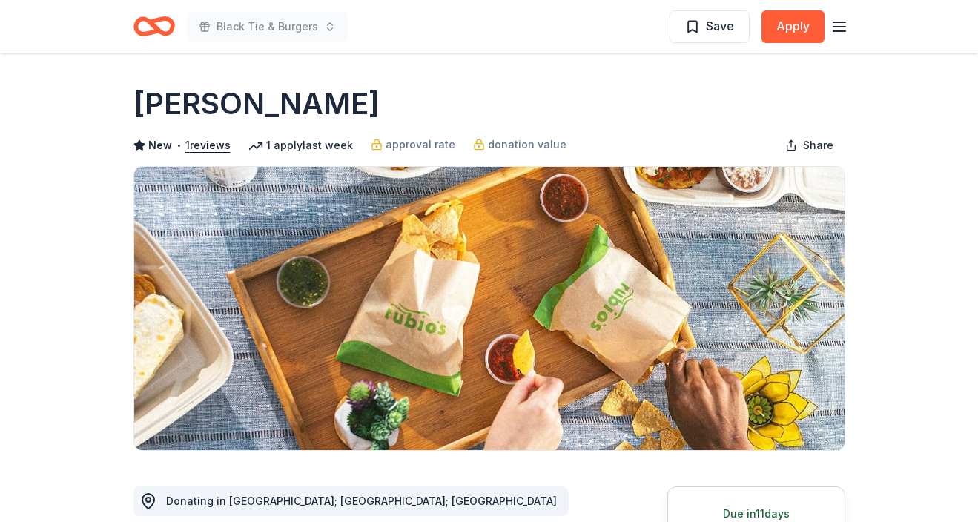
scroll to position [0, 0]
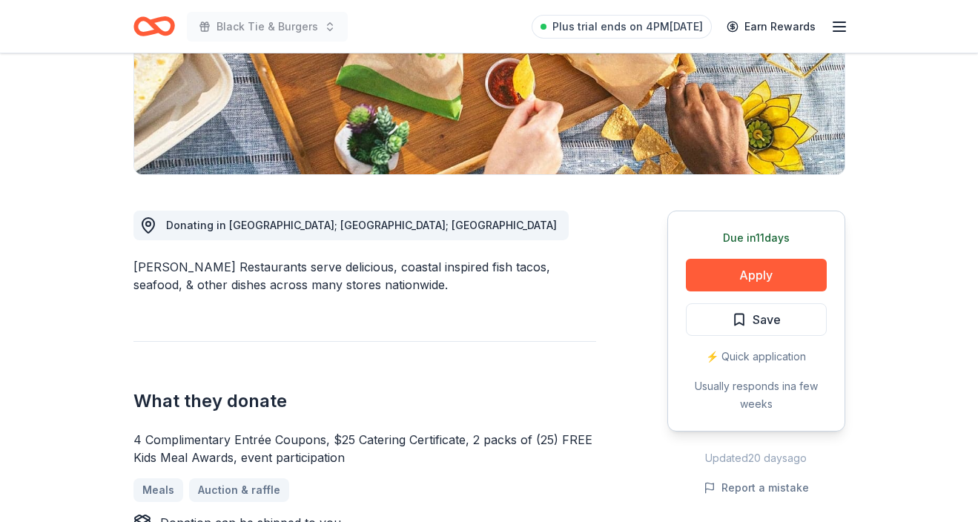
scroll to position [282, 0]
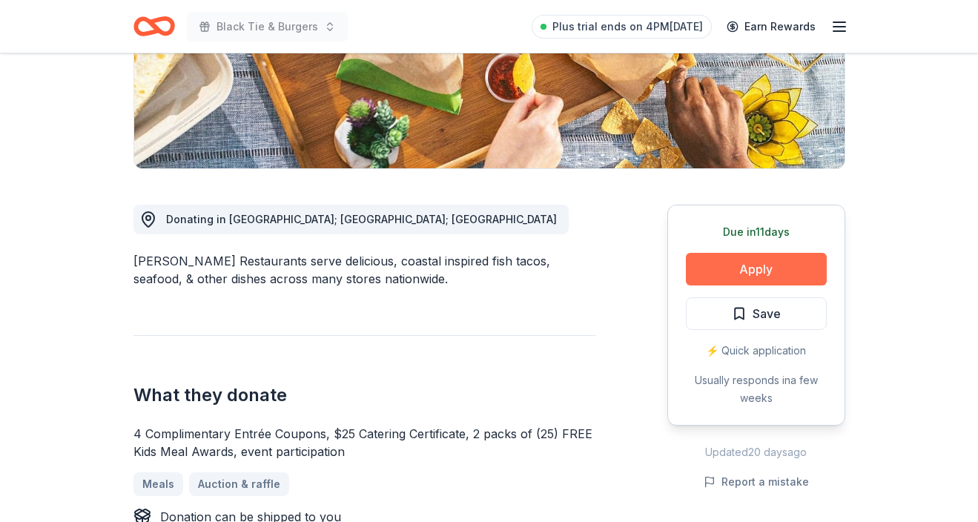
click at [736, 261] on button "Apply" at bounding box center [756, 269] width 141 height 33
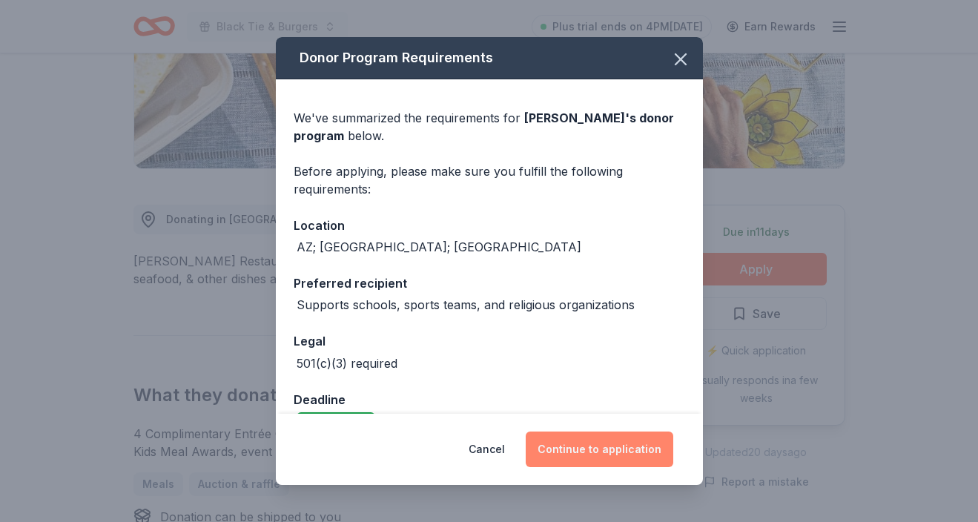
click at [618, 444] on button "Continue to application" at bounding box center [600, 450] width 148 height 36
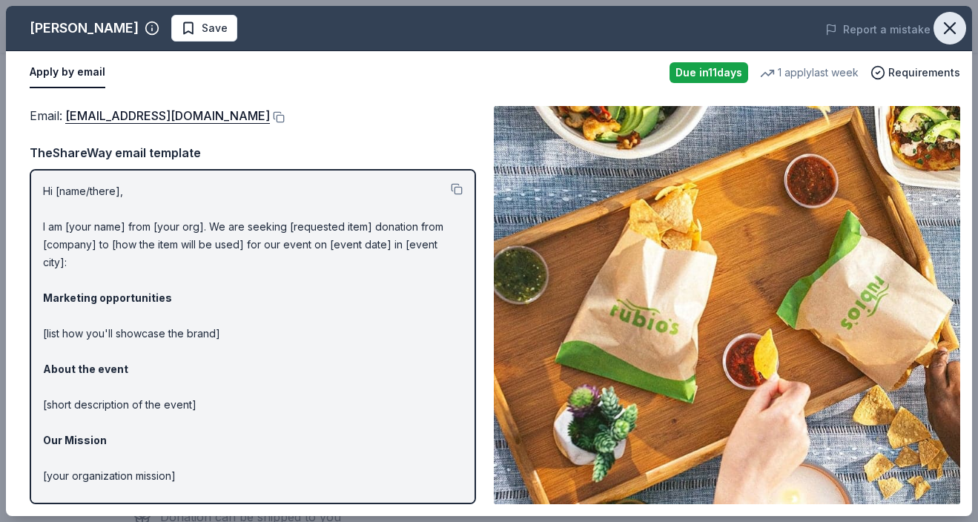
click at [948, 26] on icon "button" at bounding box center [950, 28] width 10 height 10
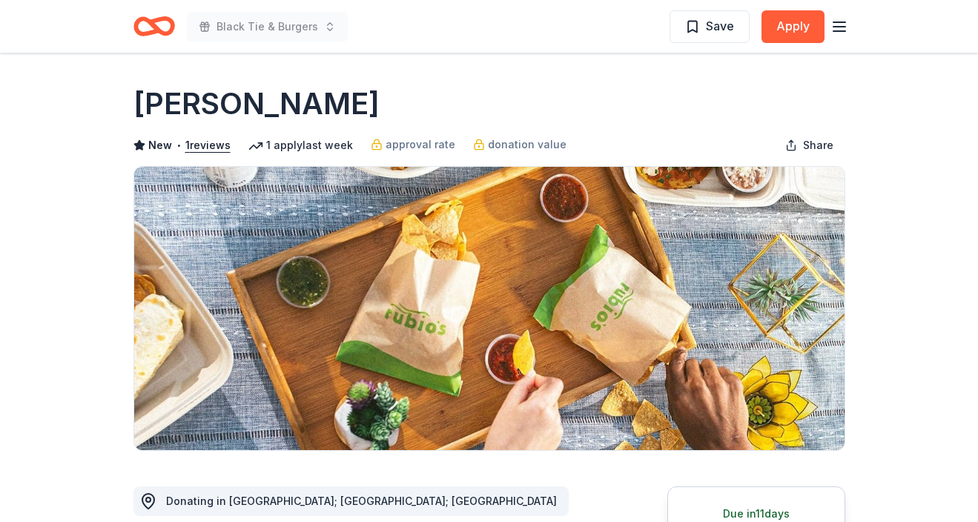
scroll to position [0, 0]
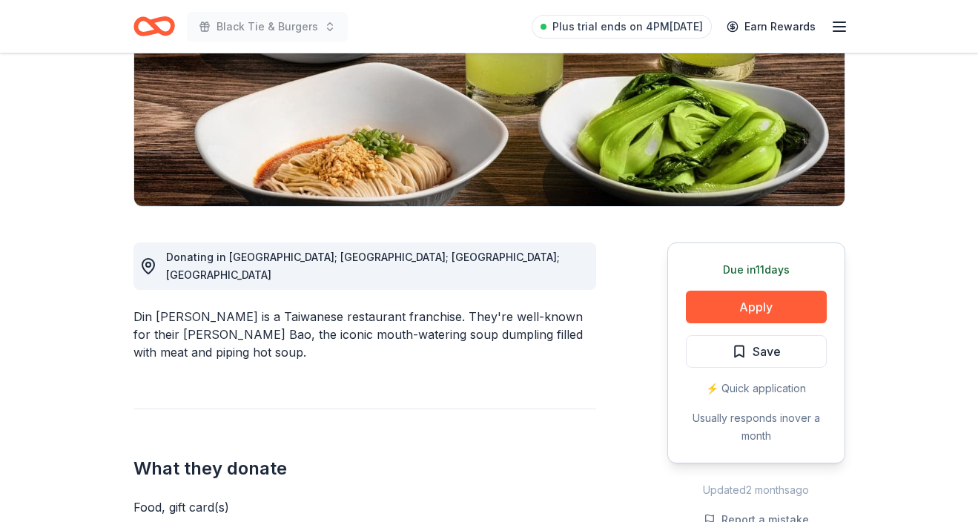
scroll to position [263, 0]
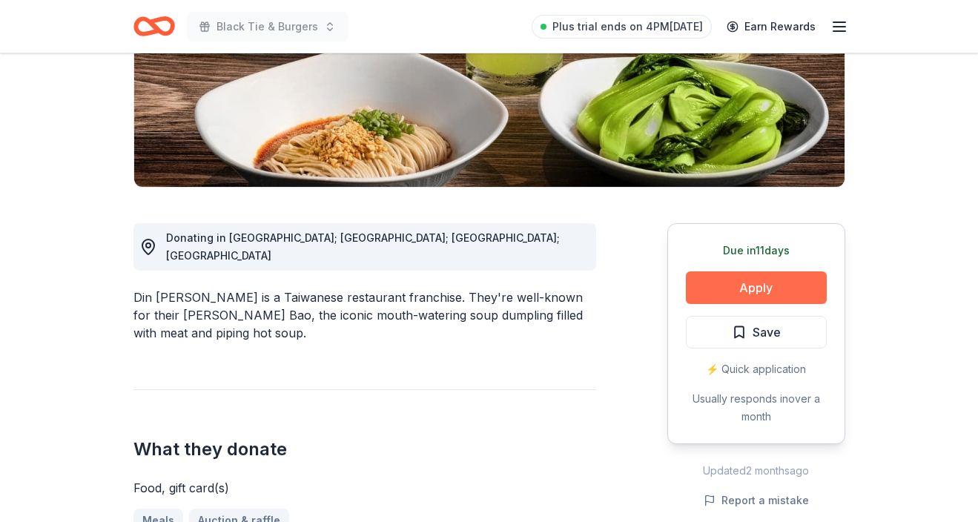
click at [770, 285] on button "Apply" at bounding box center [756, 287] width 141 height 33
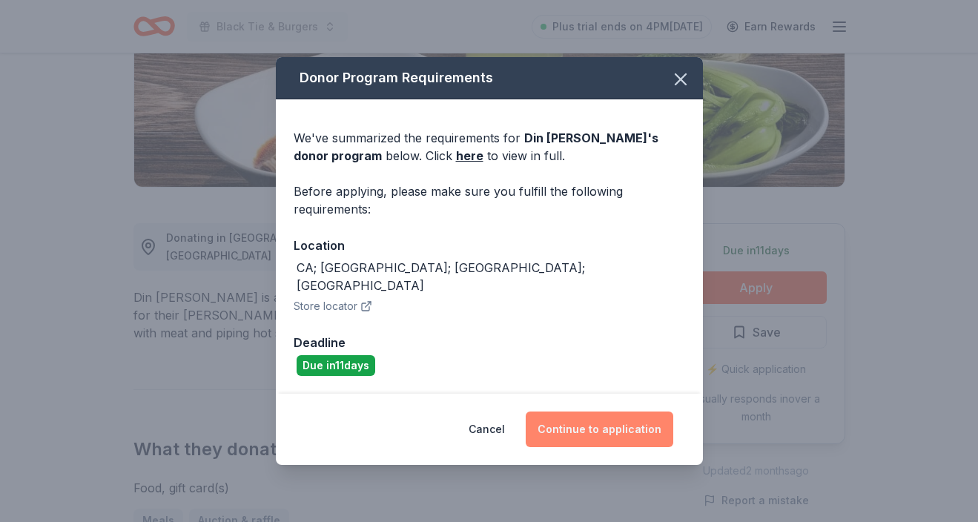
click at [607, 414] on button "Continue to application" at bounding box center [600, 430] width 148 height 36
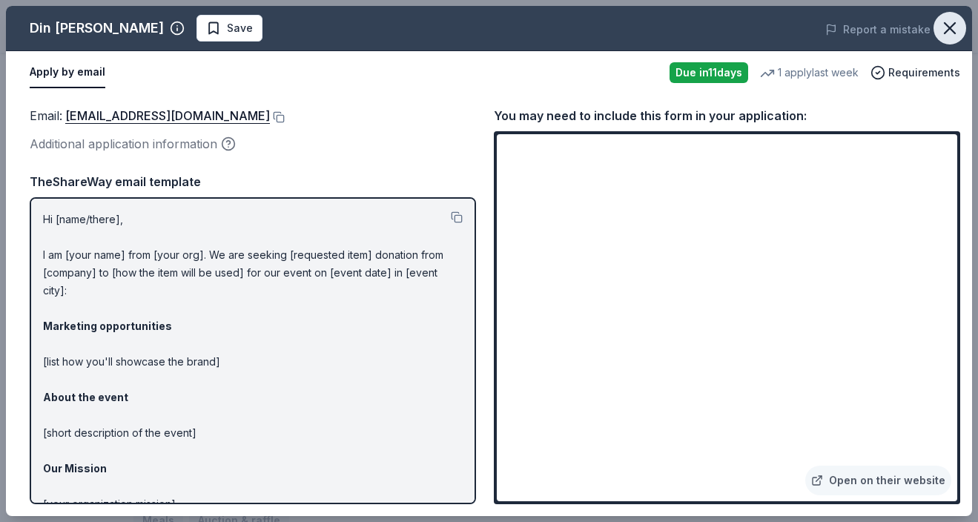
click at [955, 25] on icon "button" at bounding box center [950, 28] width 21 height 21
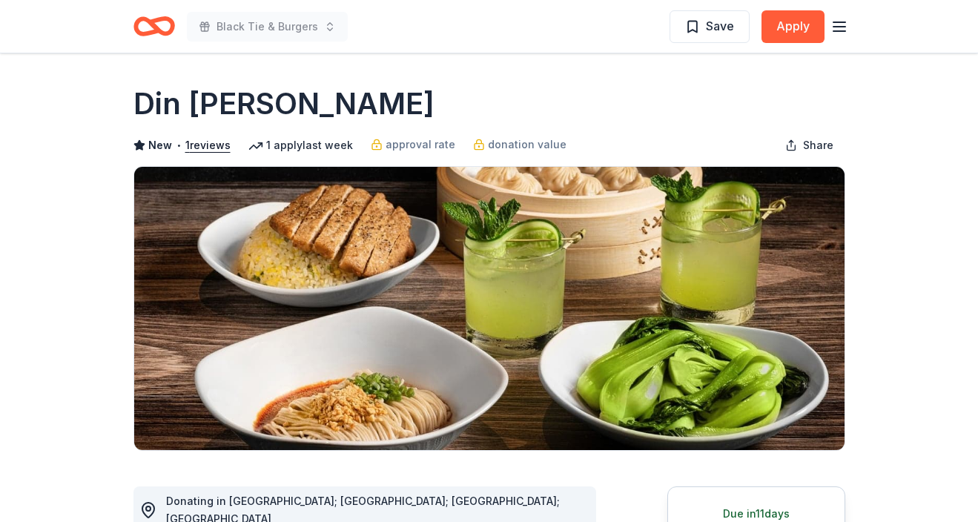
scroll to position [0, 0]
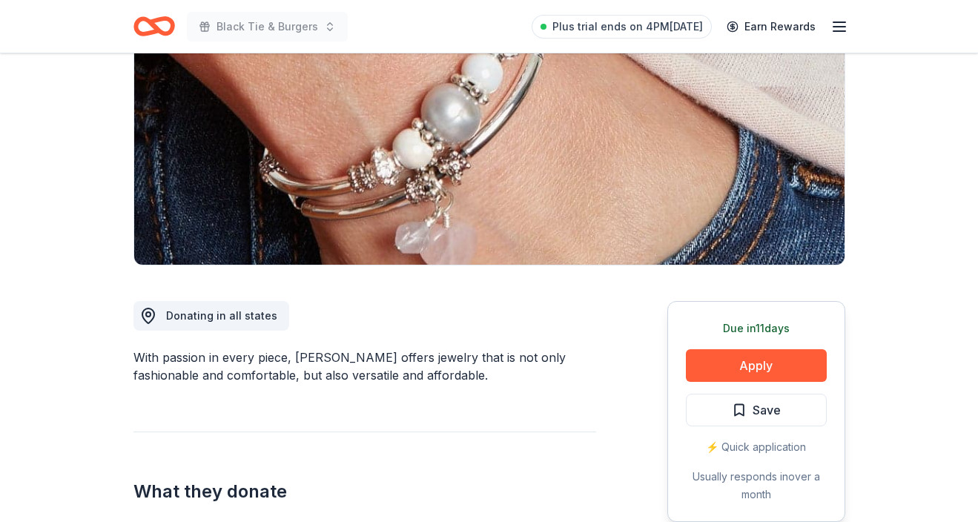
scroll to position [196, 0]
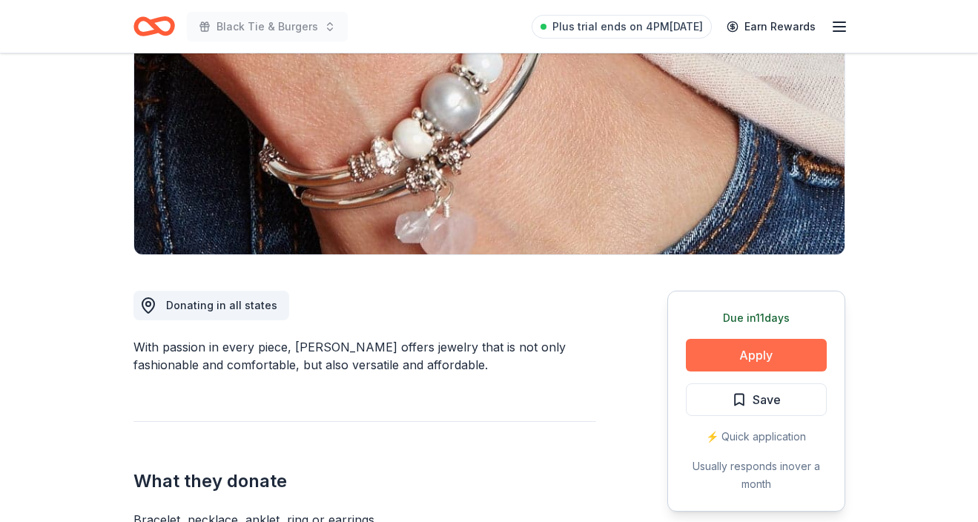
click at [753, 352] on button "Apply" at bounding box center [756, 355] width 141 height 33
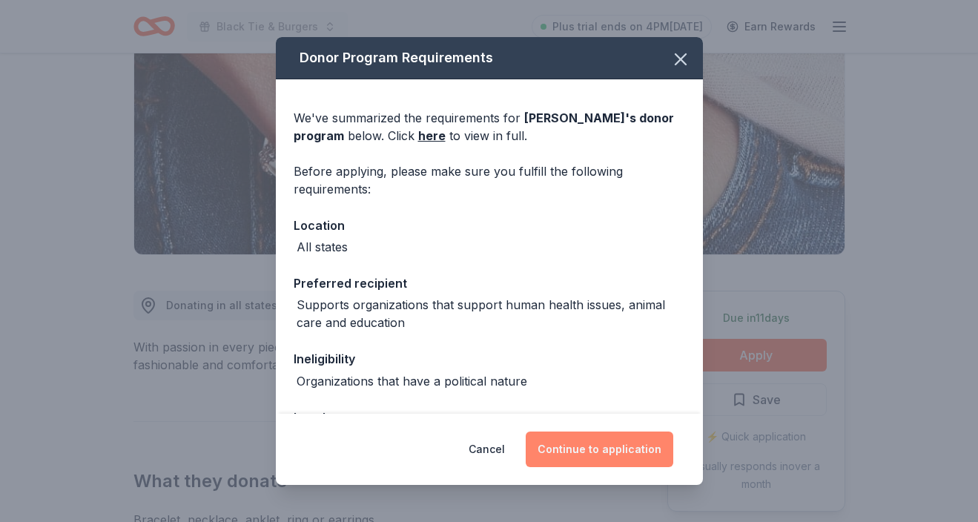
click at [598, 443] on button "Continue to application" at bounding box center [600, 450] width 148 height 36
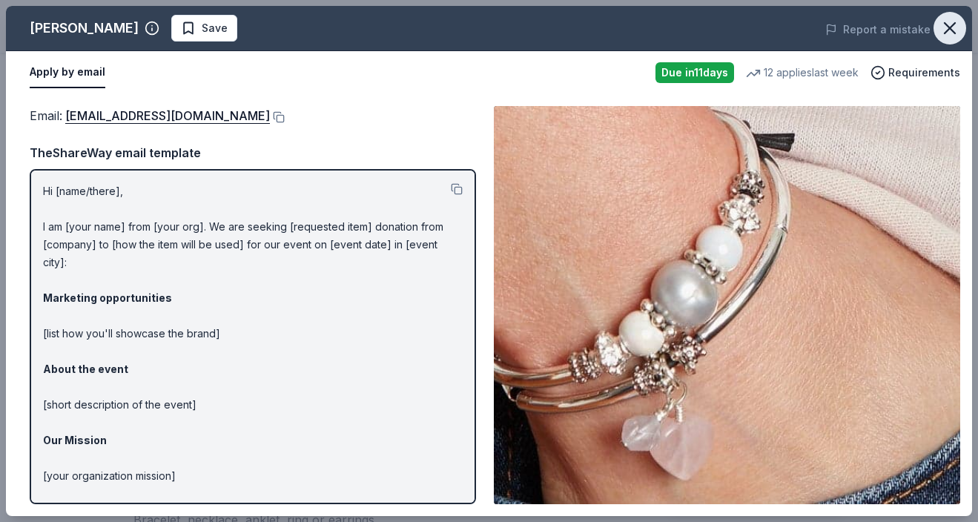
click at [950, 25] on icon "button" at bounding box center [950, 28] width 21 height 21
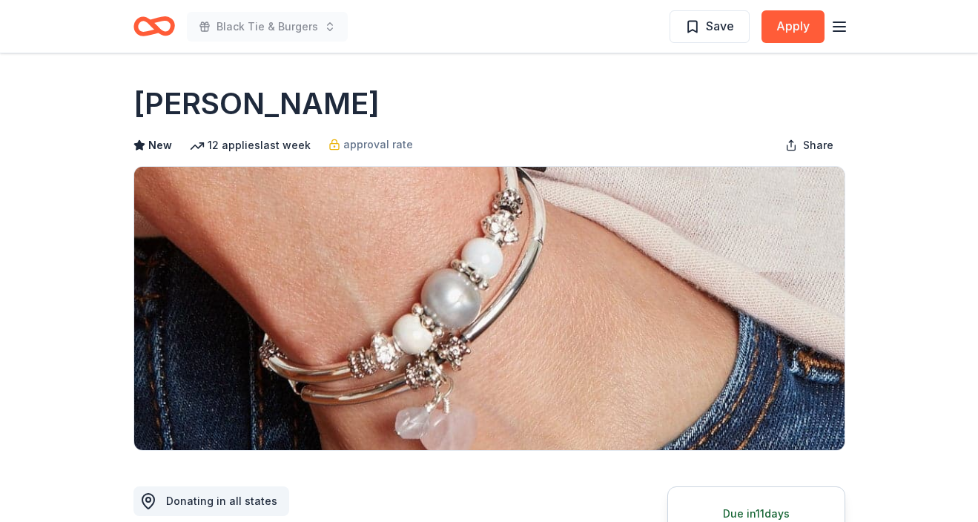
scroll to position [0, 0]
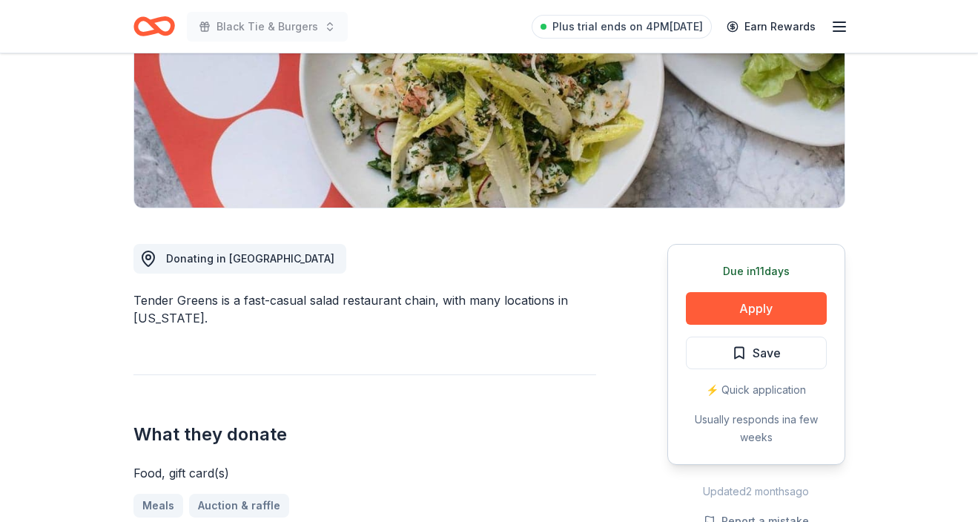
scroll to position [243, 0]
click at [705, 301] on button "Apply" at bounding box center [756, 307] width 141 height 33
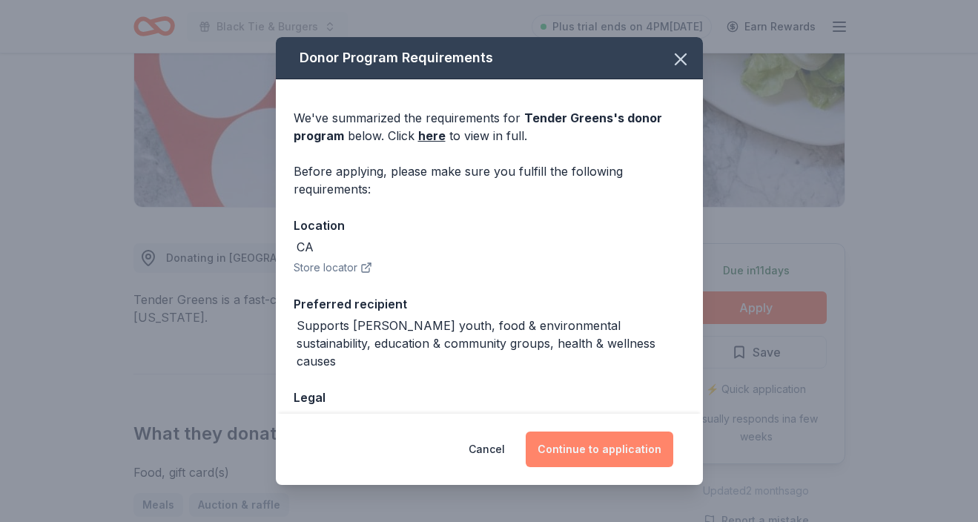
click at [570, 452] on button "Continue to application" at bounding box center [600, 450] width 148 height 36
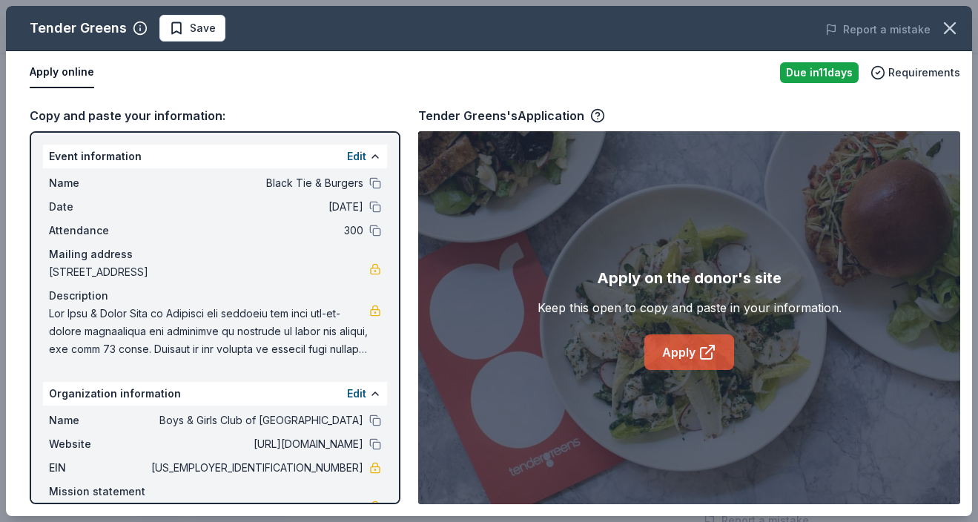
click at [679, 356] on link "Apply" at bounding box center [690, 353] width 90 height 36
